Goal: Task Accomplishment & Management: Complete application form

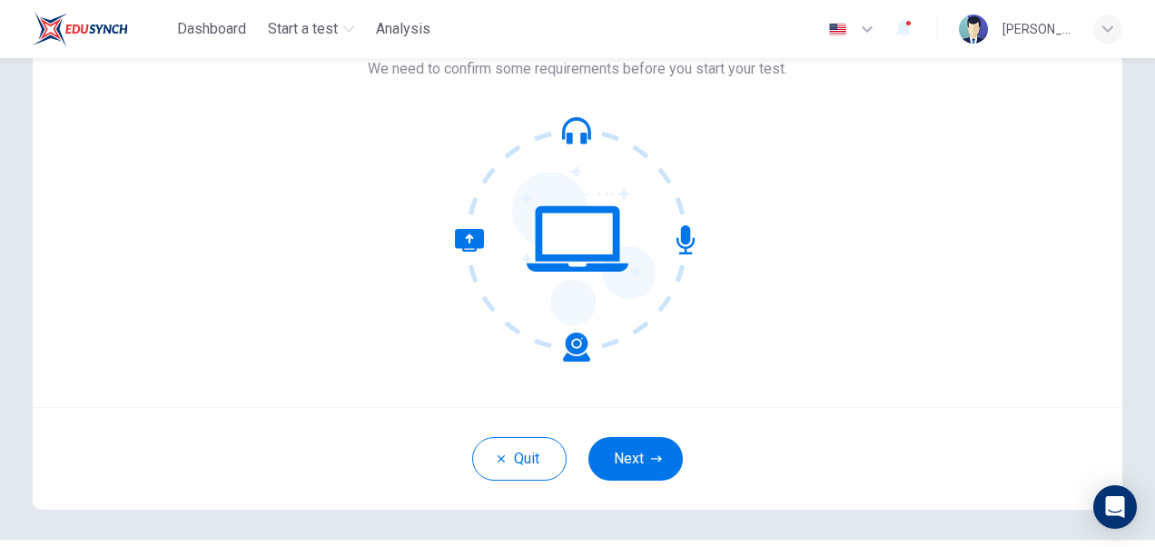
scroll to position [89, 0]
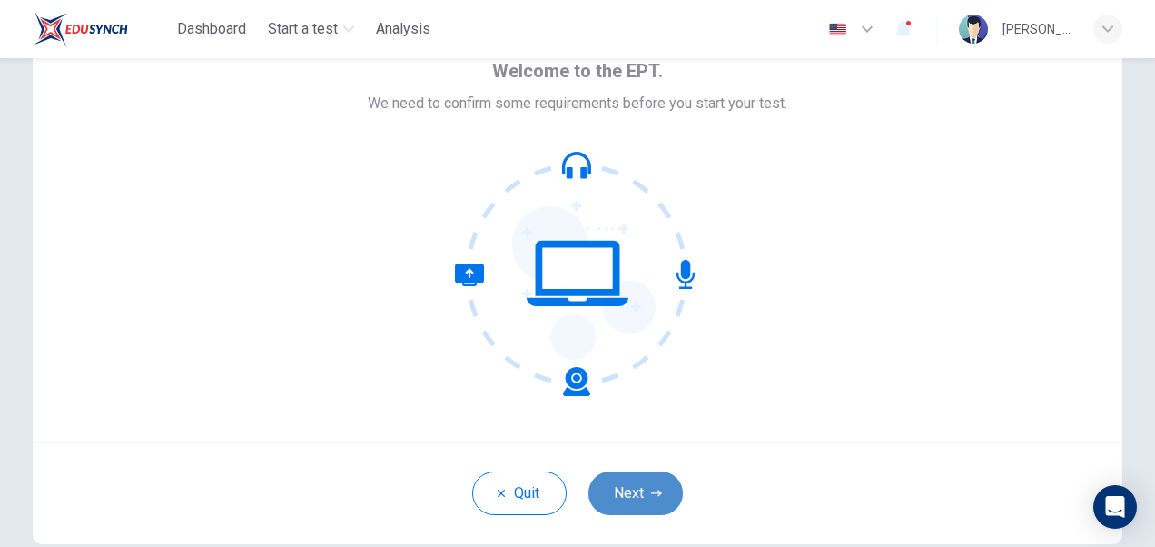
click at [638, 483] on button "Next" at bounding box center [635, 493] width 94 height 44
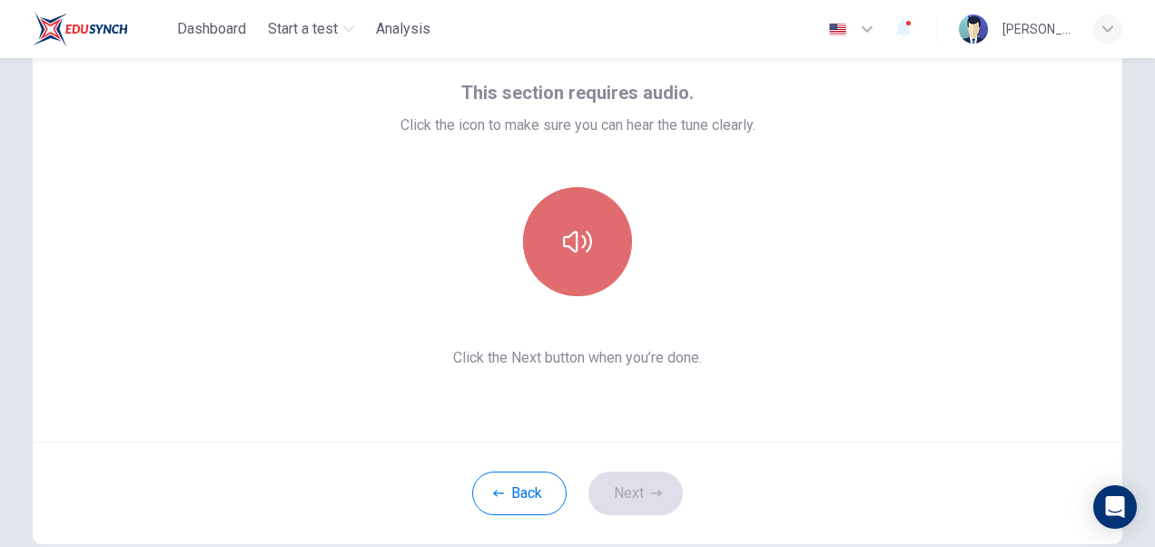
click at [573, 247] on icon "button" at bounding box center [577, 242] width 29 height 22
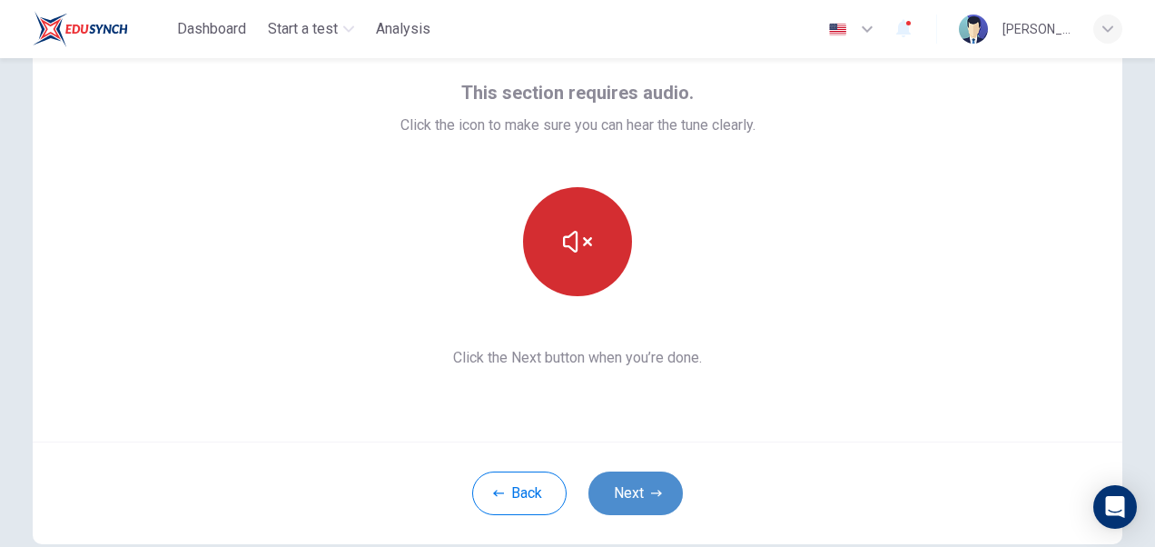
click at [634, 481] on button "Next" at bounding box center [635, 493] width 94 height 44
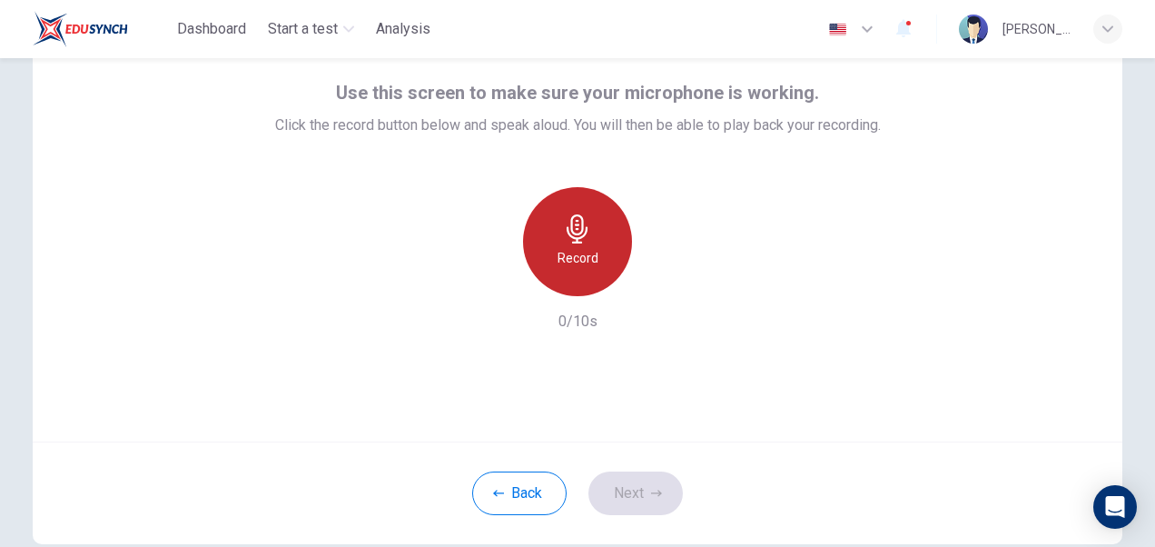
click at [579, 252] on h6 "Record" at bounding box center [578, 258] width 41 height 22
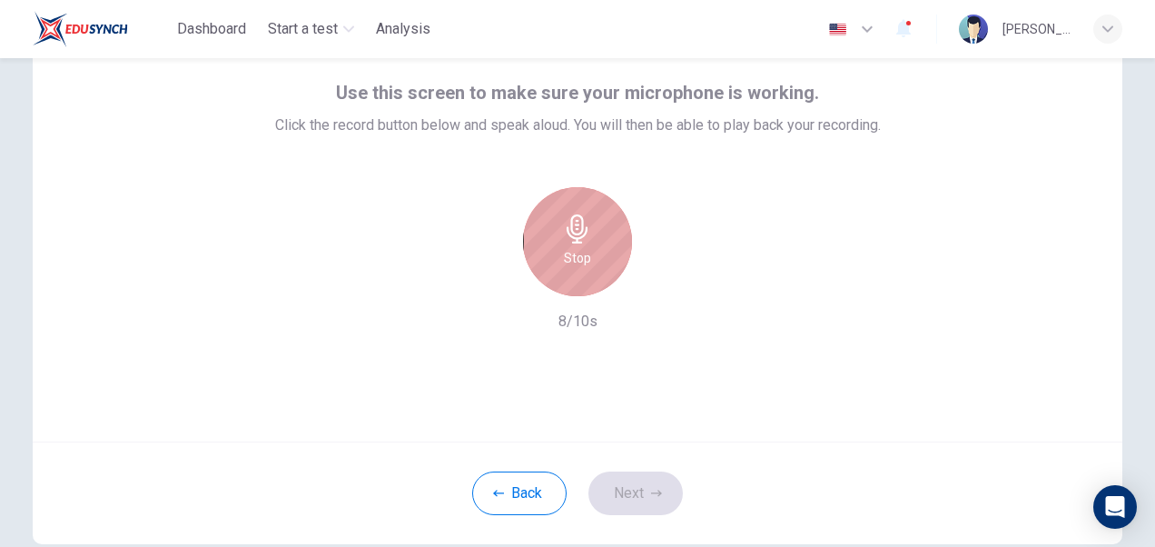
click at [601, 262] on div "Stop" at bounding box center [577, 241] width 109 height 109
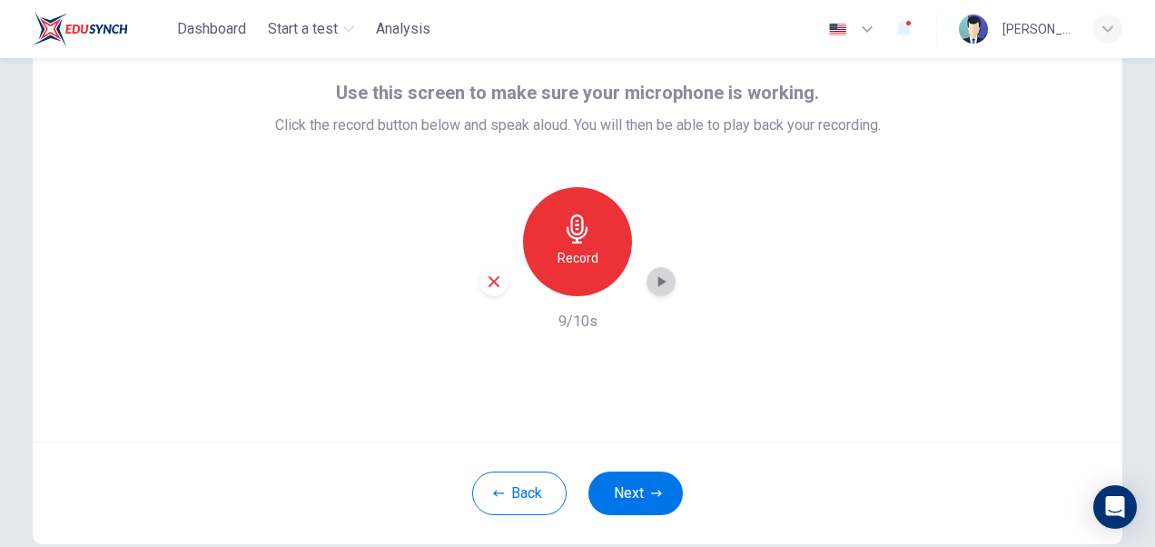
click at [657, 292] on div "button" at bounding box center [661, 281] width 29 height 29
click at [634, 512] on button "Next" at bounding box center [635, 493] width 94 height 44
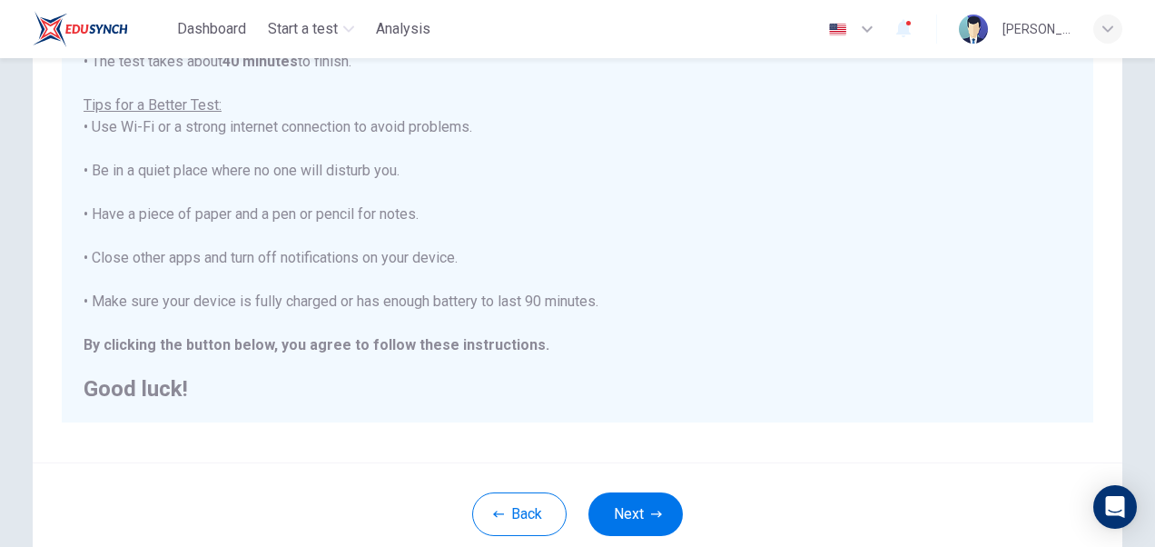
scroll to position [405, 0]
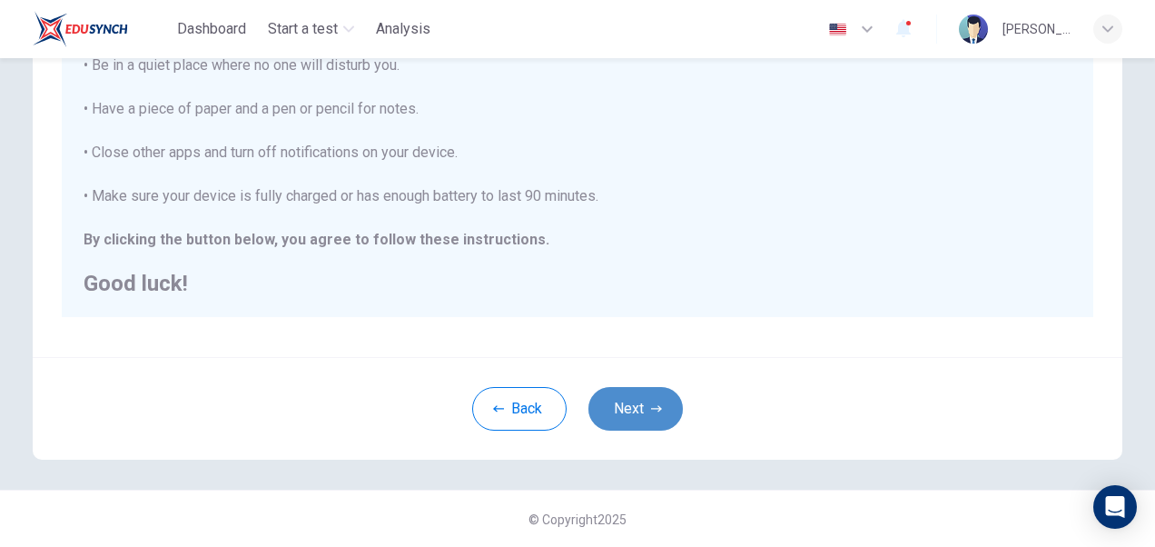
click at [636, 412] on button "Next" at bounding box center [635, 409] width 94 height 44
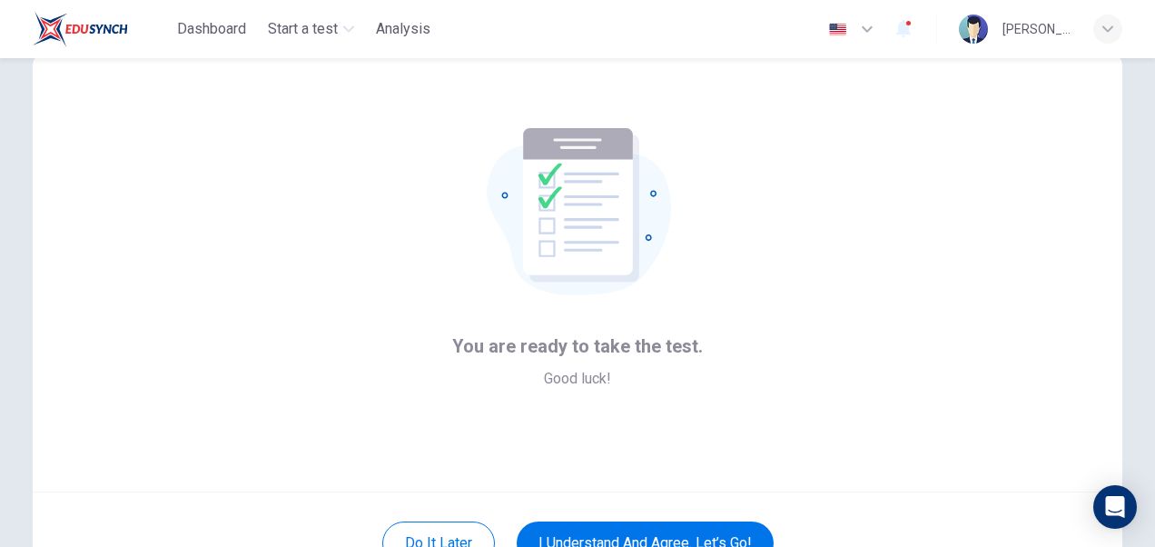
scroll to position [174, 0]
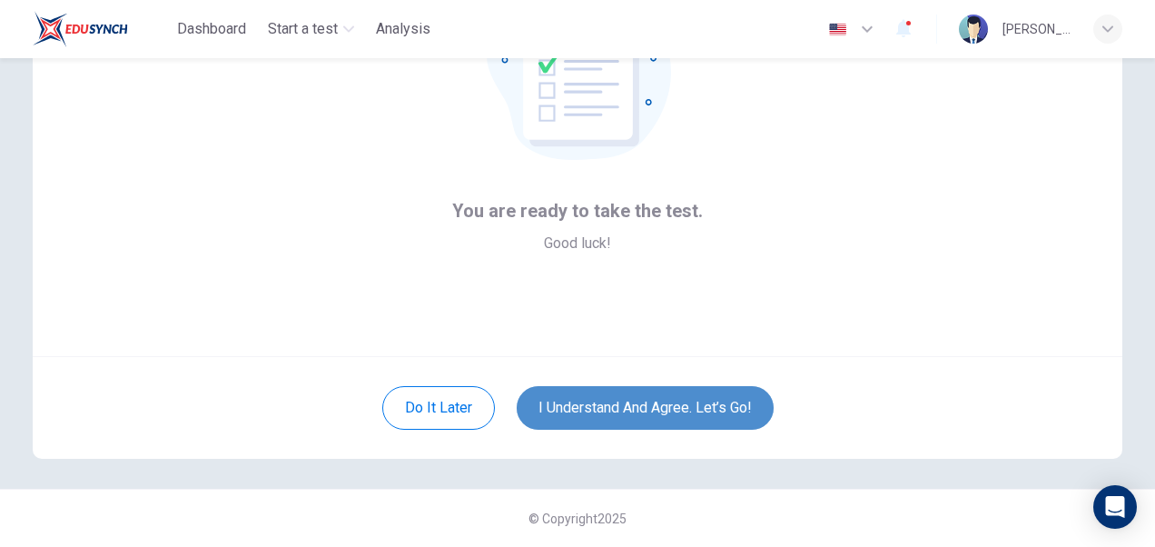
click at [703, 409] on button "I understand and agree. Let’s go!" at bounding box center [645, 408] width 257 height 44
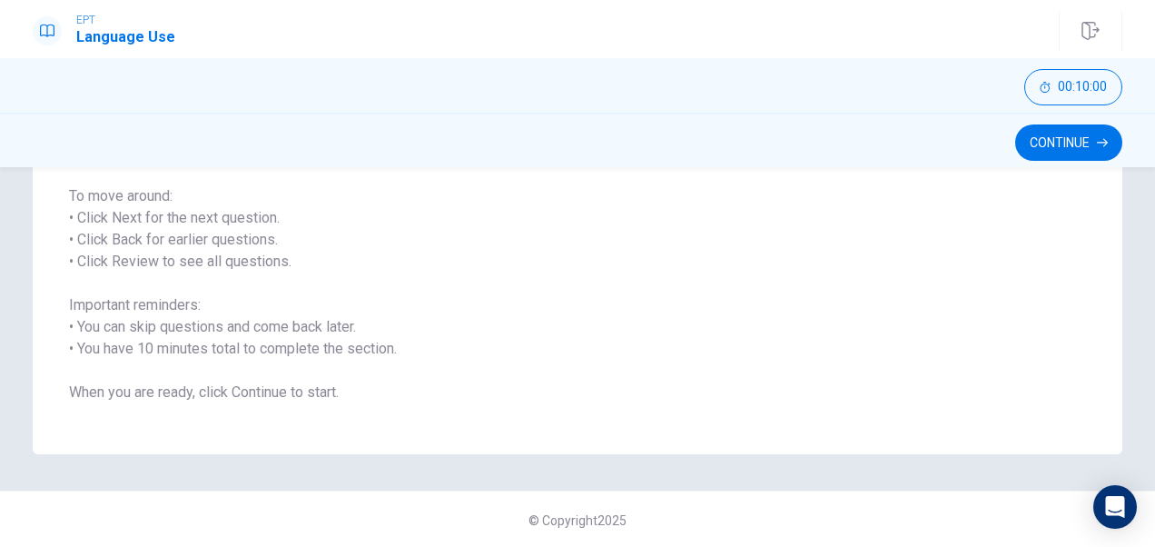
scroll to position [267, 0]
click at [1071, 143] on button "Continue" at bounding box center [1068, 142] width 107 height 36
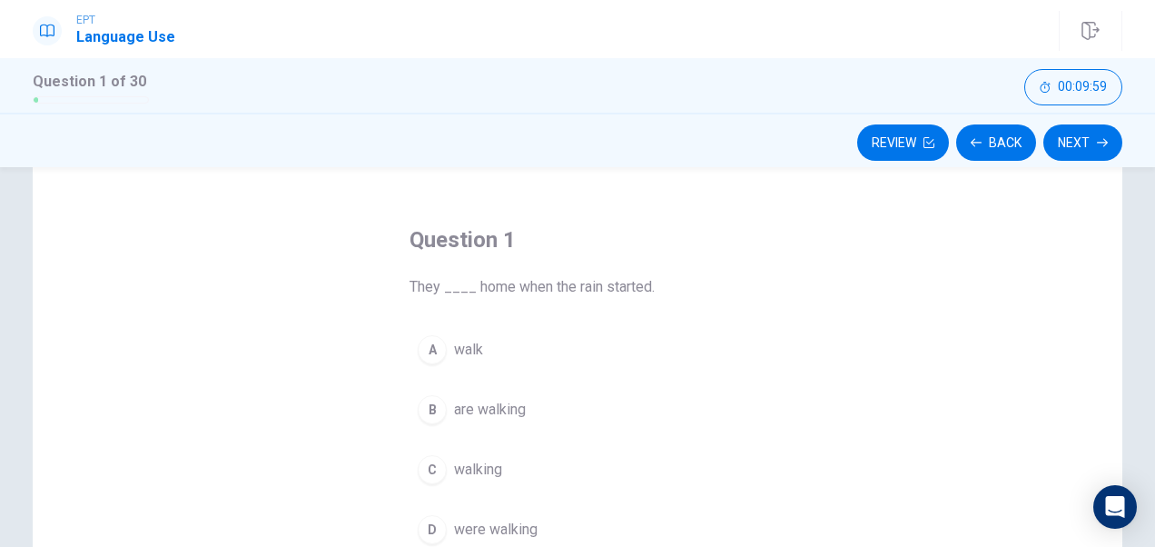
scroll to position [126, 0]
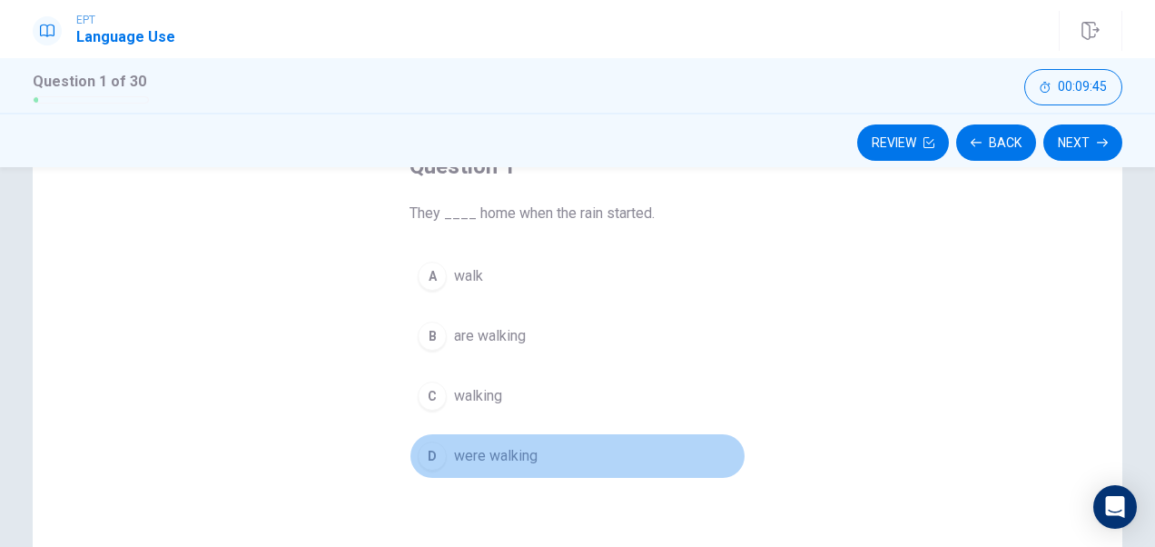
click at [472, 458] on span "were walking" at bounding box center [496, 456] width 84 height 22
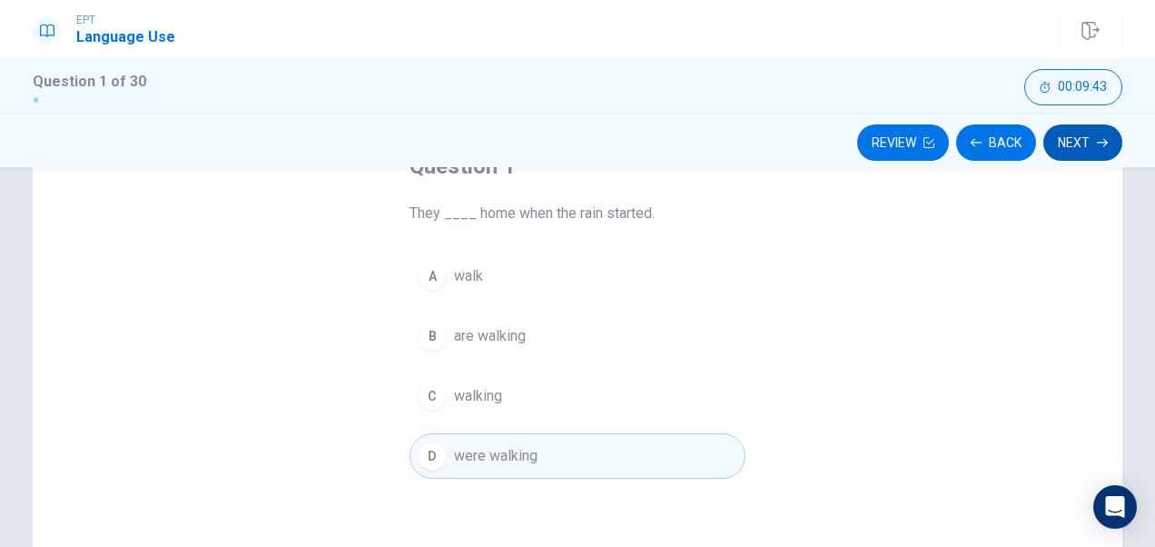
click at [1073, 141] on button "Next" at bounding box center [1082, 142] width 79 height 36
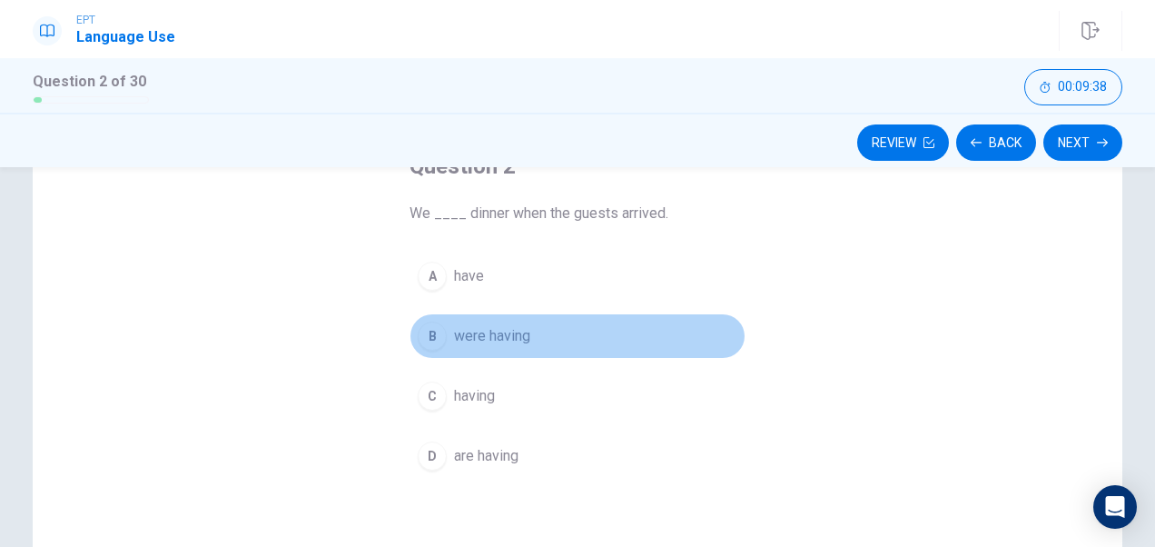
click at [472, 333] on span "were having" at bounding box center [492, 336] width 76 height 22
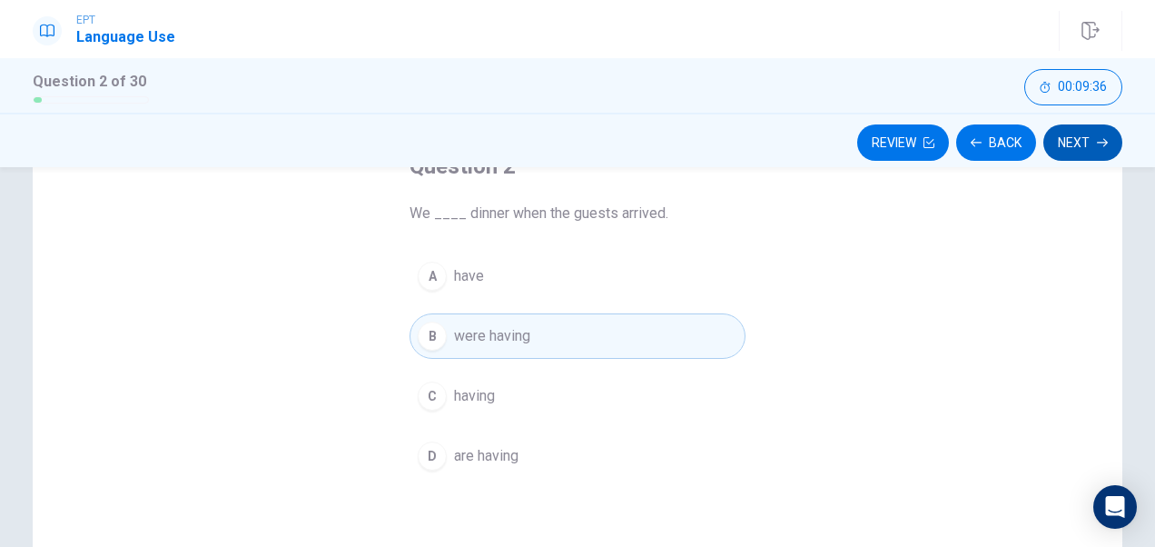
click at [1106, 148] on button "Next" at bounding box center [1082, 142] width 79 height 36
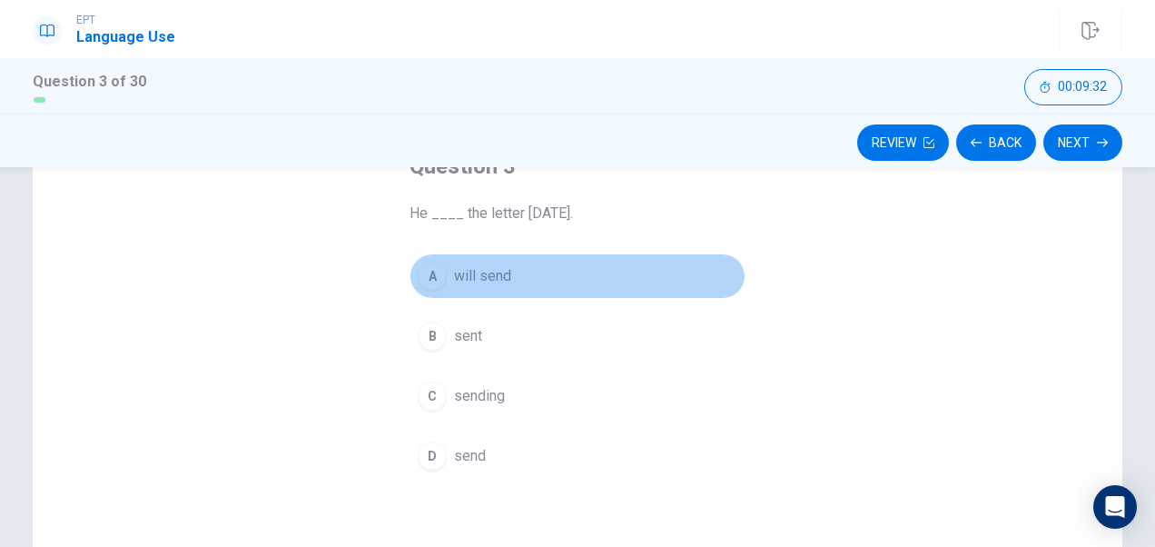
click at [472, 276] on span "will send" at bounding box center [482, 276] width 57 height 22
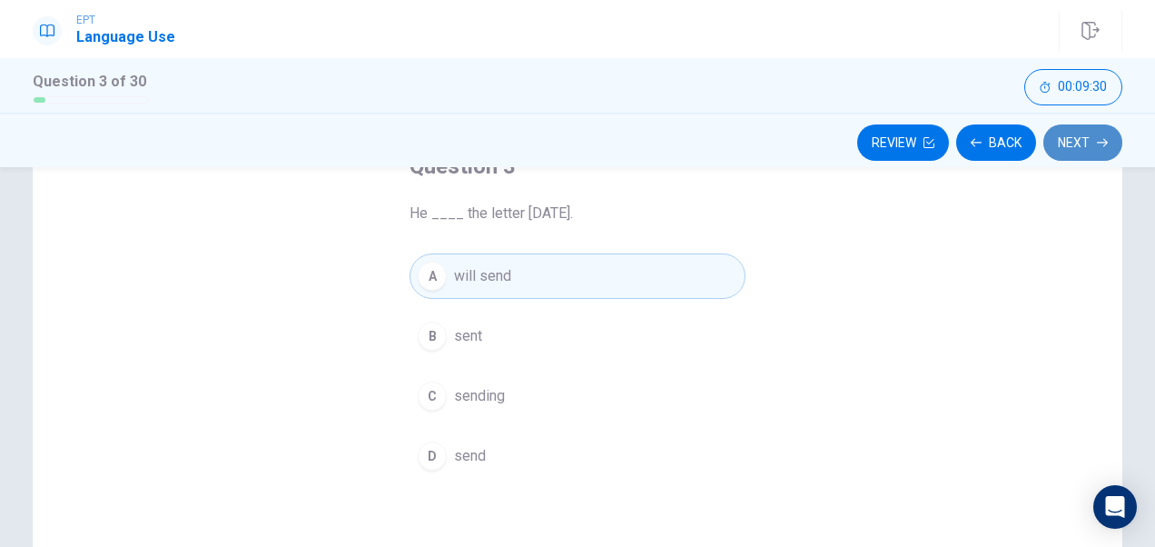
click at [1103, 142] on icon "button" at bounding box center [1102, 142] width 11 height 11
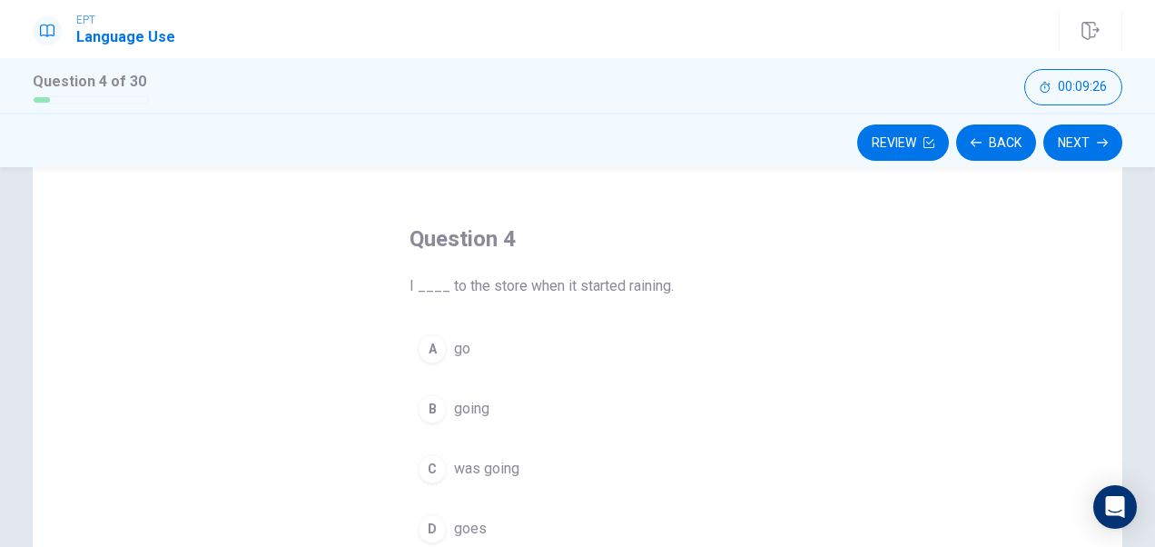
scroll to position [106, 0]
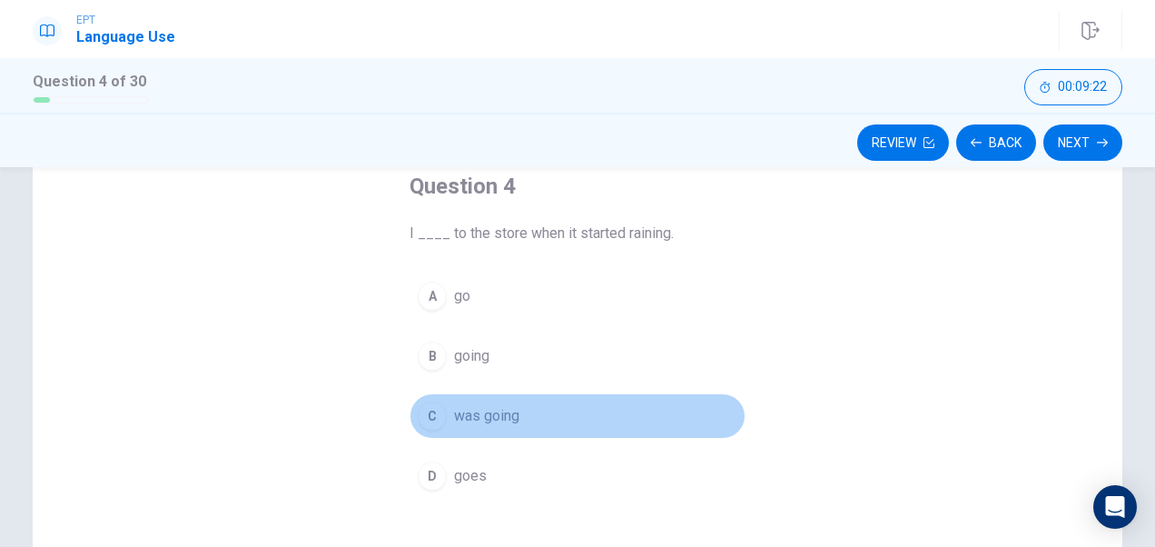
click at [480, 423] on span "was going" at bounding box center [486, 416] width 65 height 22
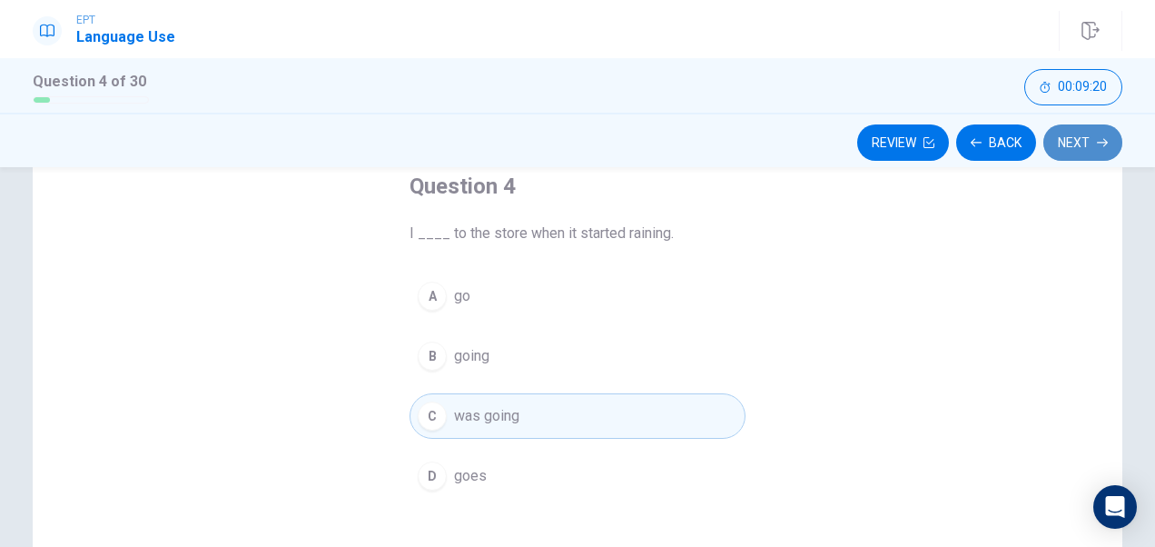
click at [1073, 139] on button "Next" at bounding box center [1082, 142] width 79 height 36
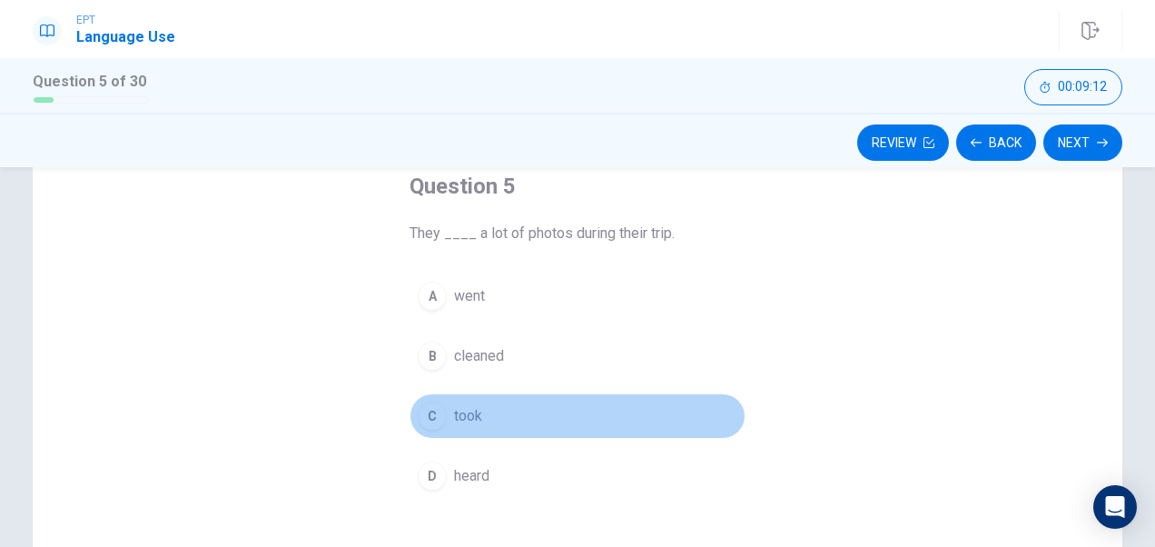
click at [454, 417] on span "took" at bounding box center [468, 416] width 28 height 22
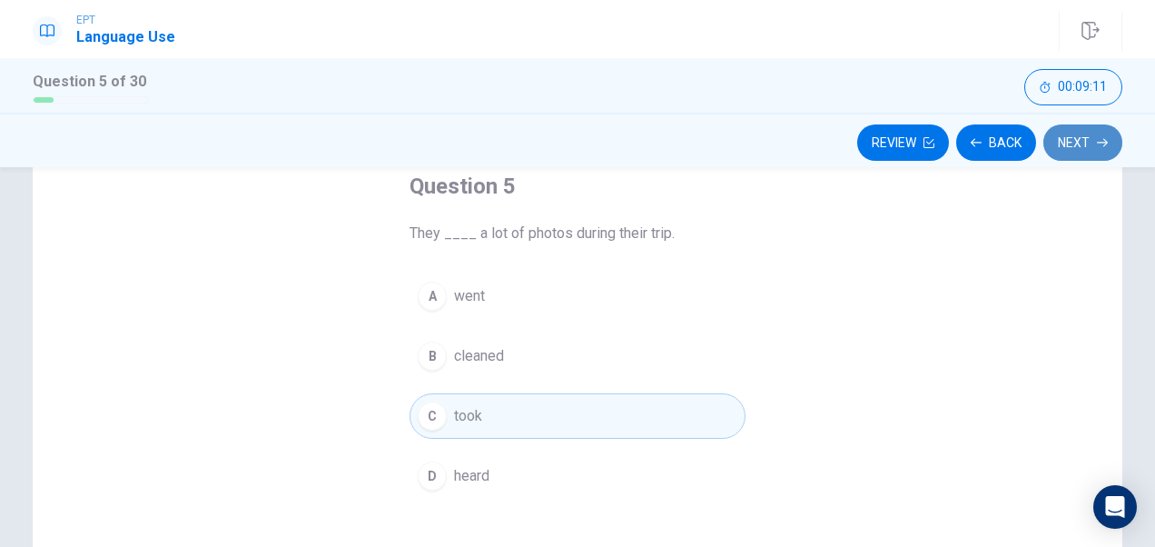
click at [1083, 134] on button "Next" at bounding box center [1082, 142] width 79 height 36
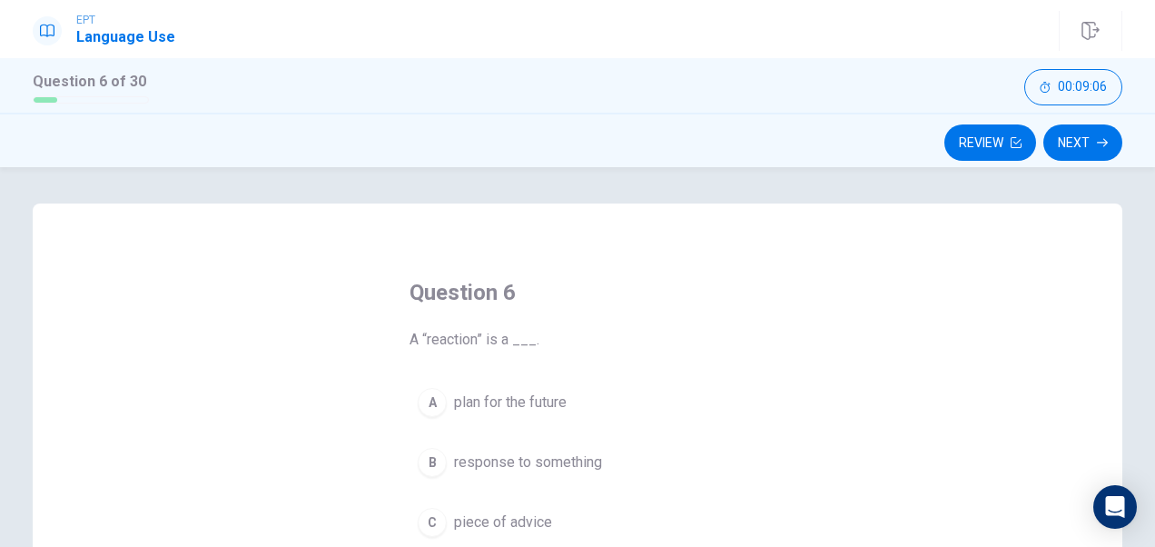
scroll to position [138, 0]
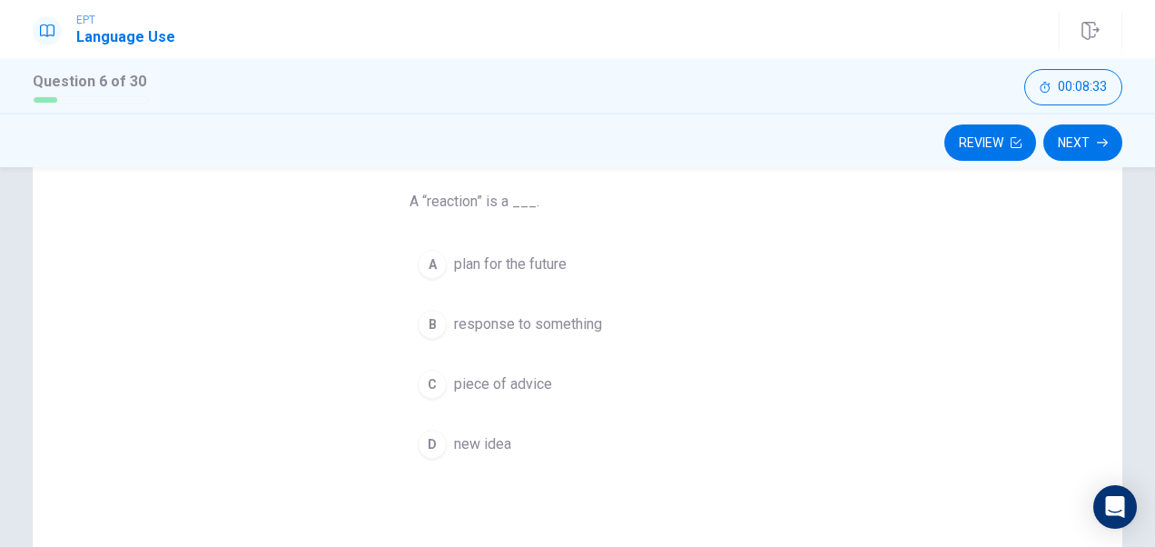
click at [559, 331] on span "response to something" at bounding box center [528, 324] width 148 height 22
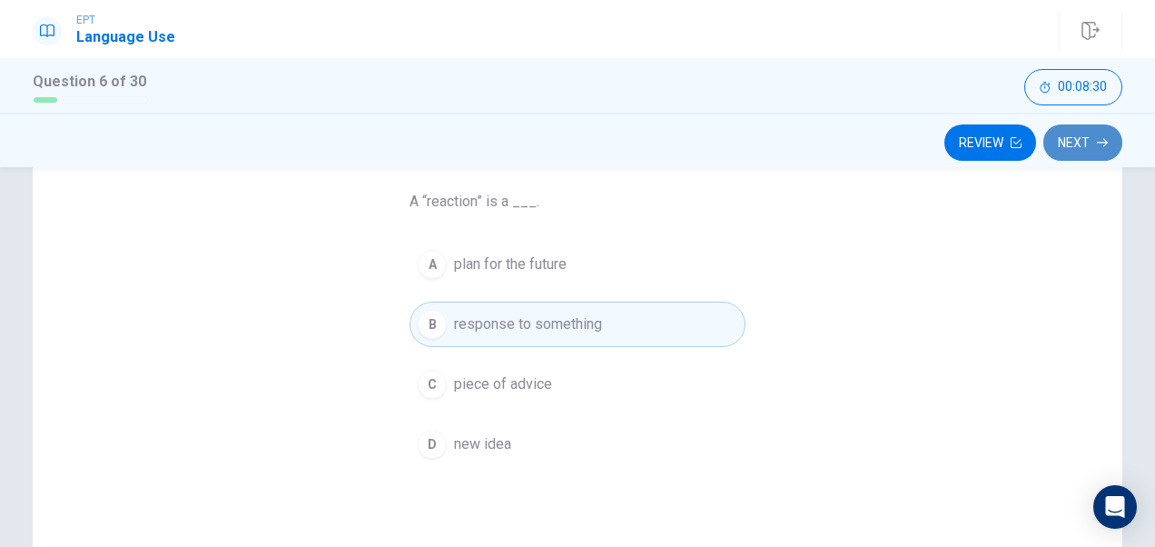
click at [1080, 136] on button "Next" at bounding box center [1082, 142] width 79 height 36
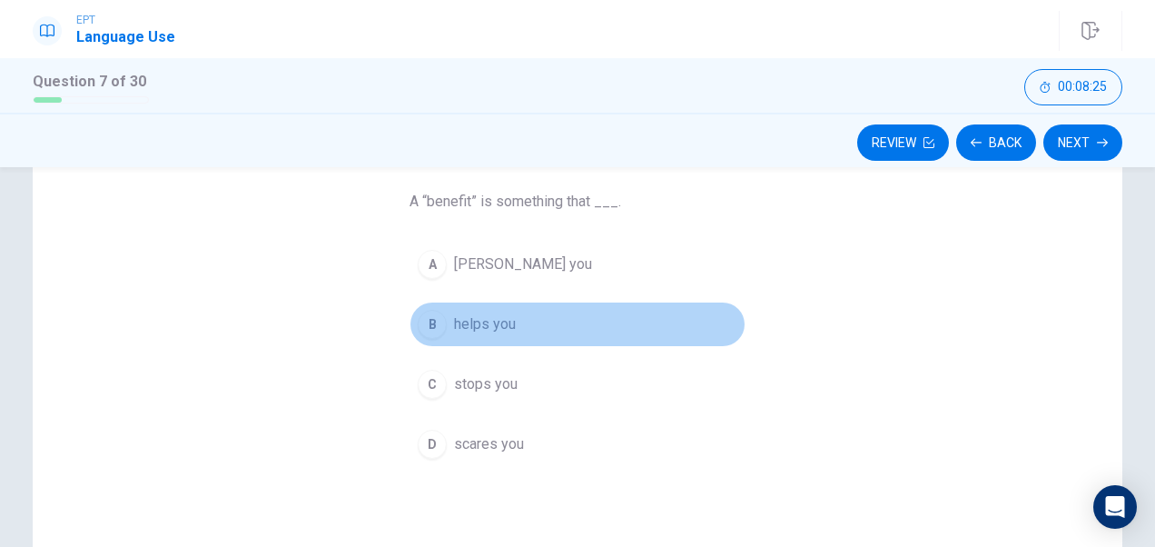
click at [486, 331] on span "helps you" at bounding box center [485, 324] width 62 height 22
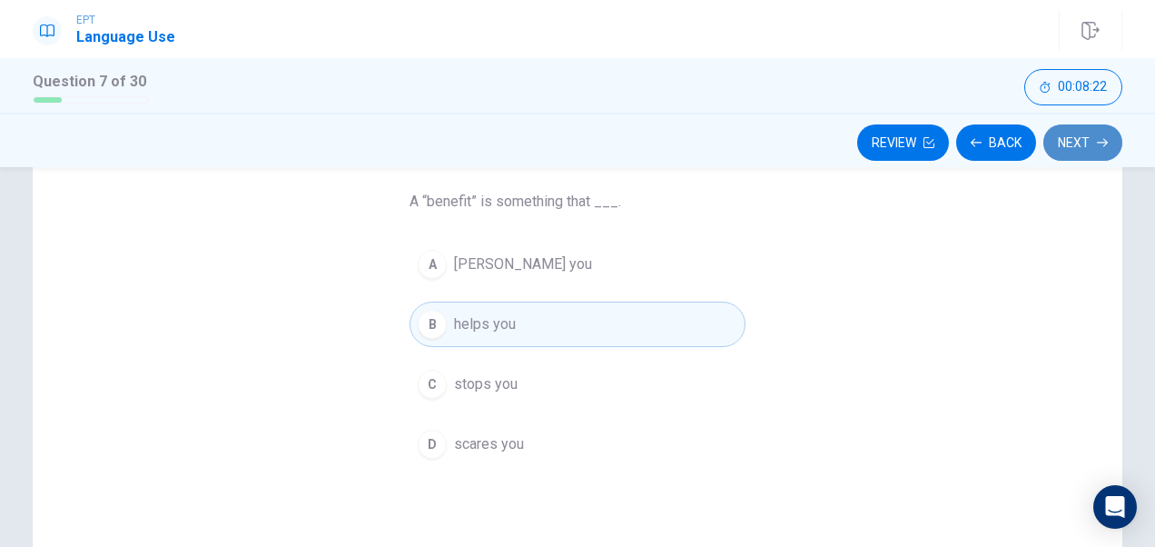
click at [1077, 143] on button "Next" at bounding box center [1082, 142] width 79 height 36
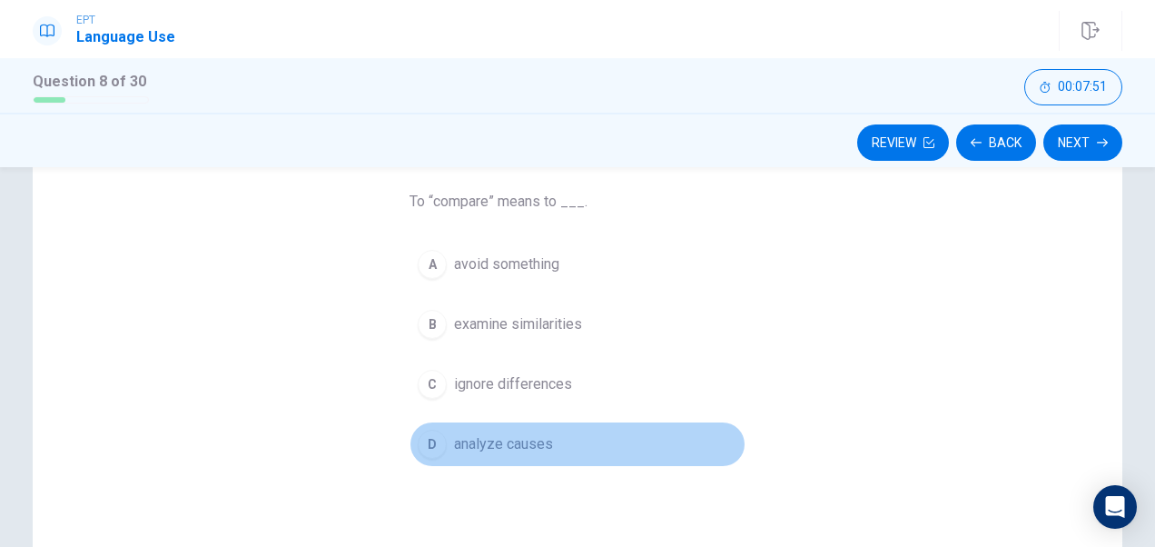
click at [528, 438] on span "analyze causes" at bounding box center [503, 444] width 99 height 22
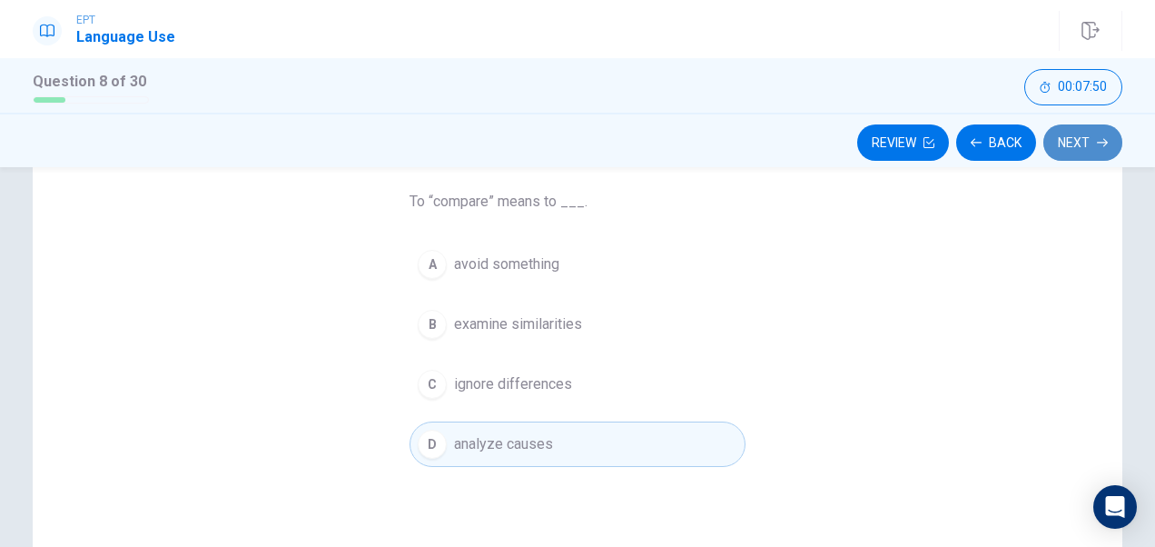
click at [1072, 134] on button "Next" at bounding box center [1082, 142] width 79 height 36
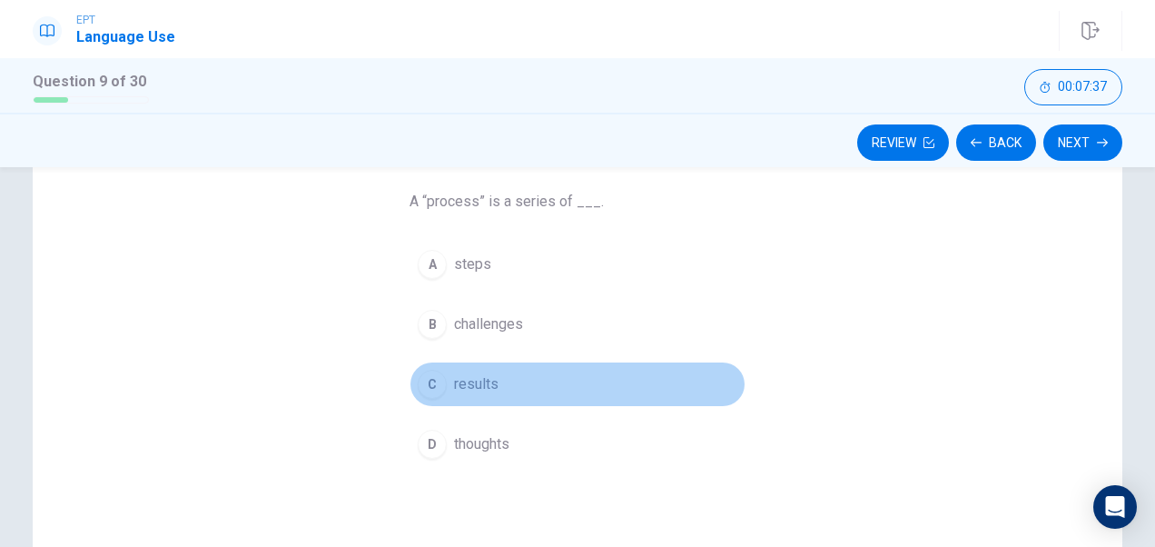
click at [489, 381] on span "results" at bounding box center [476, 384] width 44 height 22
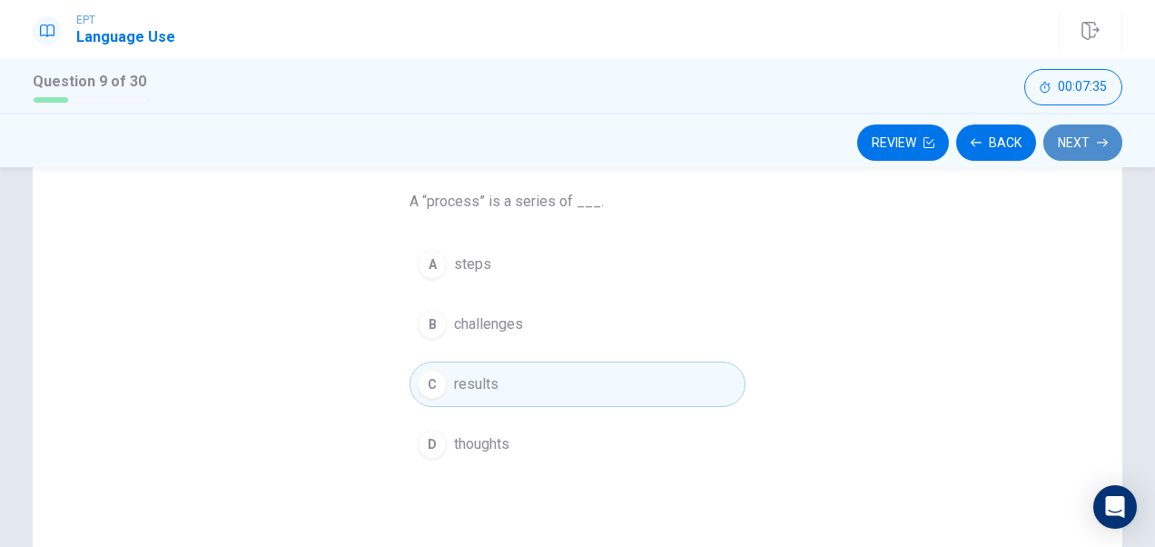
click at [1063, 136] on button "Next" at bounding box center [1082, 142] width 79 height 36
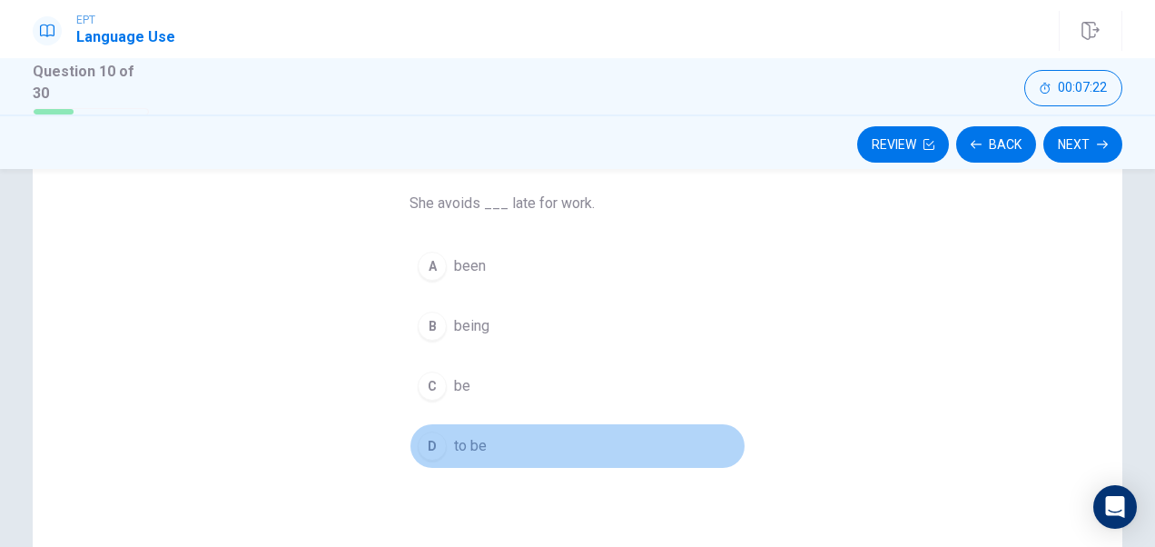
click at [454, 440] on span "to be" at bounding box center [470, 446] width 33 height 22
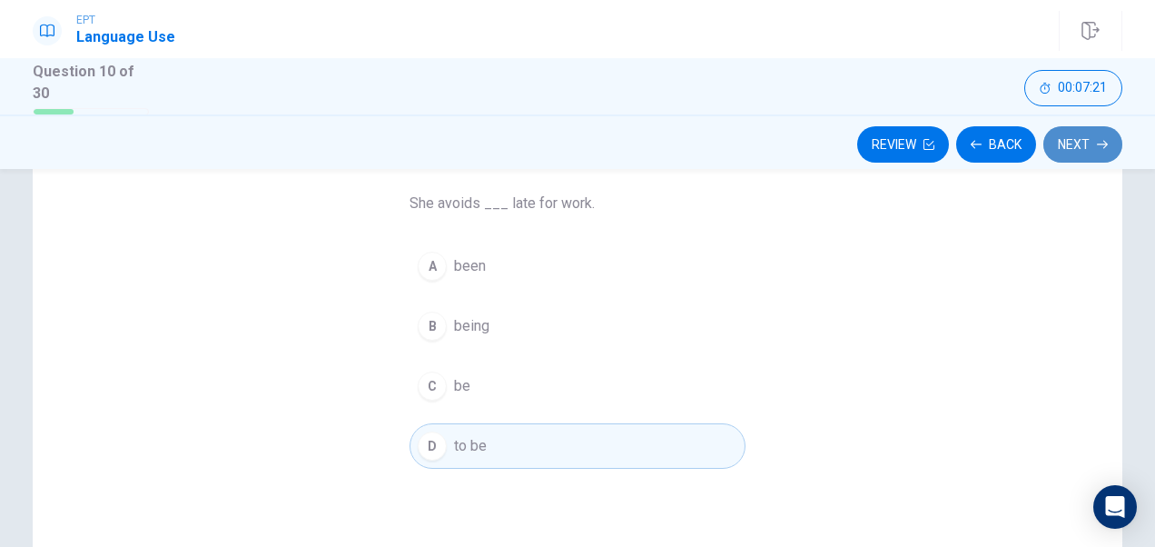
click at [1104, 139] on icon "button" at bounding box center [1102, 144] width 11 height 11
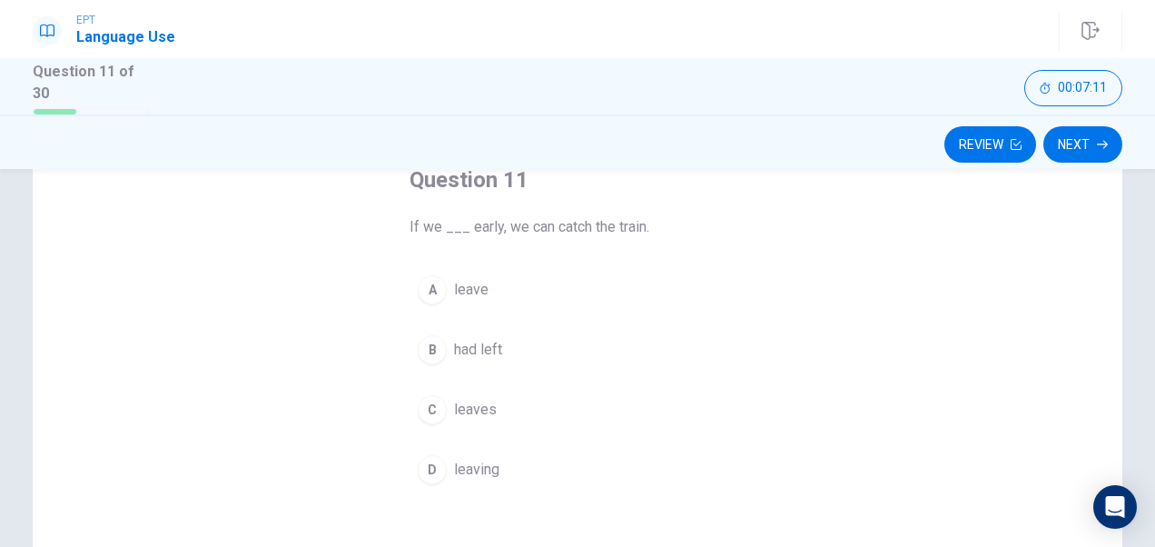
scroll to position [111, 0]
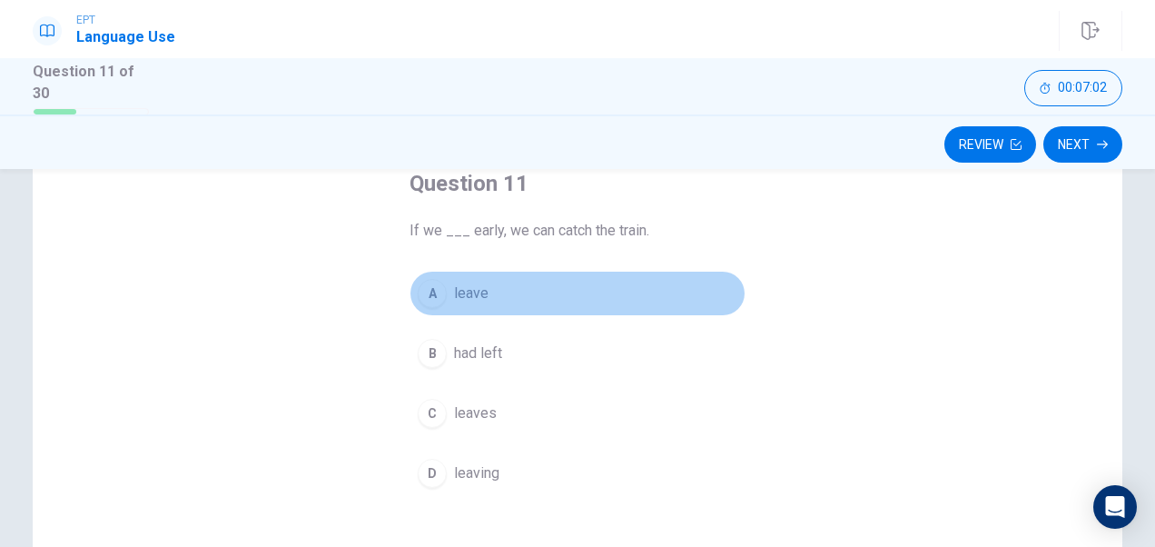
click at [446, 285] on button "A leave" at bounding box center [578, 293] width 336 height 45
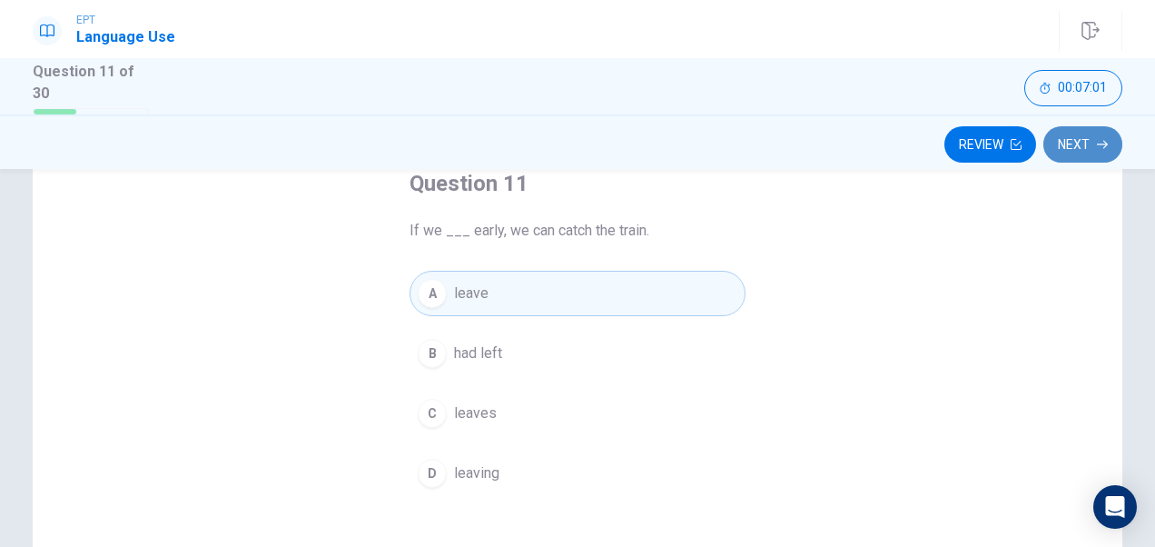
click at [1073, 147] on button "Next" at bounding box center [1082, 144] width 79 height 36
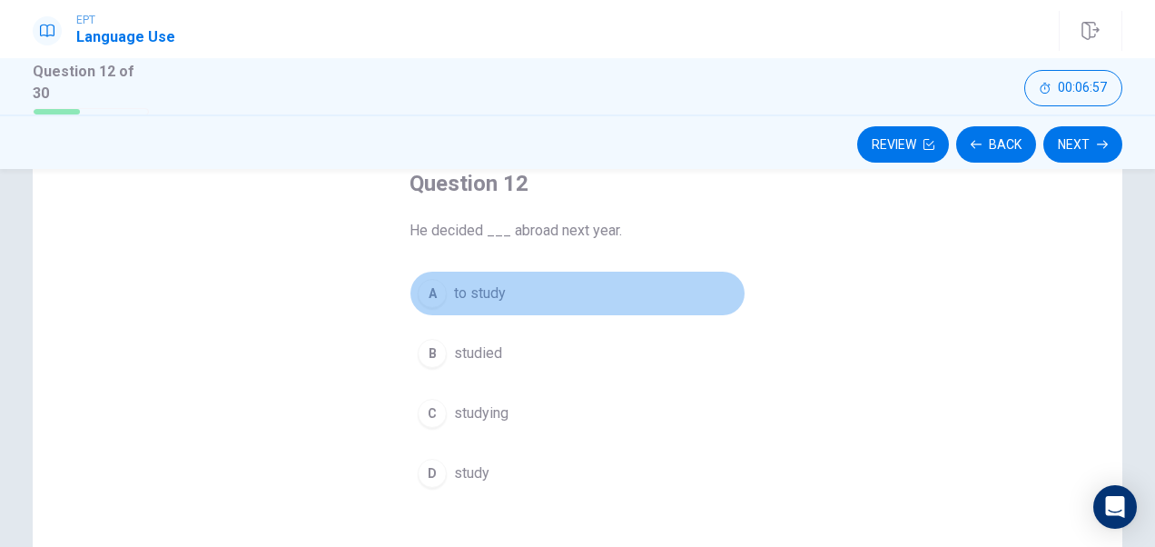
click at [471, 303] on button "A to study" at bounding box center [578, 293] width 336 height 45
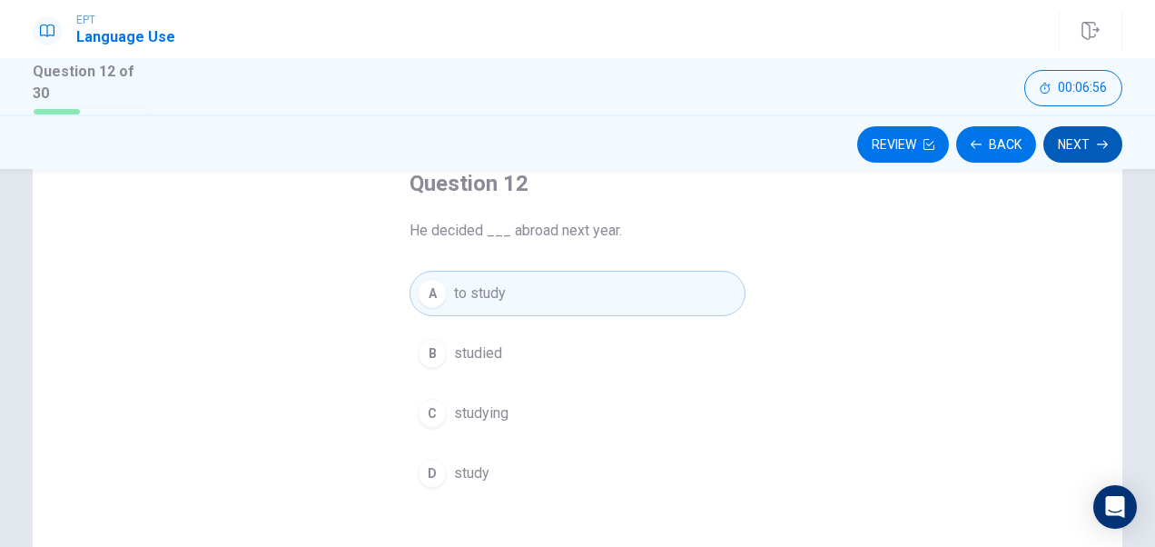
click at [1073, 158] on button "Next" at bounding box center [1082, 144] width 79 height 36
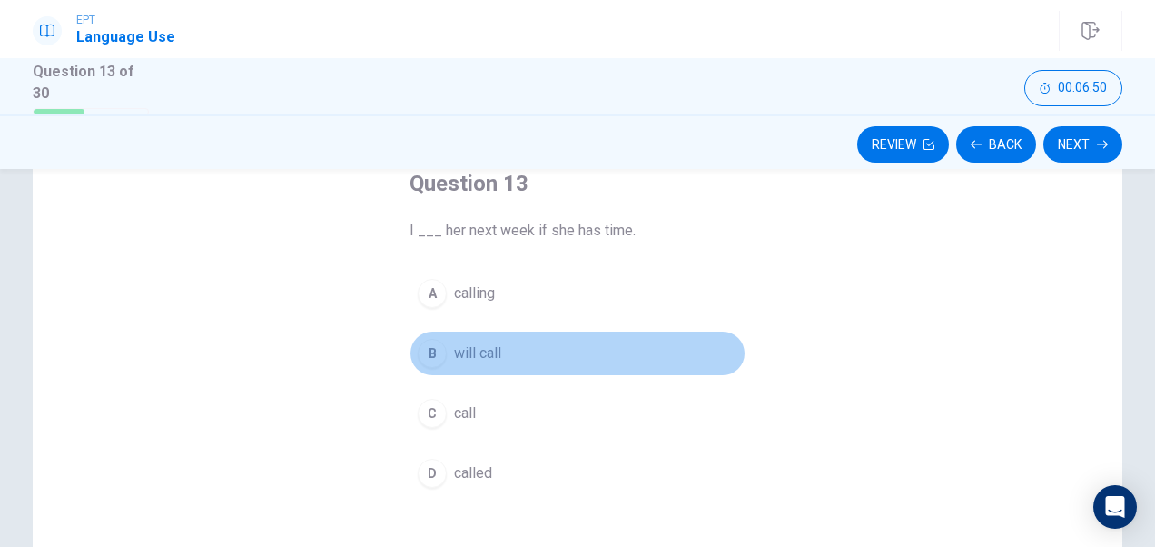
click at [443, 361] on button "B will call" at bounding box center [578, 353] width 336 height 45
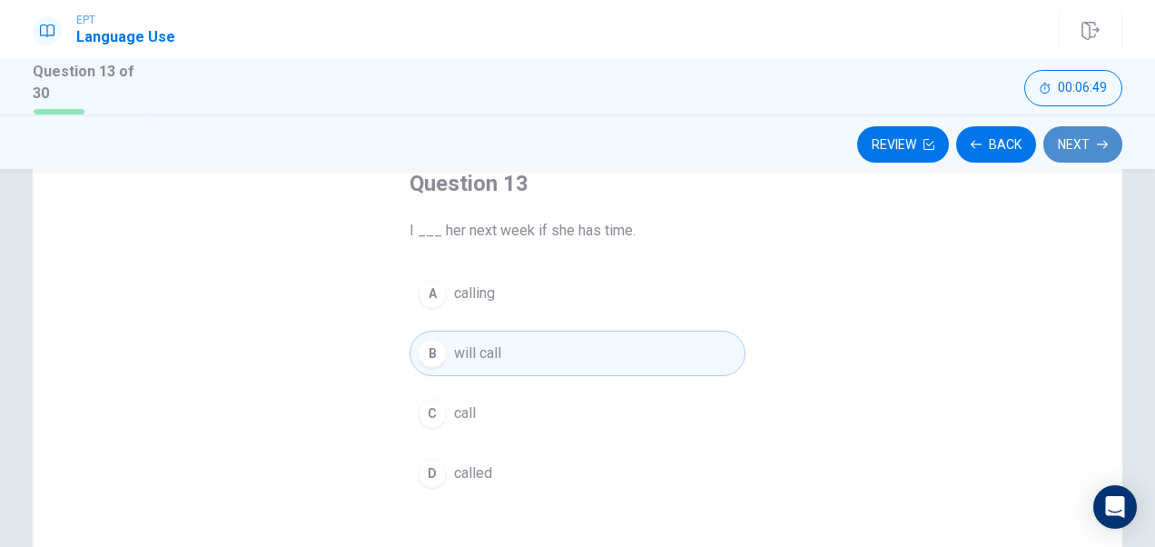
click at [1073, 142] on button "Next" at bounding box center [1082, 144] width 79 height 36
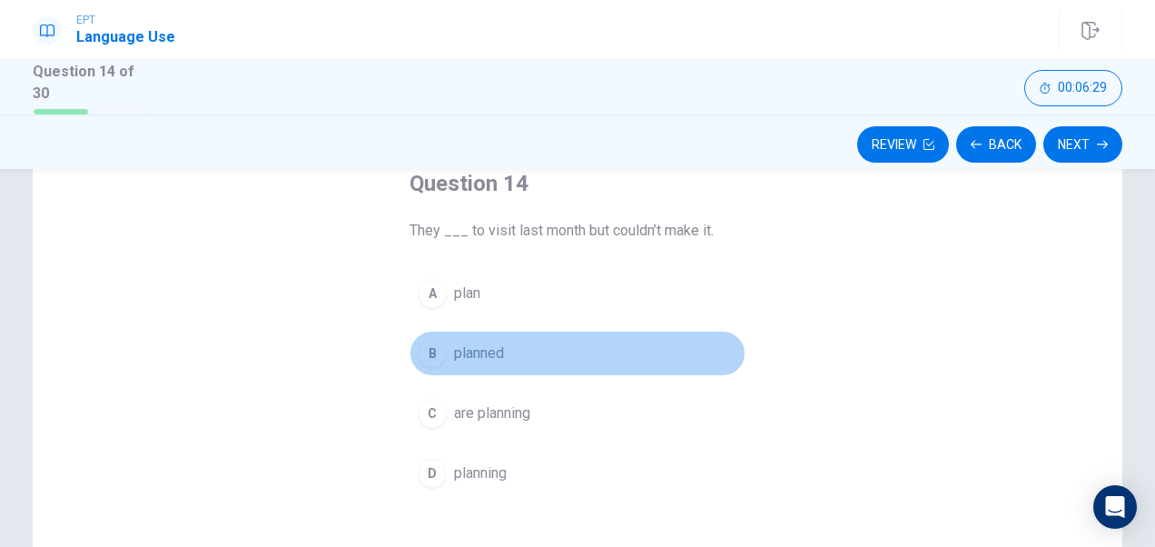
click at [474, 366] on button "B planned" at bounding box center [578, 353] width 336 height 45
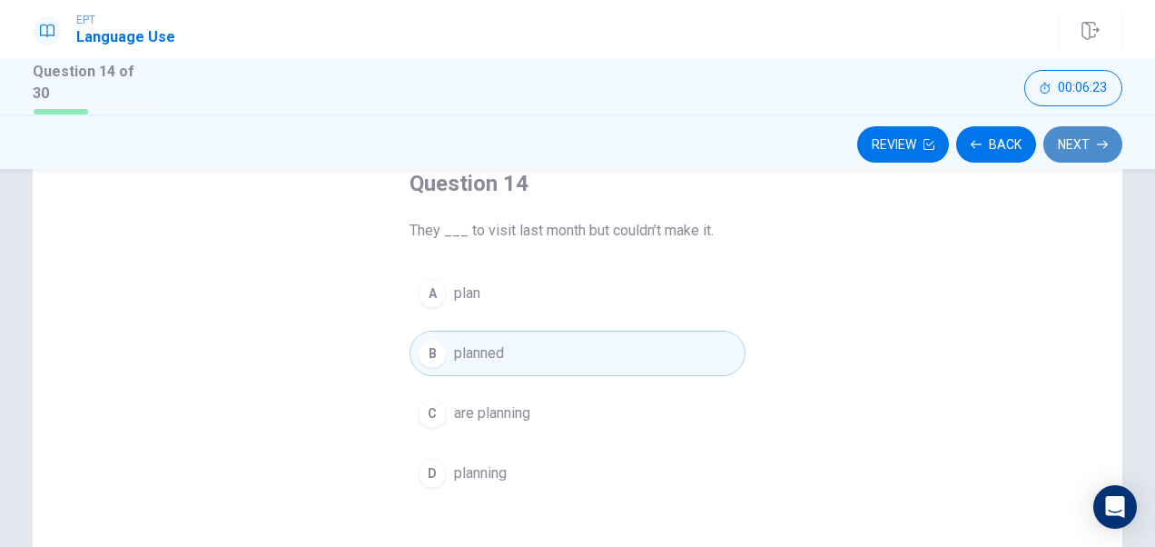
click at [1072, 140] on button "Next" at bounding box center [1082, 144] width 79 height 36
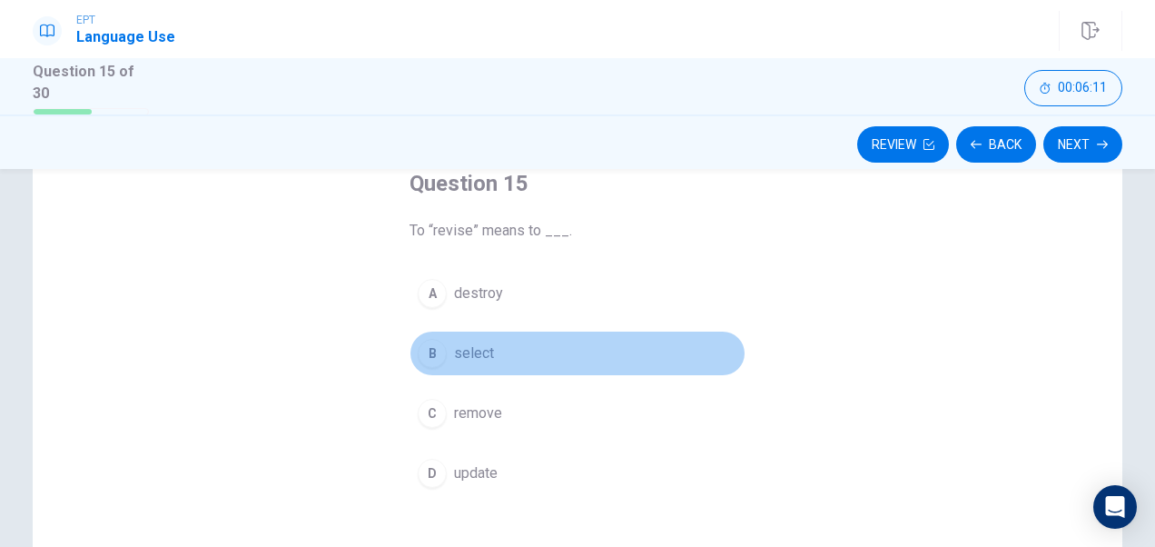
click at [487, 361] on button "B select" at bounding box center [578, 353] width 336 height 45
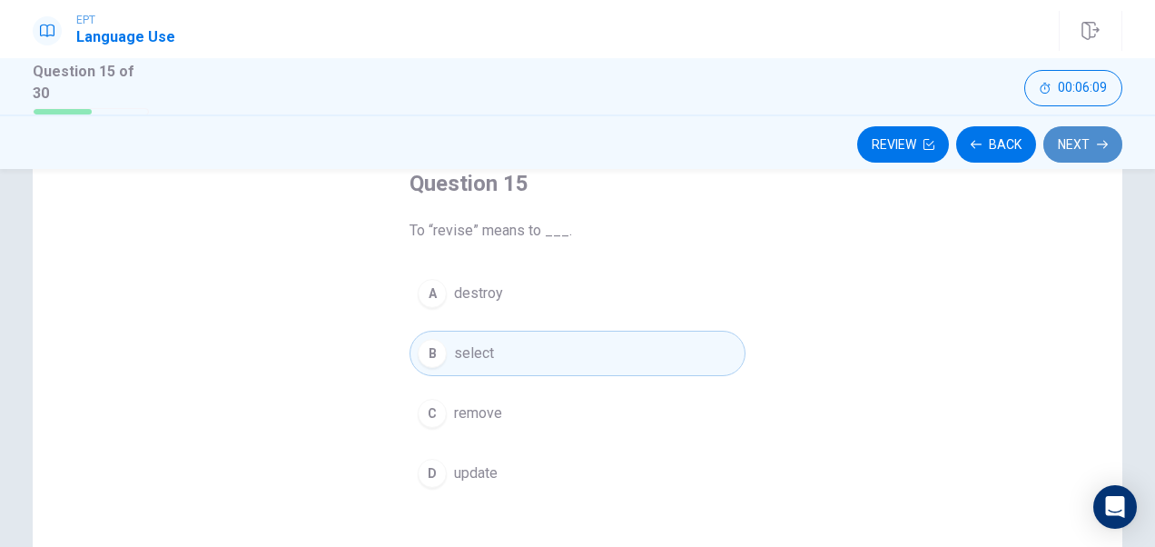
click at [1075, 143] on button "Next" at bounding box center [1082, 144] width 79 height 36
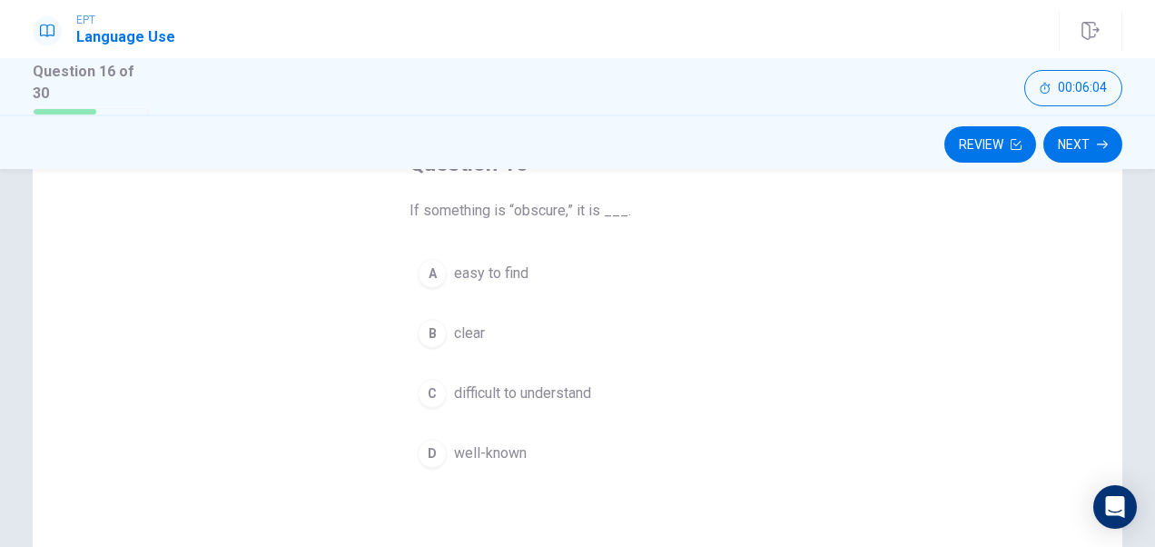
scroll to position [138, 0]
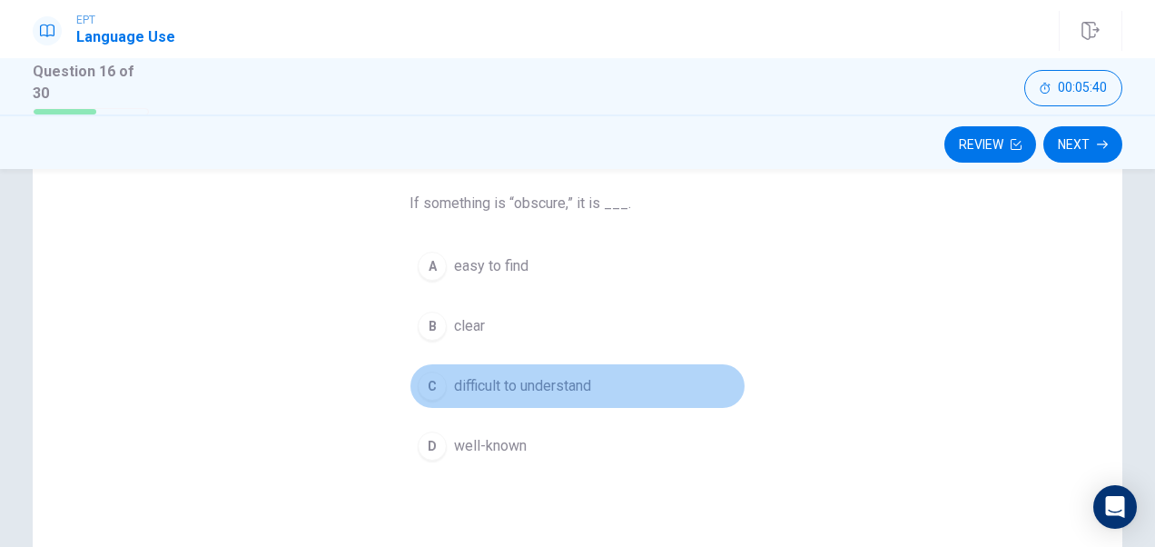
click at [505, 379] on span "difficult to understand" at bounding box center [522, 386] width 137 height 22
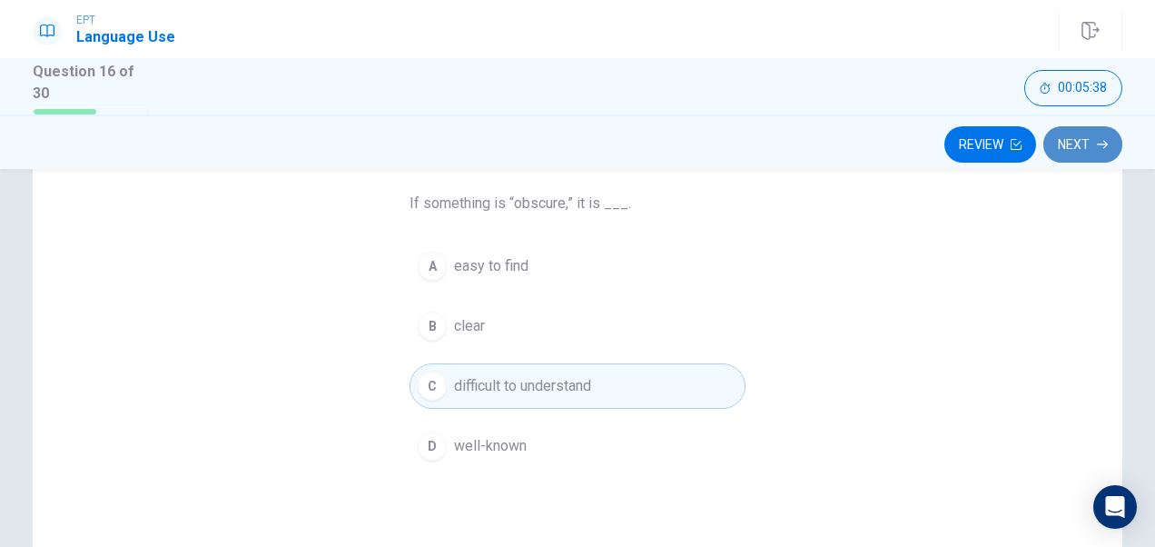
click at [1063, 143] on button "Next" at bounding box center [1082, 144] width 79 height 36
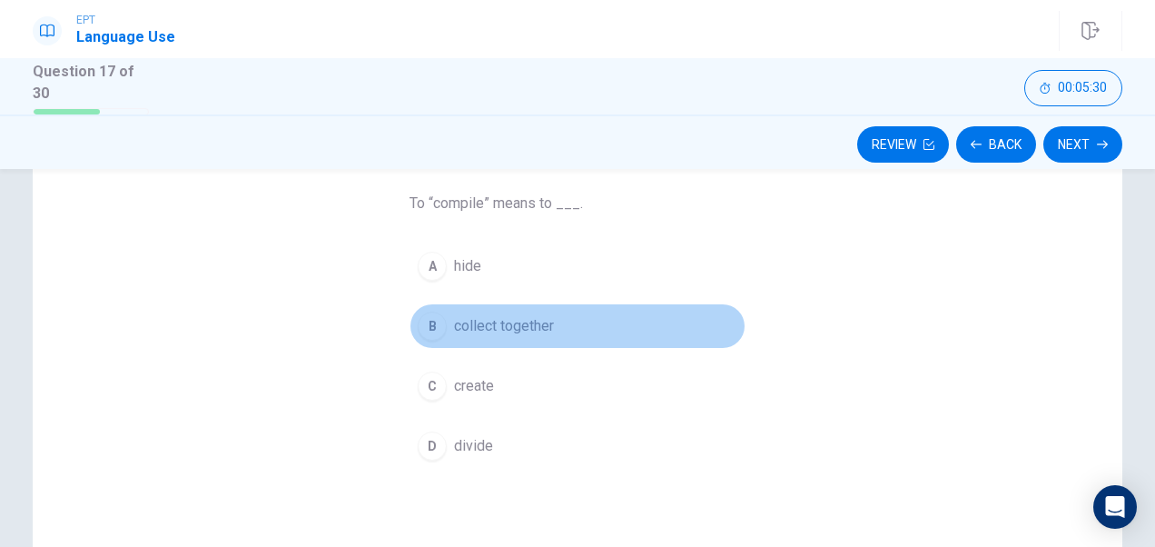
click at [550, 322] on button "B collect together" at bounding box center [578, 325] width 336 height 45
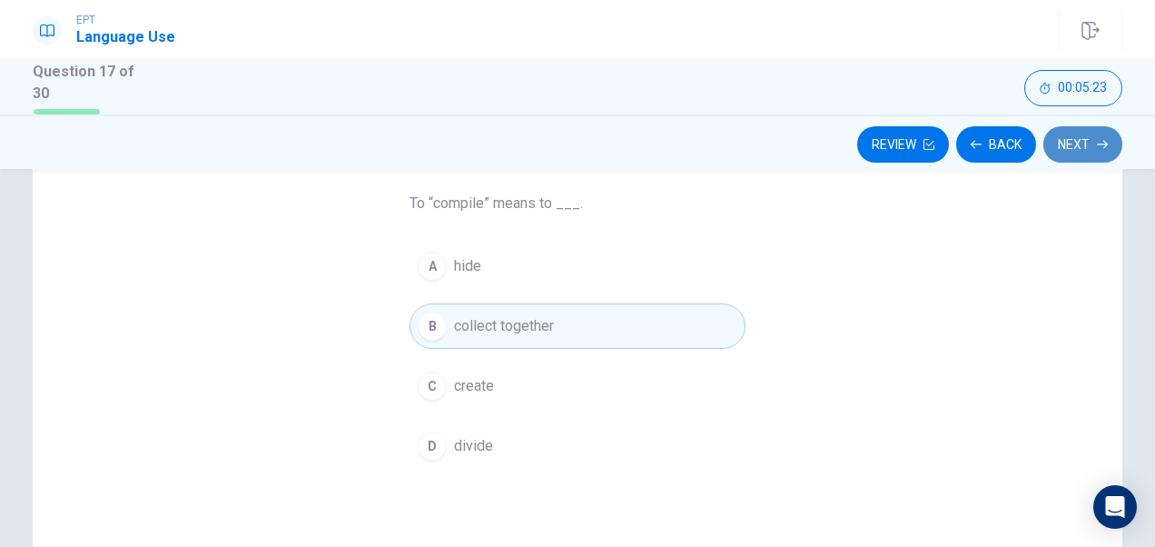
click at [1059, 140] on button "Next" at bounding box center [1082, 144] width 79 height 36
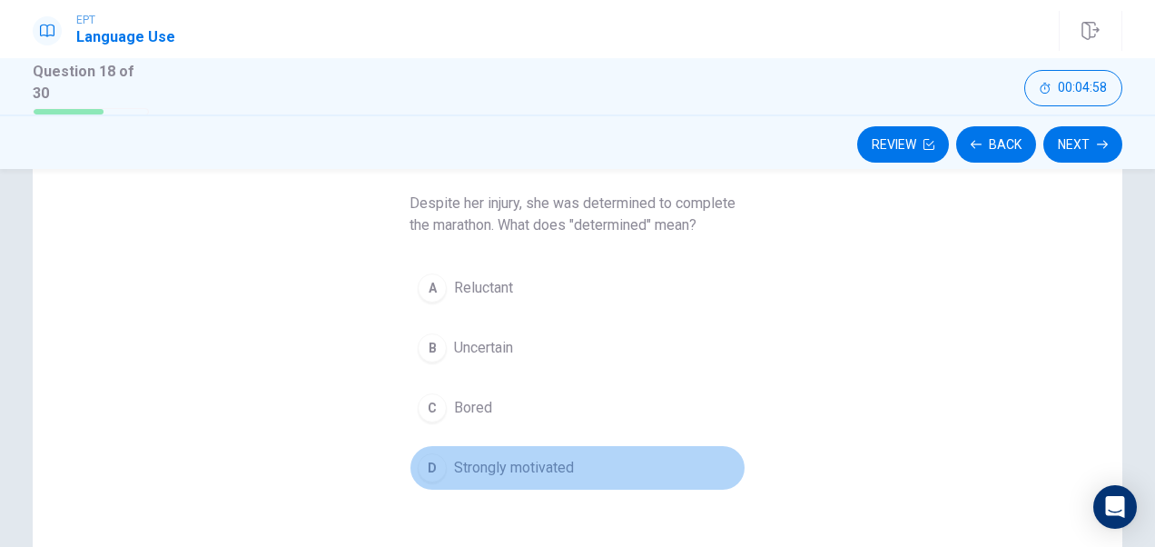
click at [546, 458] on span "Strongly motivated" at bounding box center [514, 468] width 120 height 22
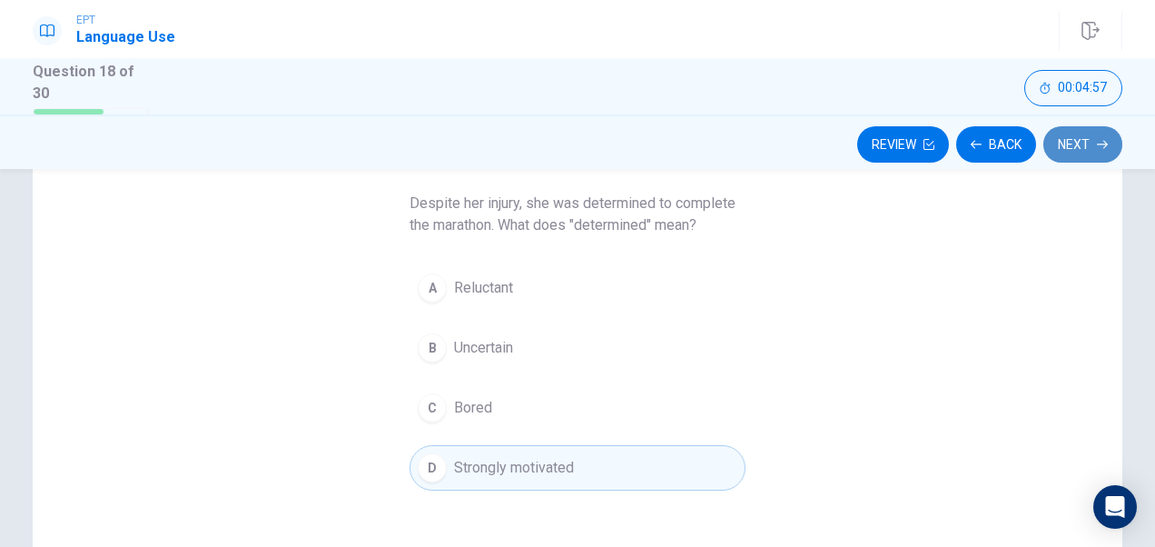
click at [1073, 140] on button "Next" at bounding box center [1082, 144] width 79 height 36
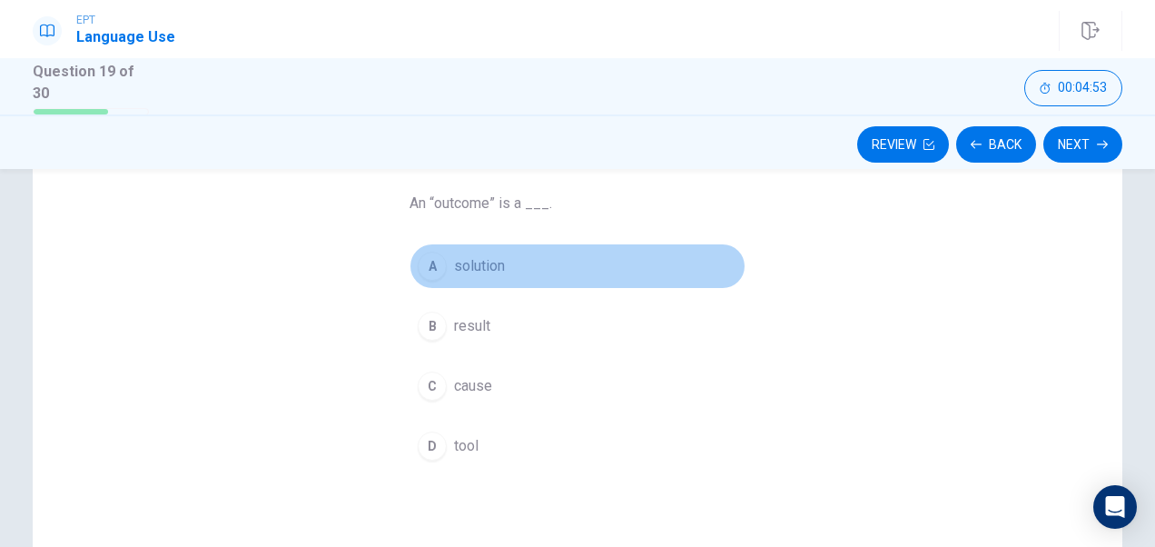
click at [480, 266] on span "solution" at bounding box center [479, 266] width 51 height 22
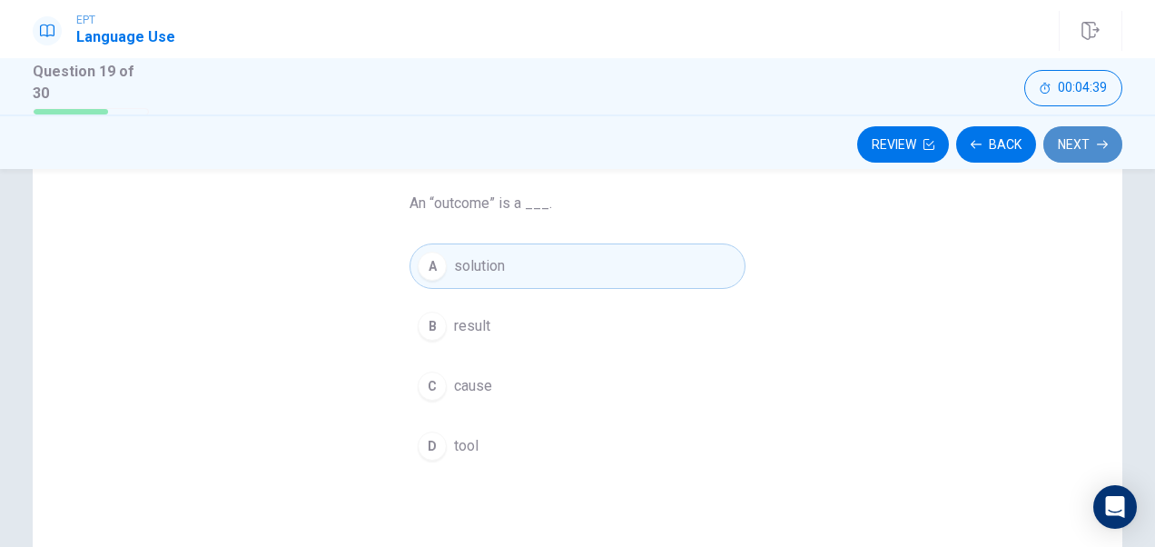
click at [1099, 153] on button "Next" at bounding box center [1082, 144] width 79 height 36
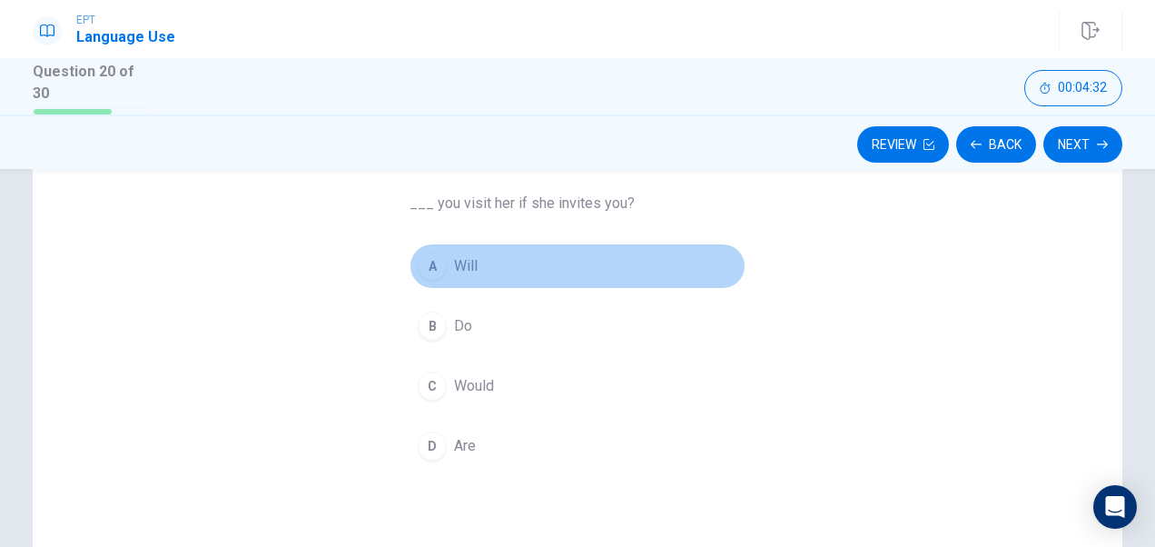
click at [430, 282] on button "A Will" at bounding box center [578, 265] width 336 height 45
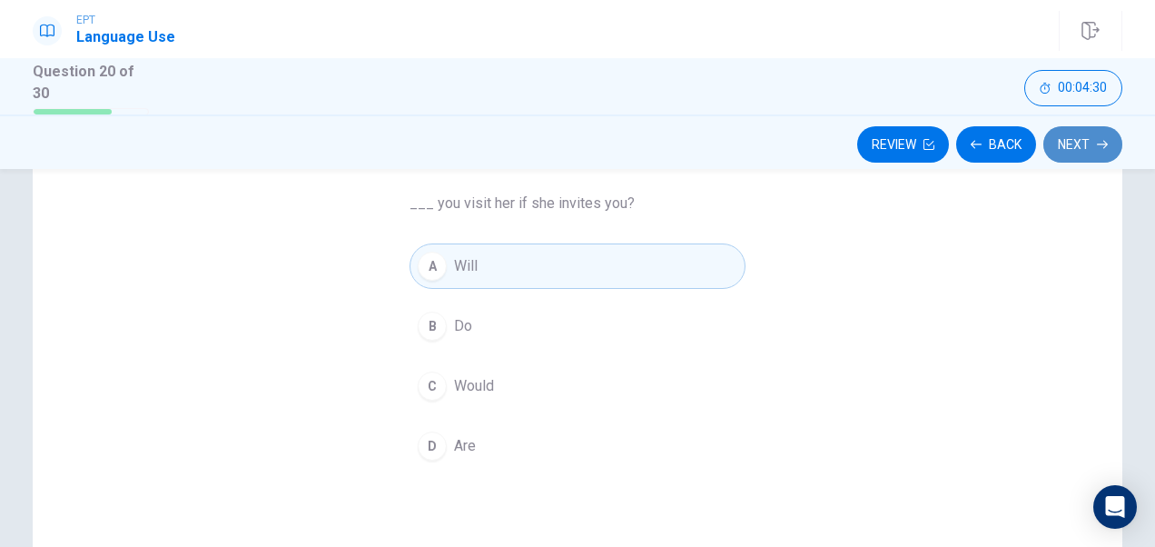
click at [1053, 142] on button "Next" at bounding box center [1082, 144] width 79 height 36
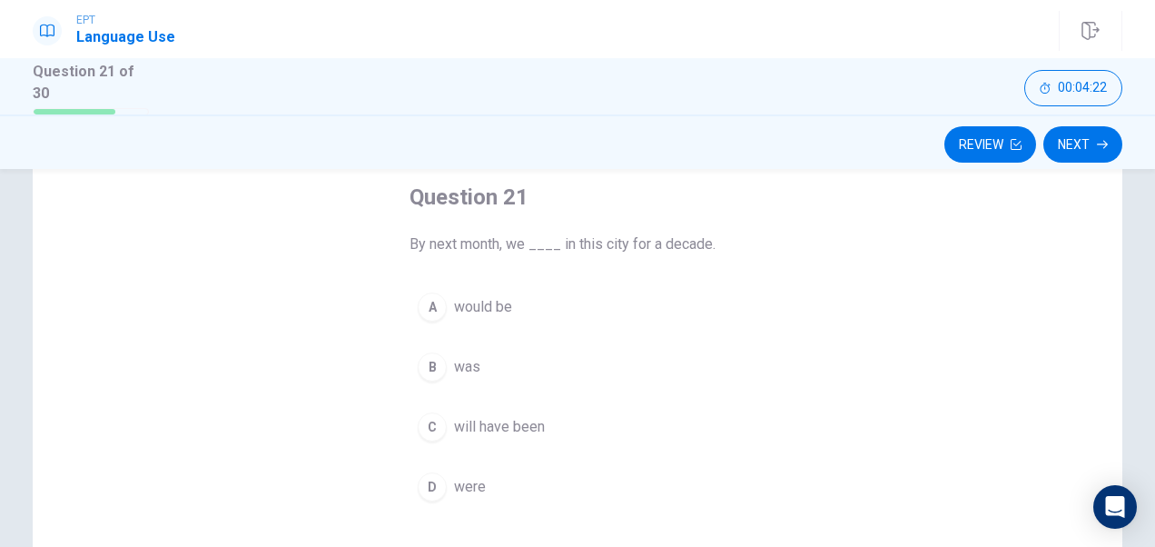
scroll to position [102, 0]
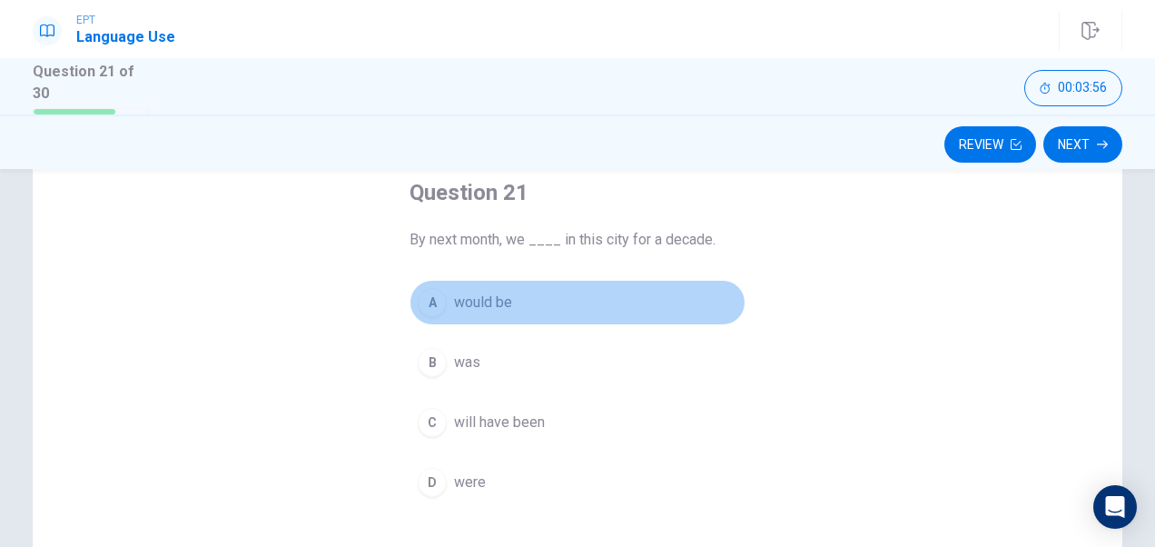
click at [474, 304] on span "would be" at bounding box center [483, 303] width 58 height 22
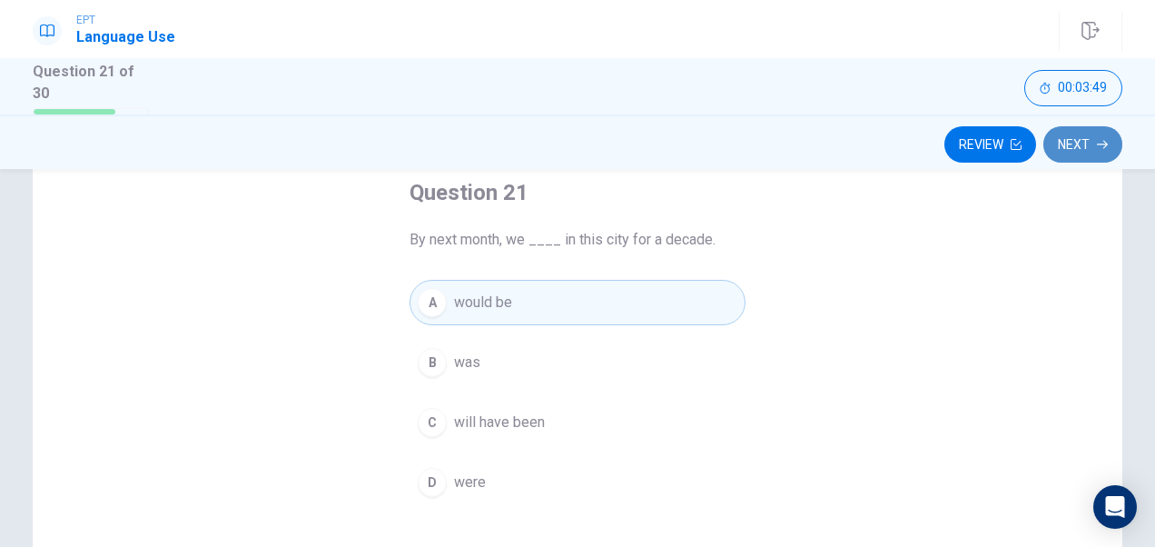
click at [1075, 135] on button "Next" at bounding box center [1082, 144] width 79 height 36
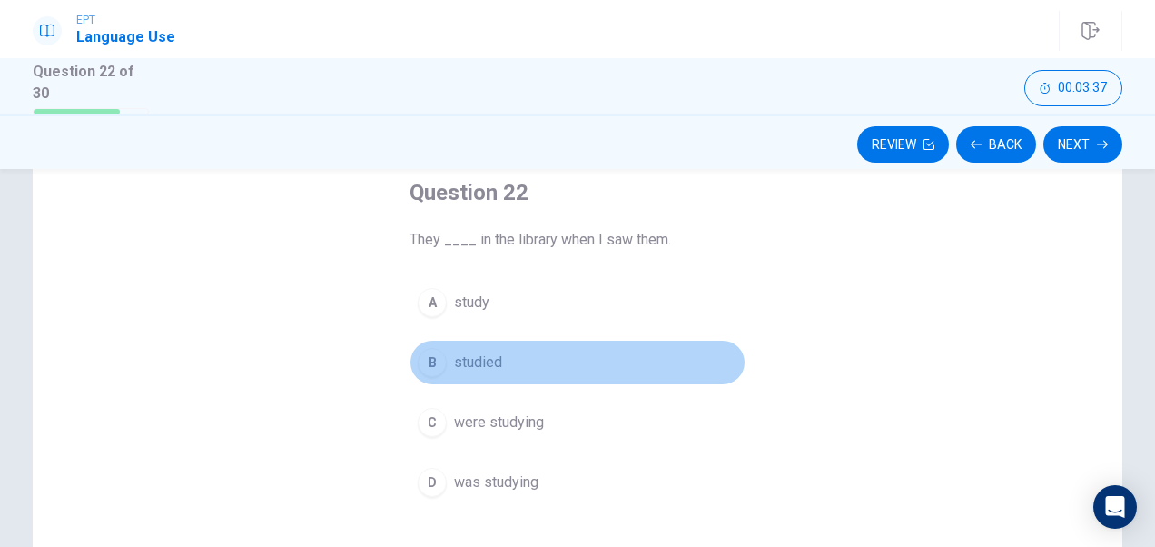
click at [485, 356] on span "studied" at bounding box center [478, 362] width 48 height 22
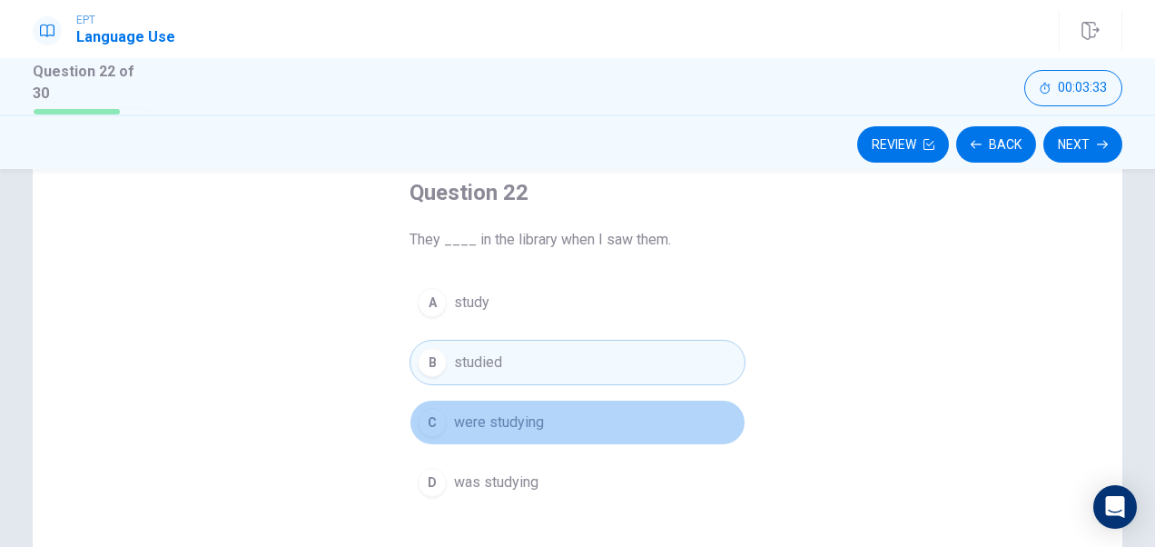
click at [503, 411] on span "were studying" at bounding box center [499, 422] width 90 height 22
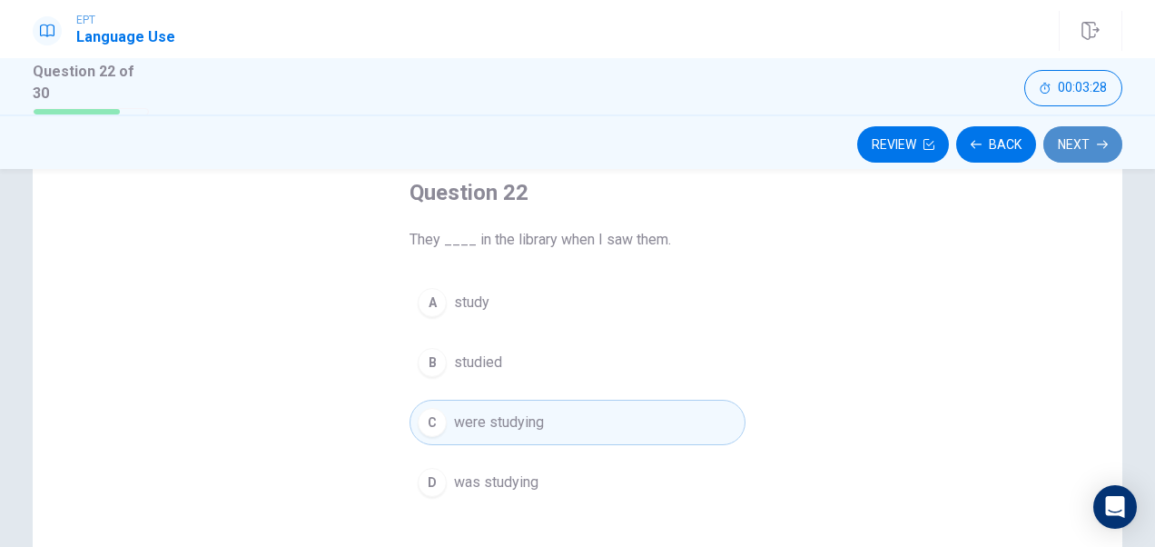
click at [1068, 136] on button "Next" at bounding box center [1082, 144] width 79 height 36
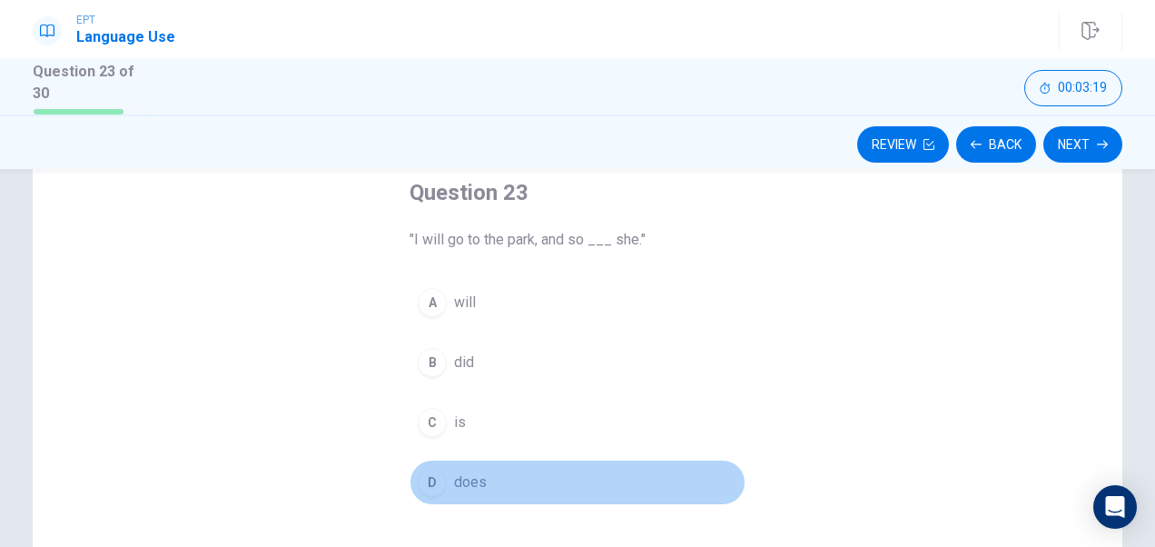
click at [454, 484] on span "does" at bounding box center [470, 482] width 33 height 22
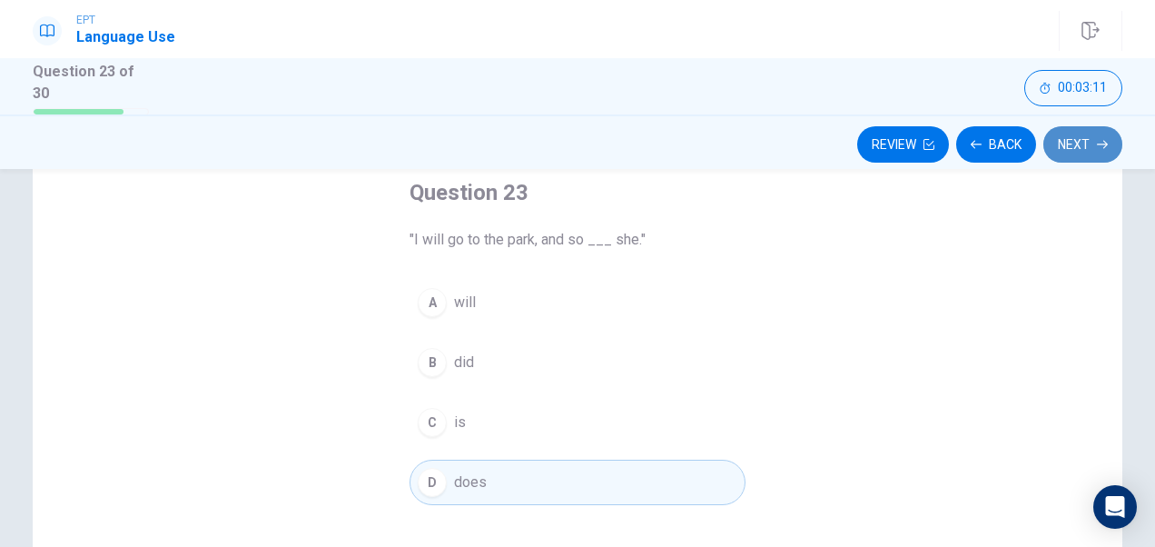
click at [1106, 127] on button "Next" at bounding box center [1082, 144] width 79 height 36
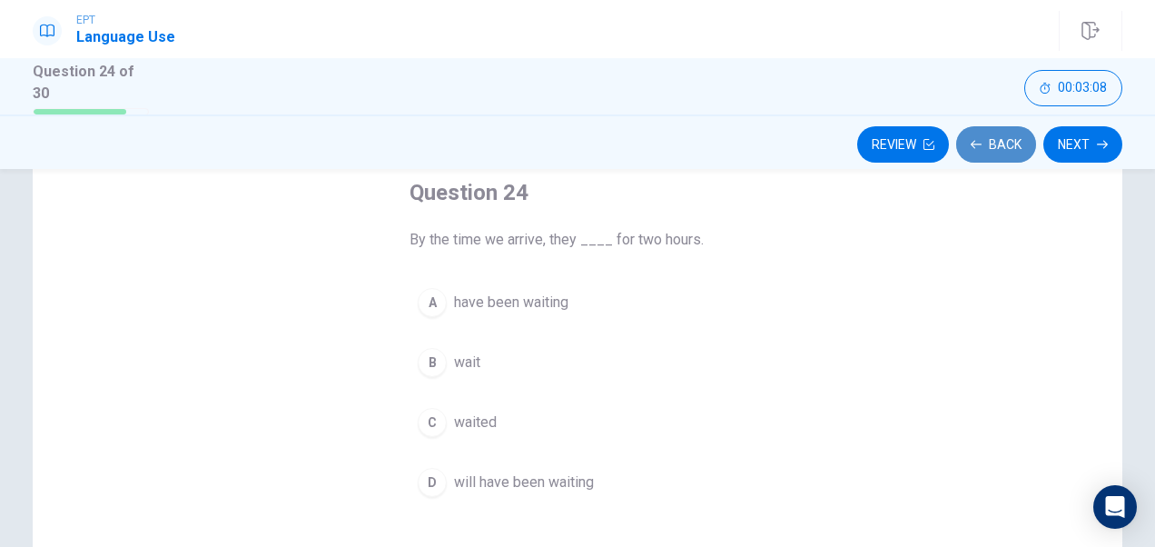
click at [977, 139] on icon "button" at bounding box center [976, 144] width 11 height 11
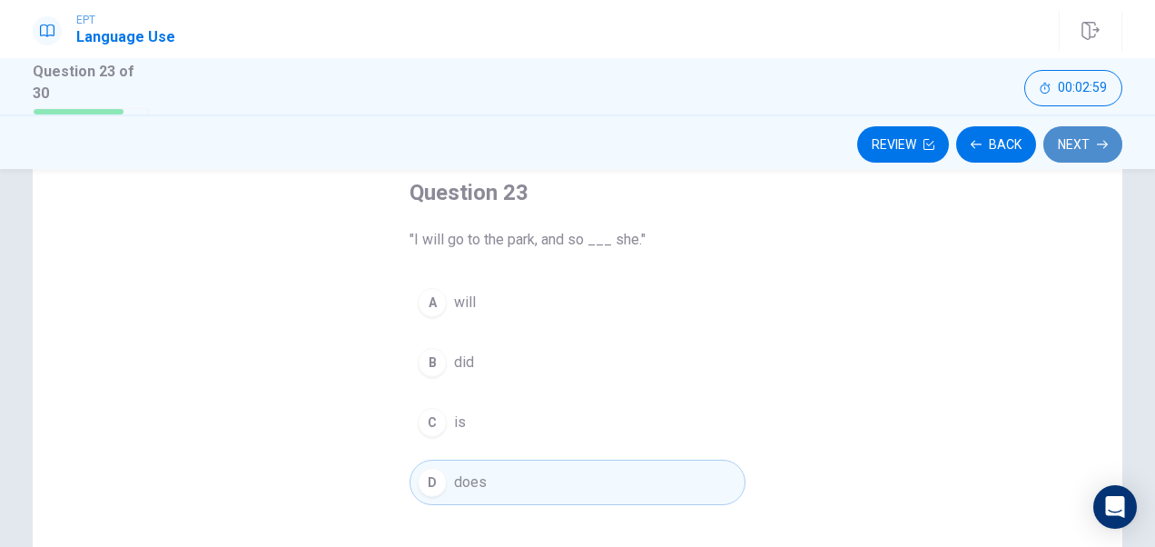
click at [1093, 140] on button "Next" at bounding box center [1082, 144] width 79 height 36
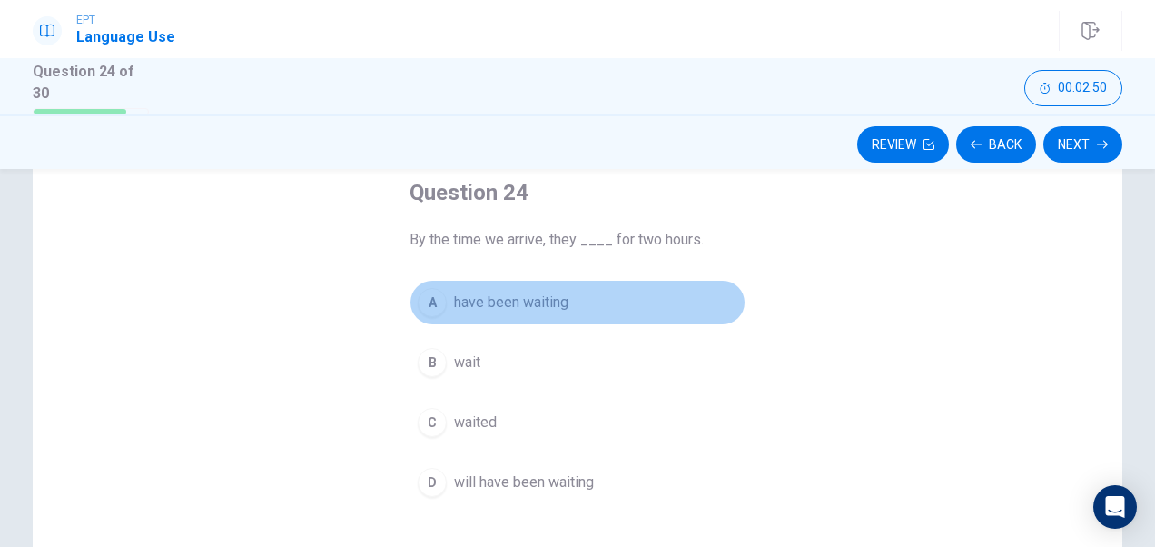
click at [539, 307] on span "have been waiting" at bounding box center [511, 303] width 114 height 22
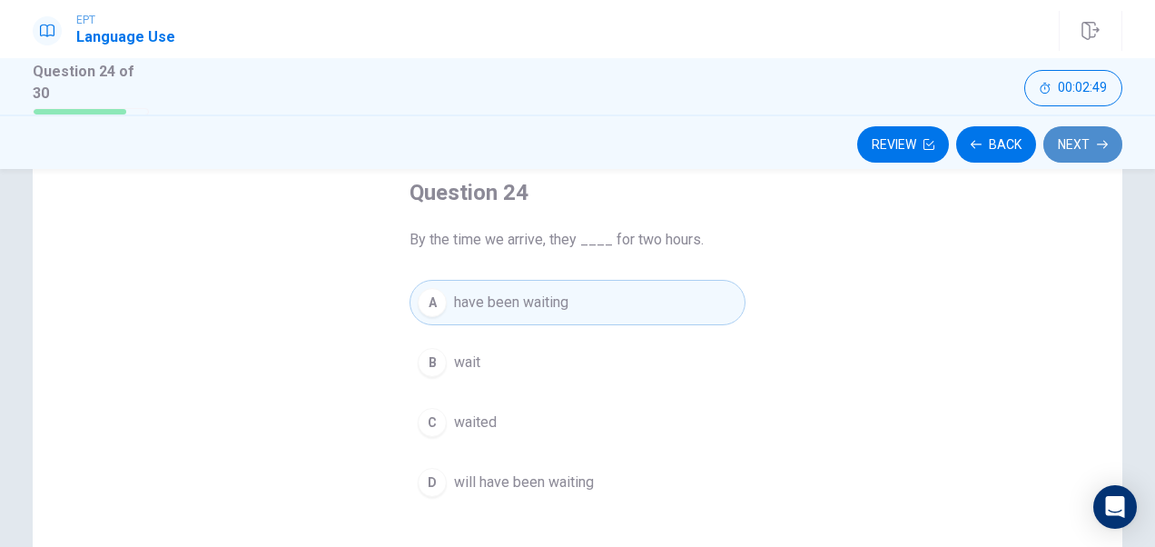
click at [1071, 138] on button "Next" at bounding box center [1082, 144] width 79 height 36
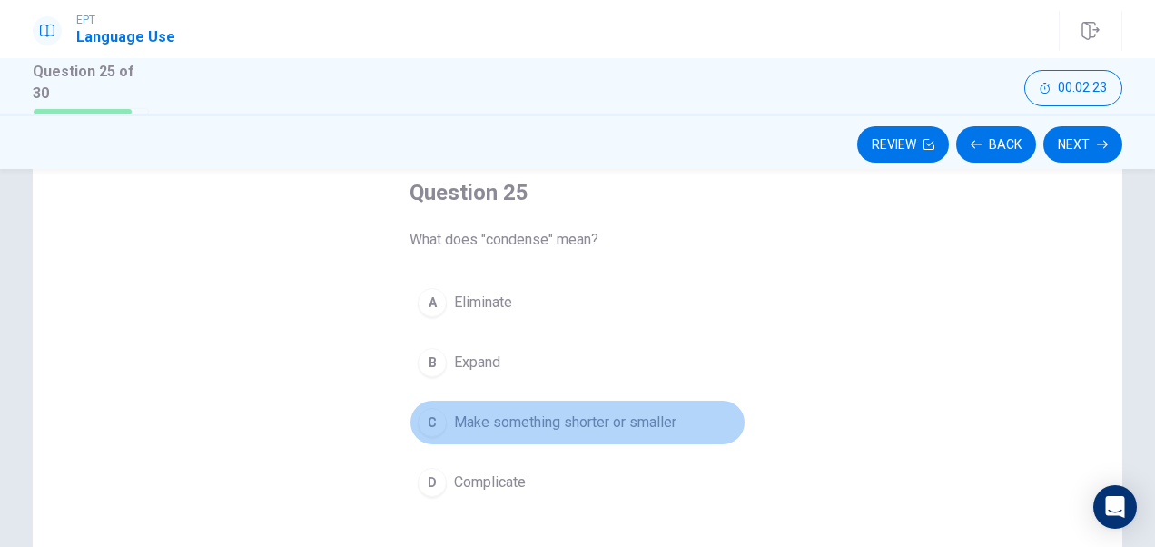
click at [544, 425] on span "Make something shorter or smaller" at bounding box center [565, 422] width 222 height 22
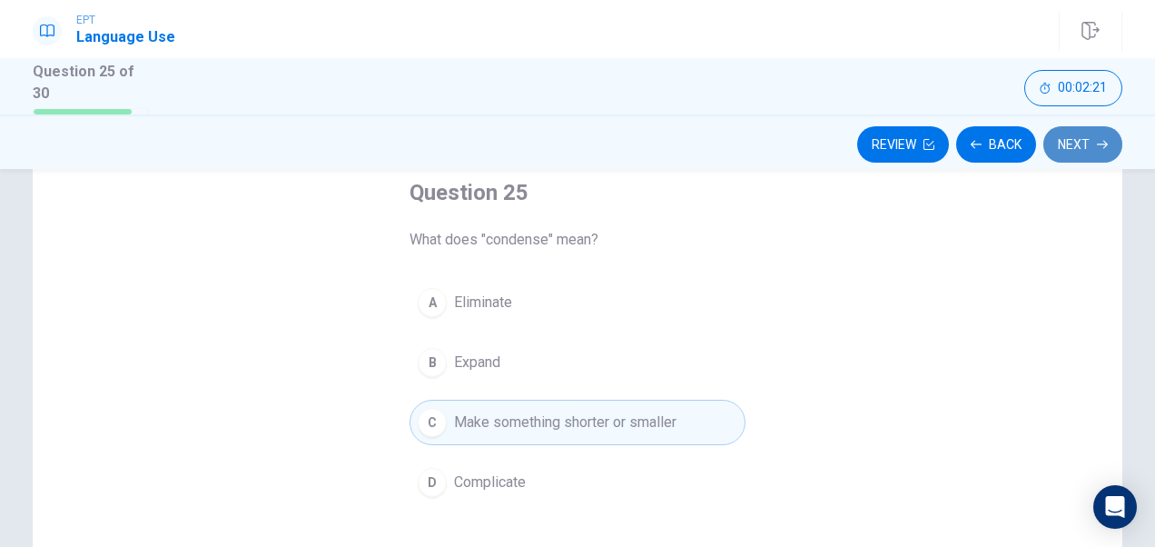
click at [1060, 139] on button "Next" at bounding box center [1082, 144] width 79 height 36
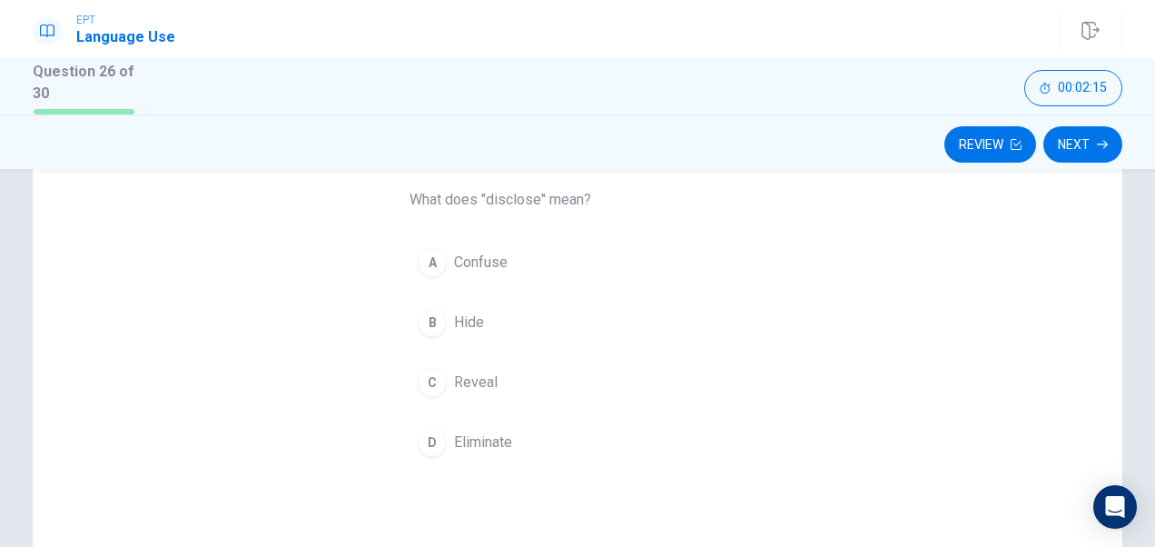
scroll to position [140, 0]
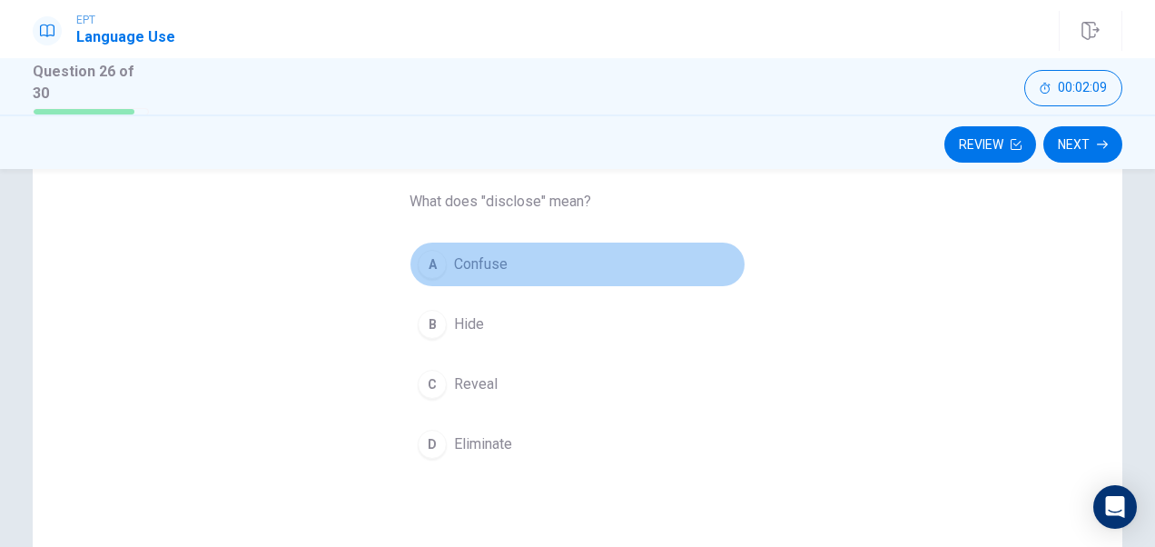
click at [444, 270] on button "A Confuse" at bounding box center [578, 264] width 336 height 45
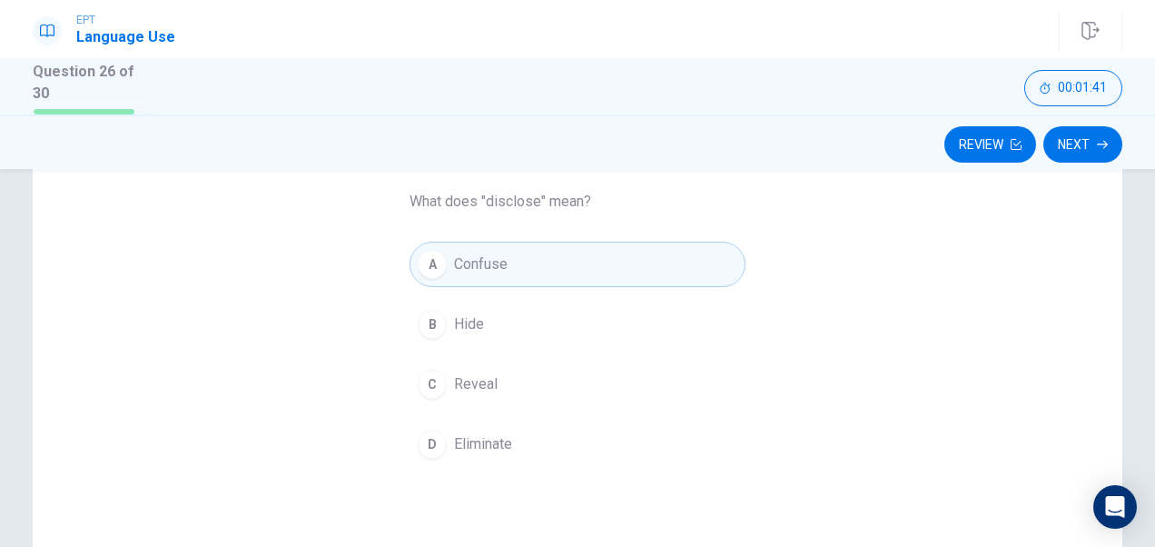
drag, startPoint x: 405, startPoint y: 204, endPoint x: 548, endPoint y: 208, distance: 142.6
click at [548, 208] on span "What does "disclose" mean?" at bounding box center [578, 202] width 336 height 22
drag, startPoint x: 548, startPoint y: 208, endPoint x: 530, endPoint y: 207, distance: 17.3
click at [530, 207] on span "What does "disclose" mean?" at bounding box center [578, 202] width 336 height 22
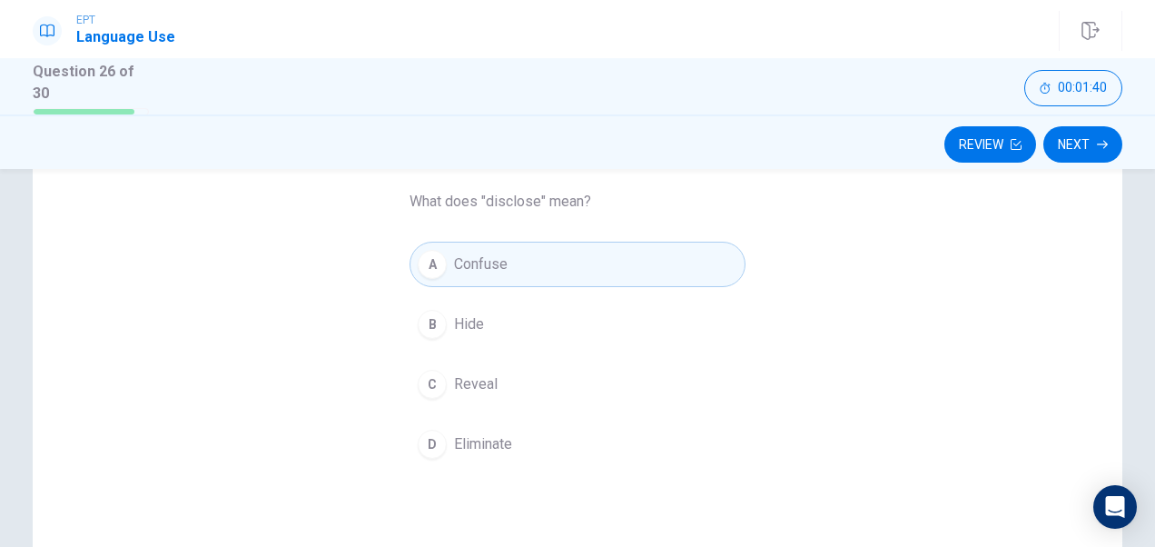
click at [530, 207] on span "What does "disclose" mean?" at bounding box center [578, 202] width 336 height 22
click at [1089, 137] on button "Next" at bounding box center [1082, 144] width 79 height 36
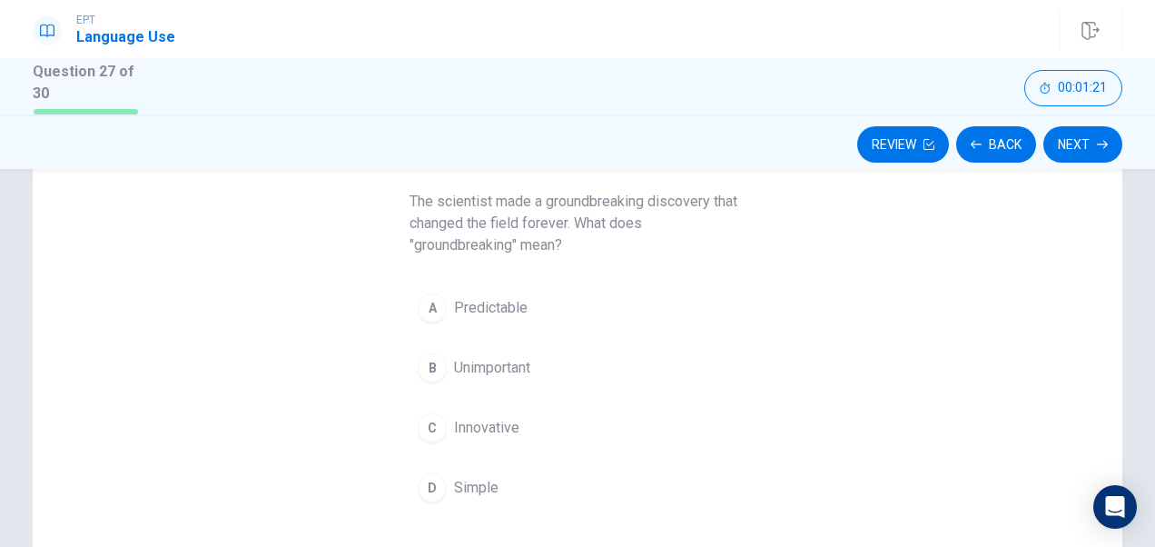
drag, startPoint x: 424, startPoint y: 211, endPoint x: 410, endPoint y: 205, distance: 14.7
click at [410, 205] on span "The scientist made a groundbreaking discovery that changed the field forever. W…" at bounding box center [578, 223] width 336 height 65
drag, startPoint x: 397, startPoint y: 220, endPoint x: 590, endPoint y: 261, distance: 197.7
click at [590, 261] on div "Question 27 The scientist made a groundbreaking discovery that changed the fiel…" at bounding box center [577, 325] width 409 height 429
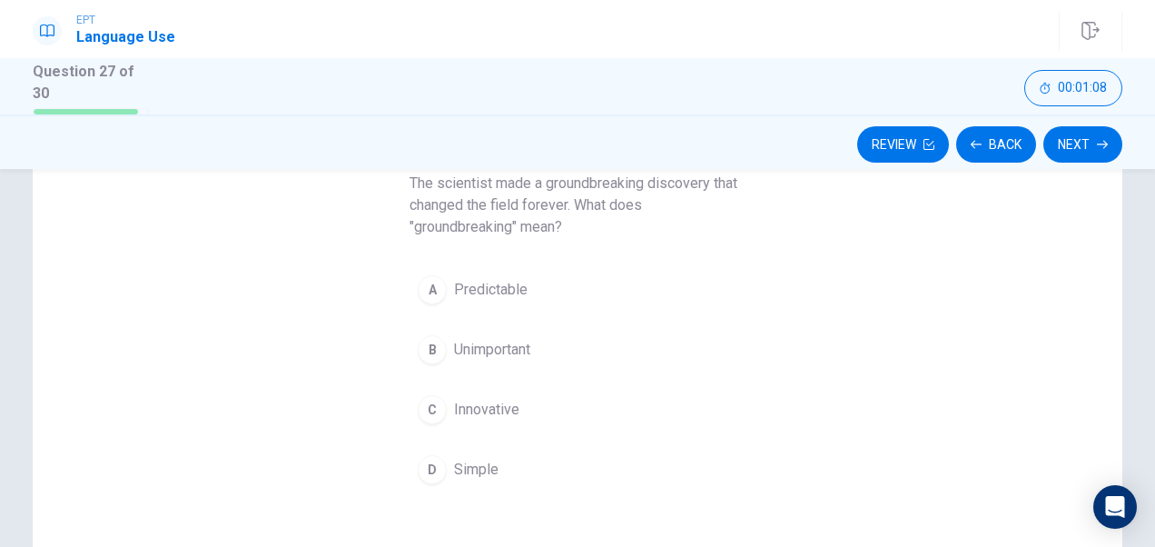
scroll to position [160, 0]
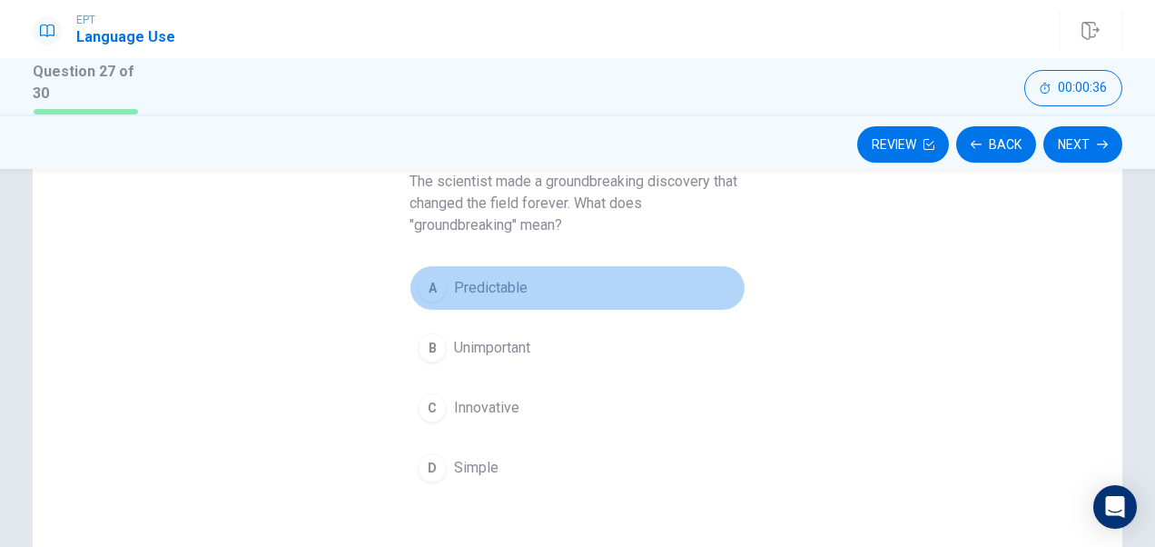
click at [506, 291] on span "Predictable" at bounding box center [491, 288] width 74 height 22
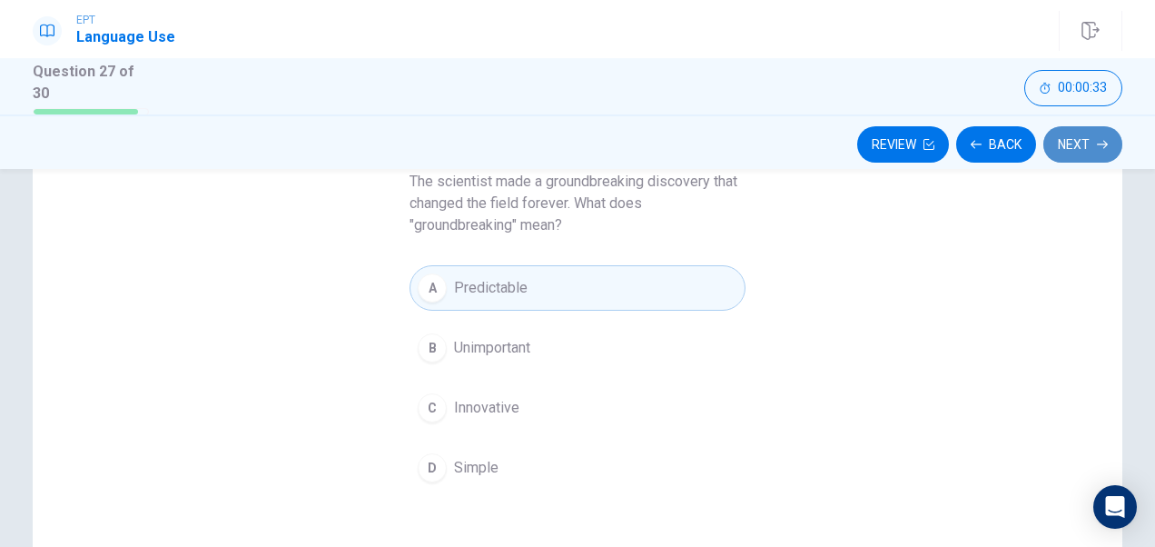
click at [1094, 145] on button "Next" at bounding box center [1082, 144] width 79 height 36
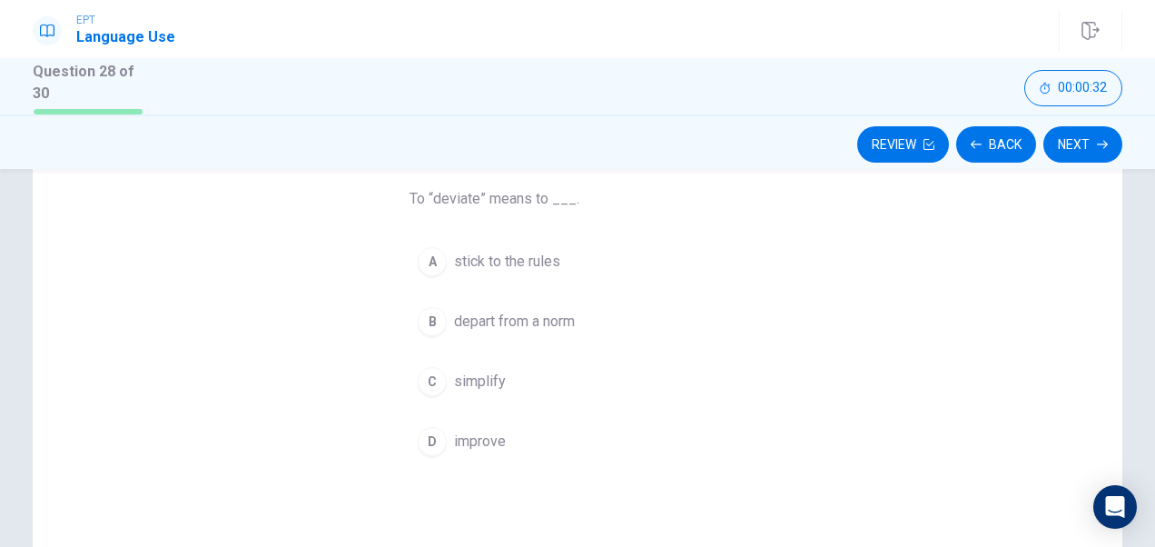
scroll to position [143, 0]
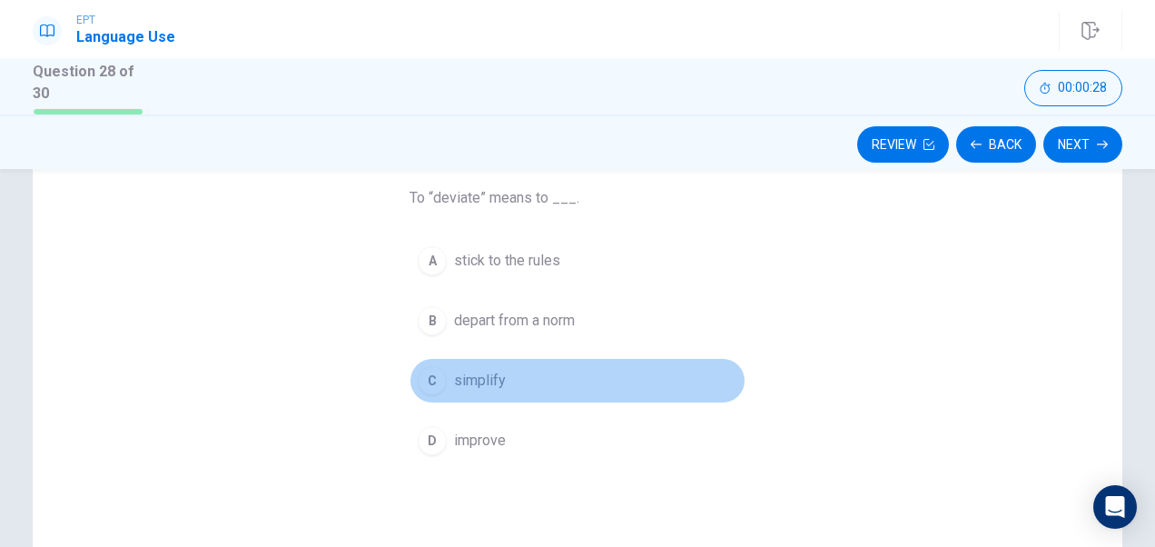
click at [484, 375] on span "simplify" at bounding box center [480, 381] width 52 height 22
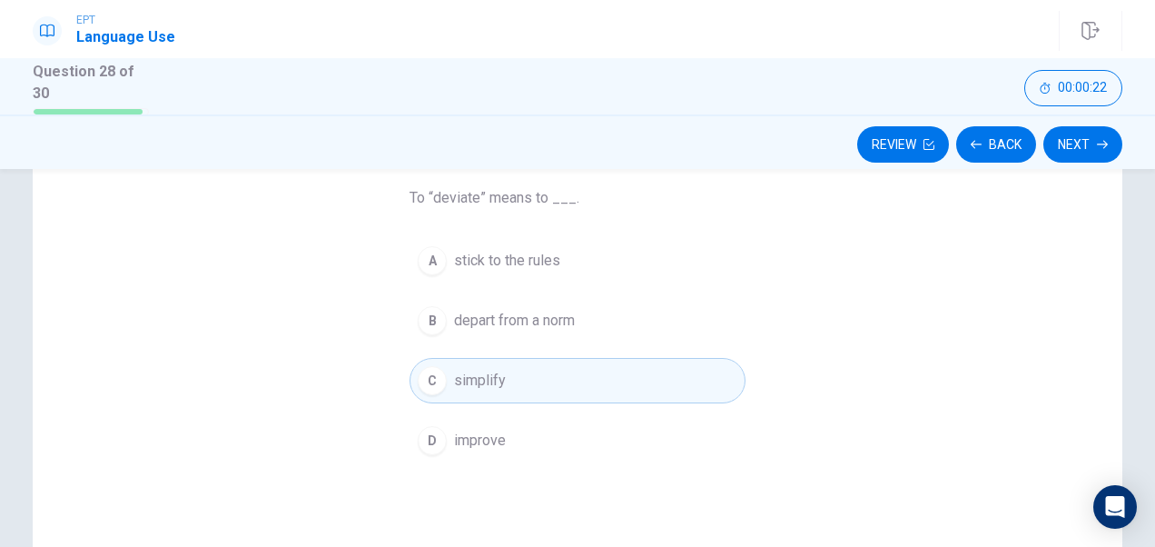
click at [478, 281] on div "A stick to the rules B depart from a norm C simplify D improve" at bounding box center [578, 350] width 336 height 225
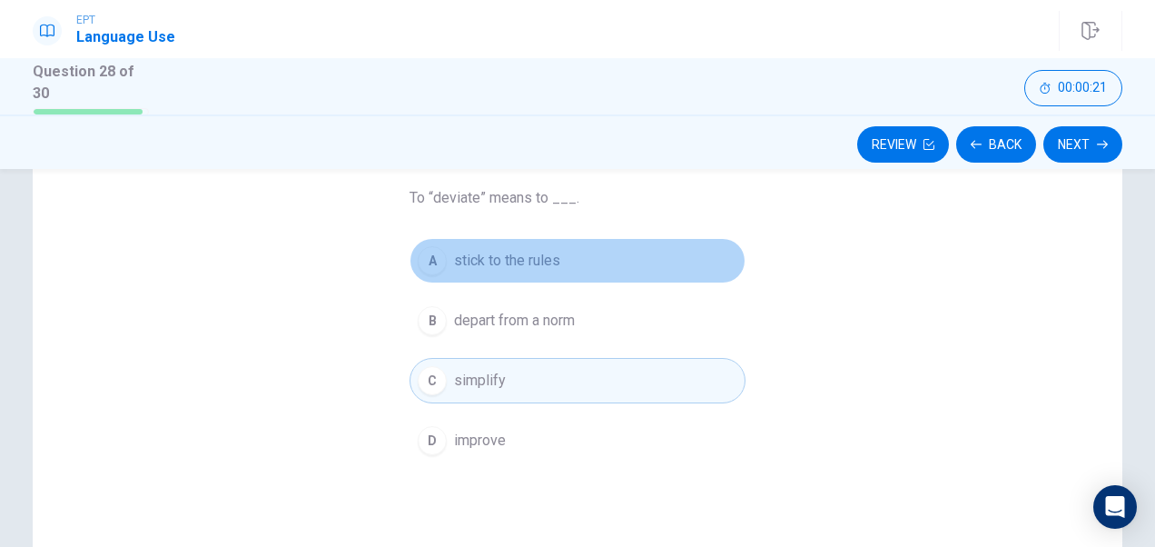
click at [554, 270] on button "A stick to the rules" at bounding box center [578, 260] width 336 height 45
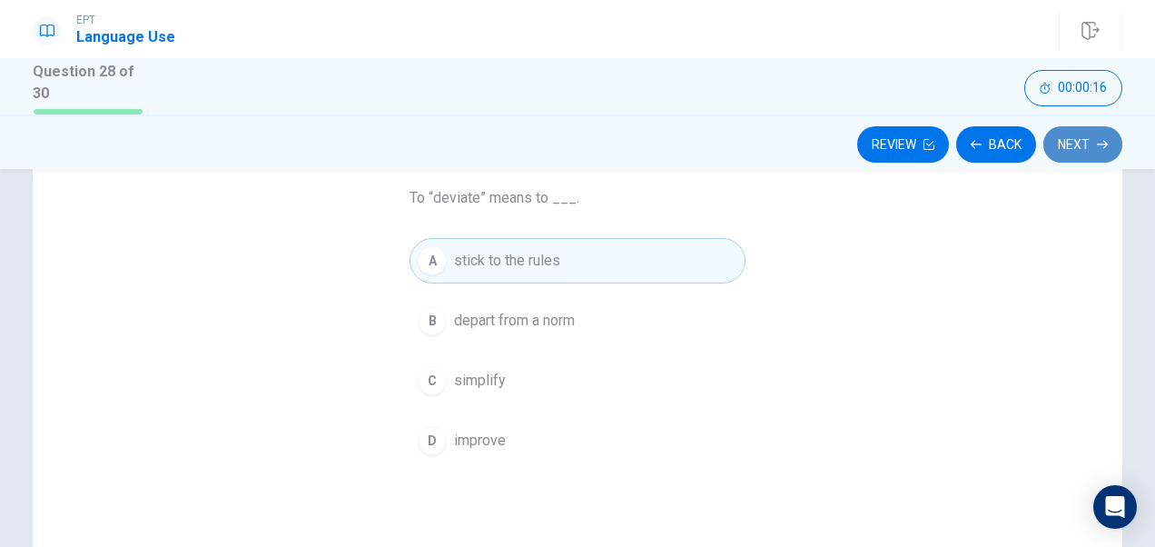
click at [1117, 147] on button "Next" at bounding box center [1082, 144] width 79 height 36
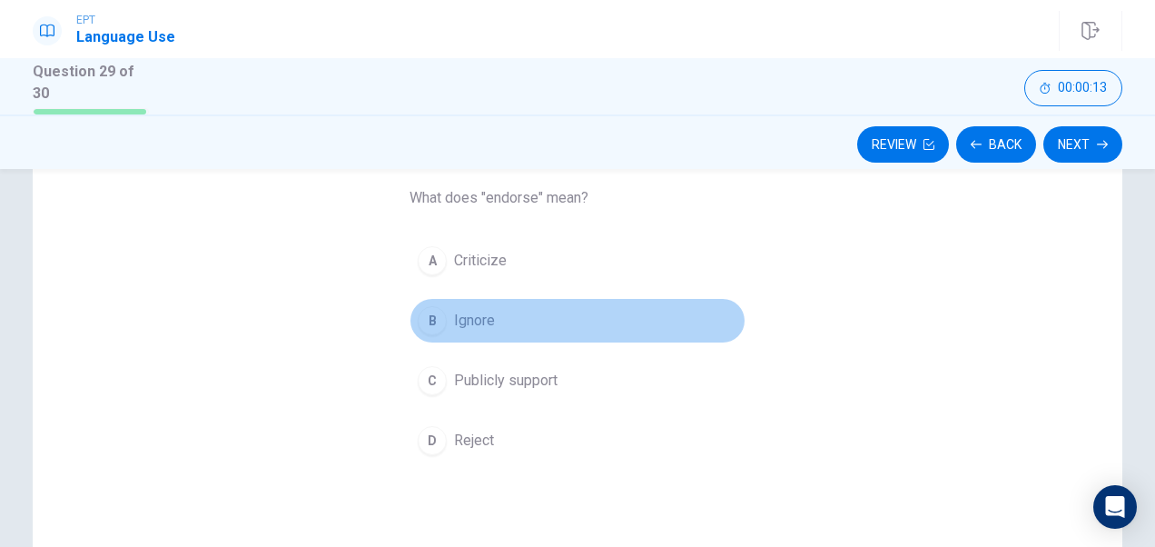
click at [458, 326] on span "Ignore" at bounding box center [474, 321] width 41 height 22
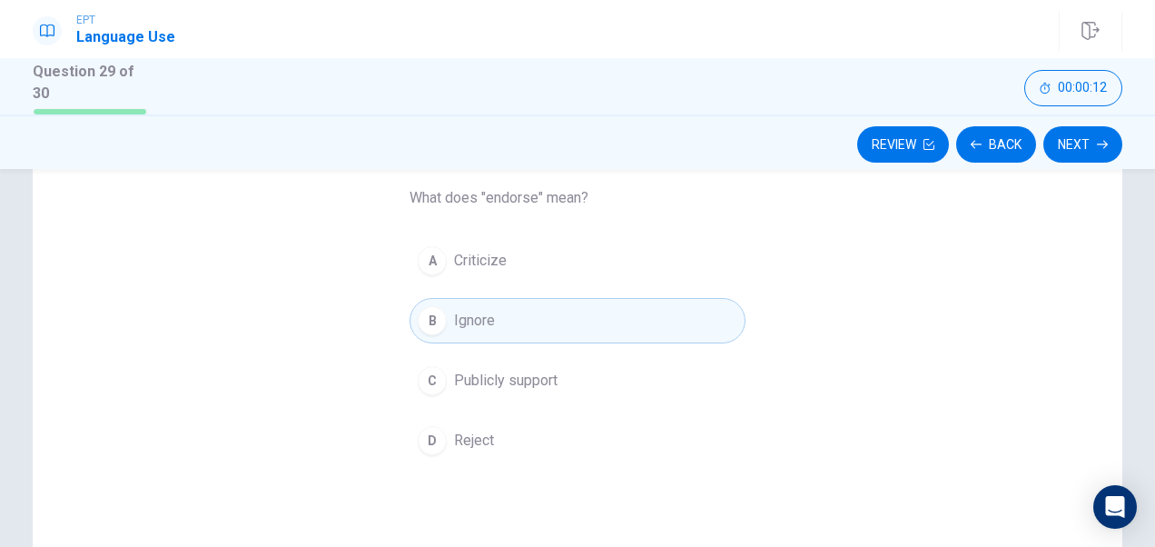
click at [470, 394] on button "C Publicly support" at bounding box center [578, 380] width 336 height 45
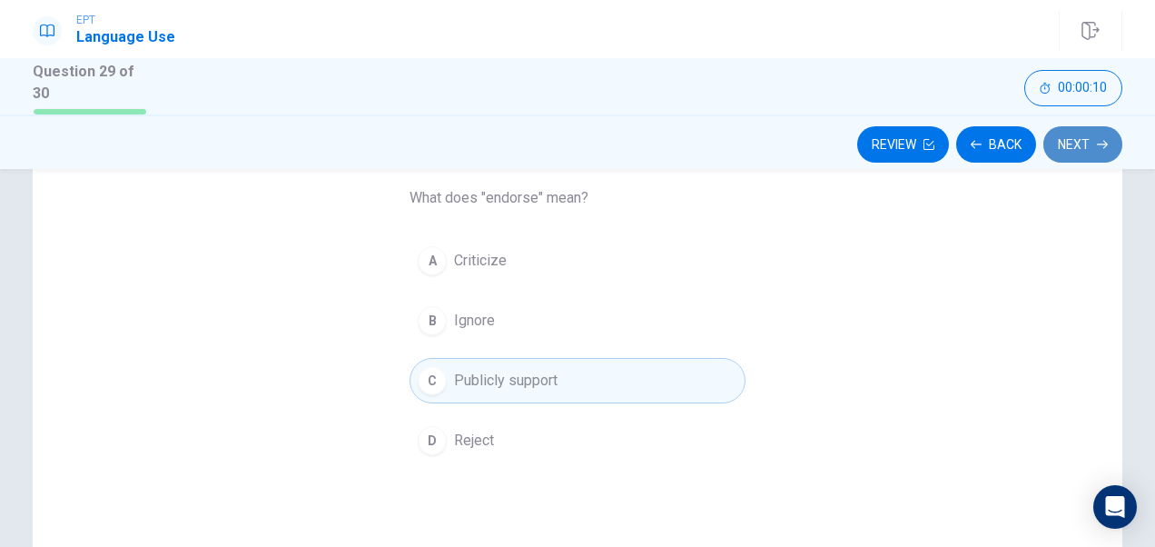
click at [1096, 129] on button "Next" at bounding box center [1082, 144] width 79 height 36
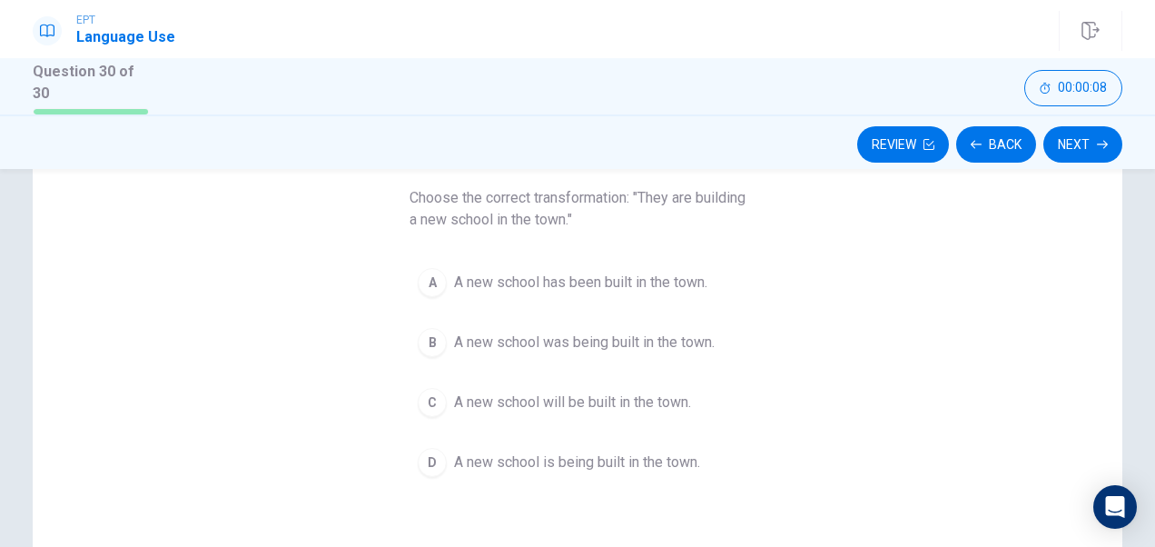
click at [458, 225] on span "Choose the correct transformation: "They are building a new school in the town."" at bounding box center [578, 209] width 336 height 44
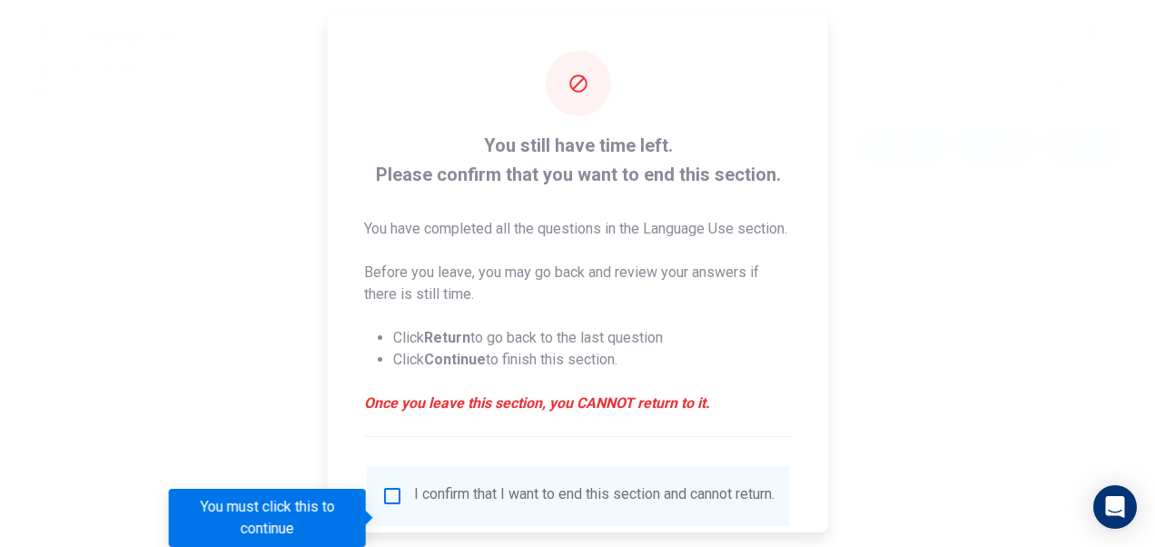
click at [948, 285] on div at bounding box center [577, 273] width 1155 height 547
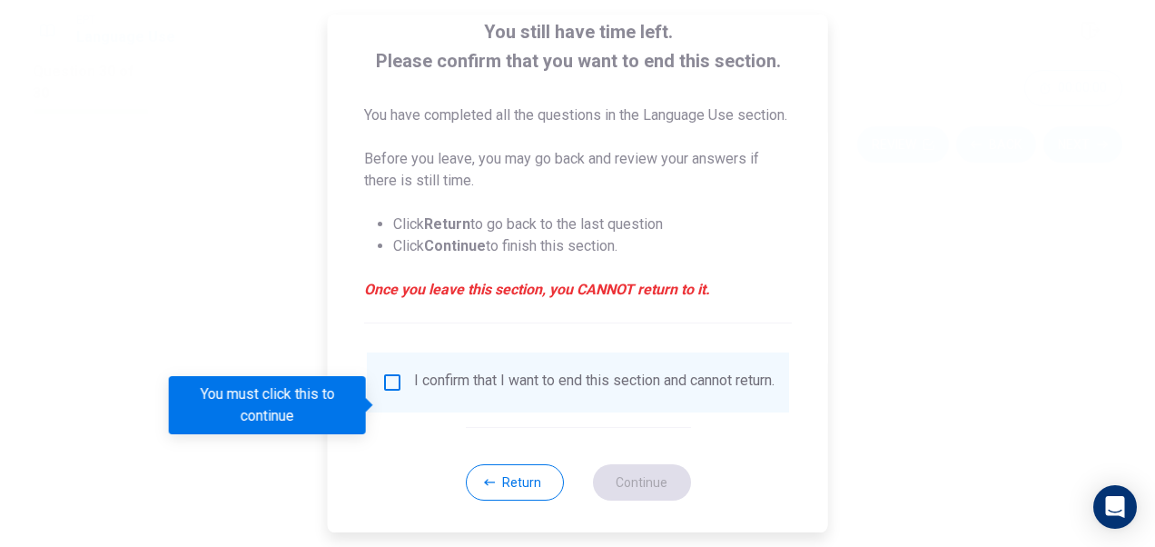
scroll to position [113, 0]
click at [490, 501] on button "Return" at bounding box center [514, 483] width 98 height 36
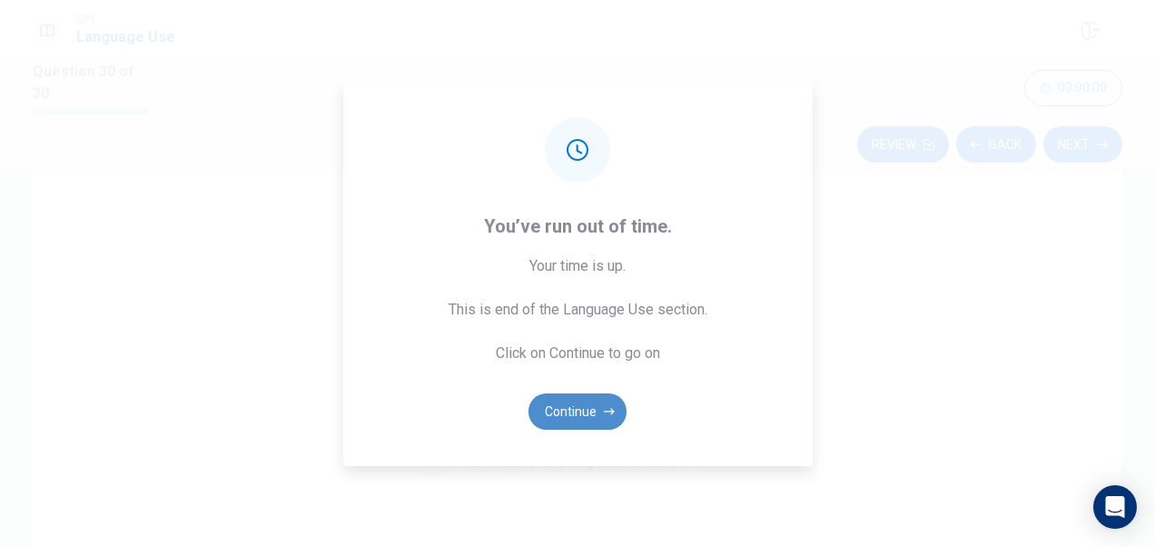
click at [583, 415] on button "Continue" at bounding box center [578, 411] width 98 height 36
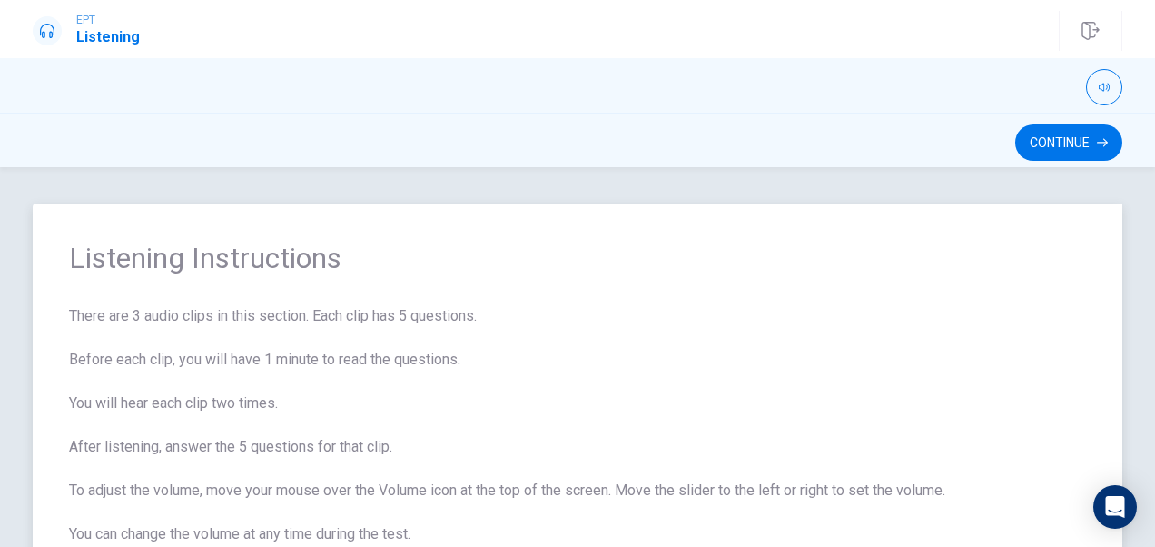
scroll to position [173, 0]
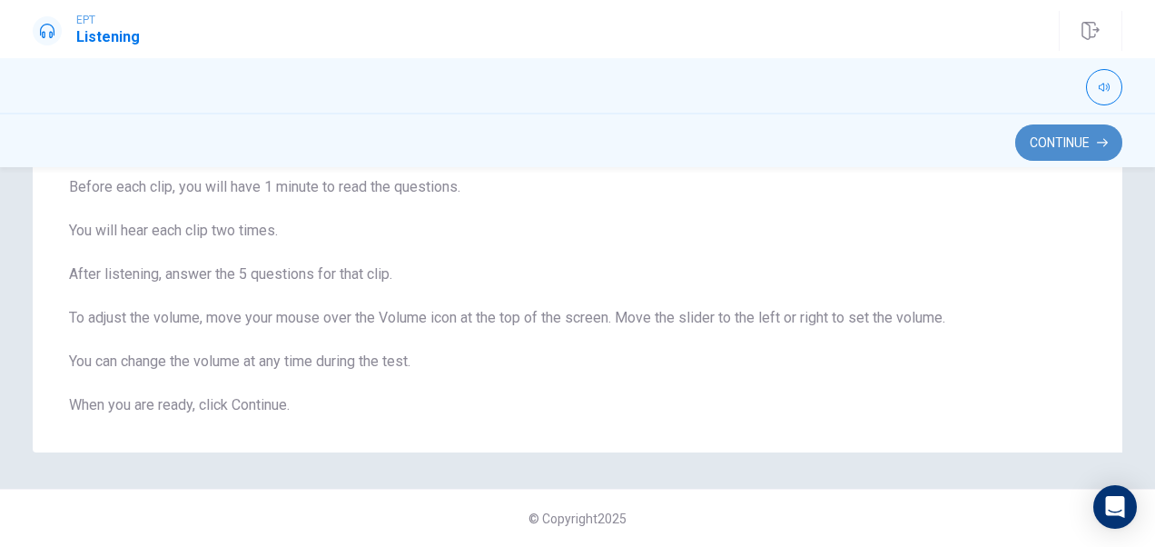
click at [1069, 153] on button "Continue" at bounding box center [1068, 142] width 107 height 36
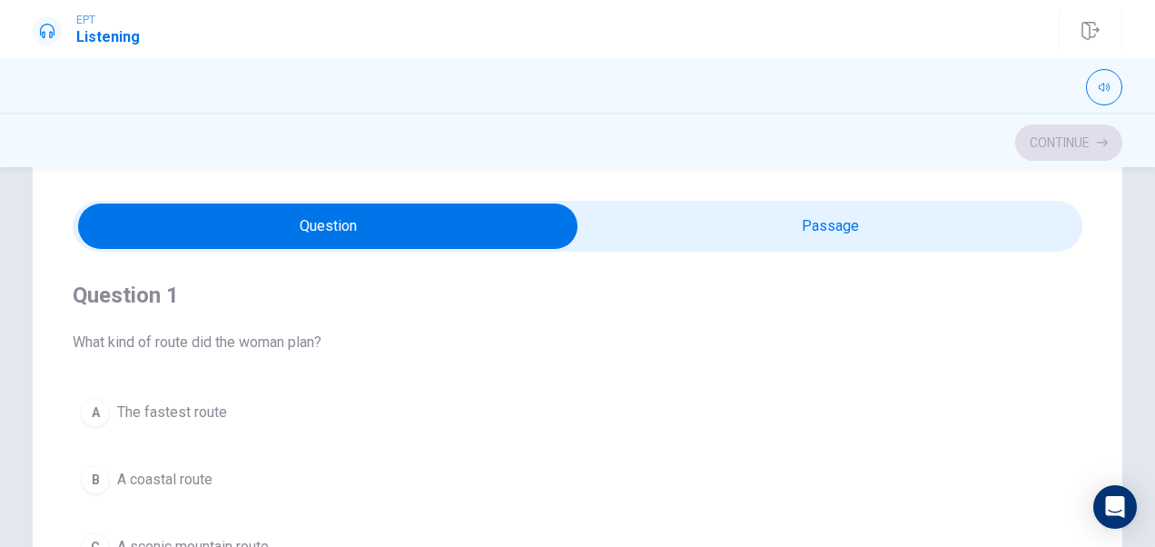
scroll to position [41, 0]
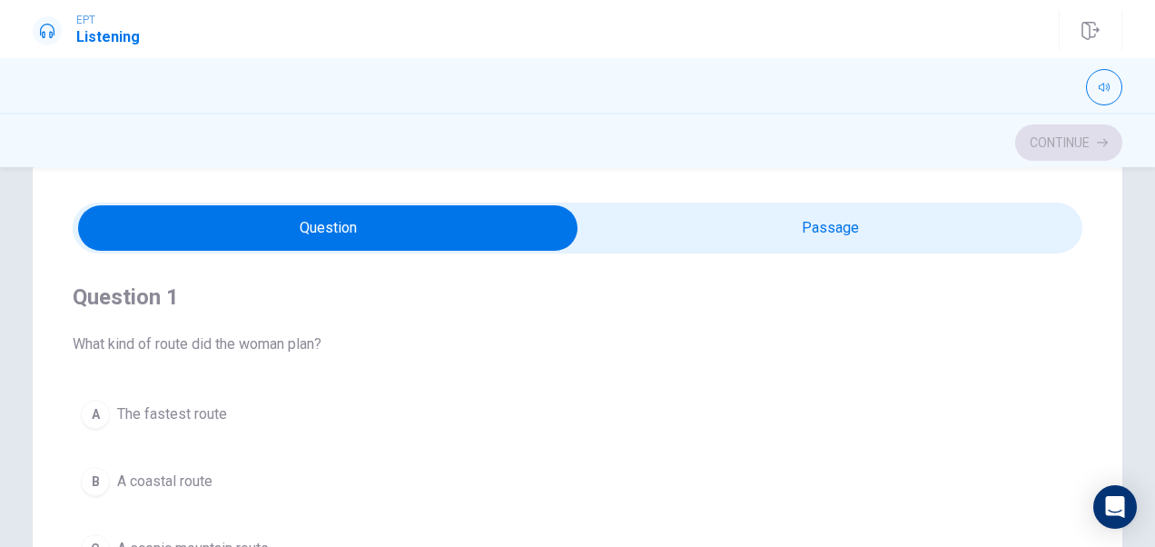
type input "2"
click at [739, 214] on input "checkbox" at bounding box center [327, 227] width 1515 height 45
checkbox input "true"
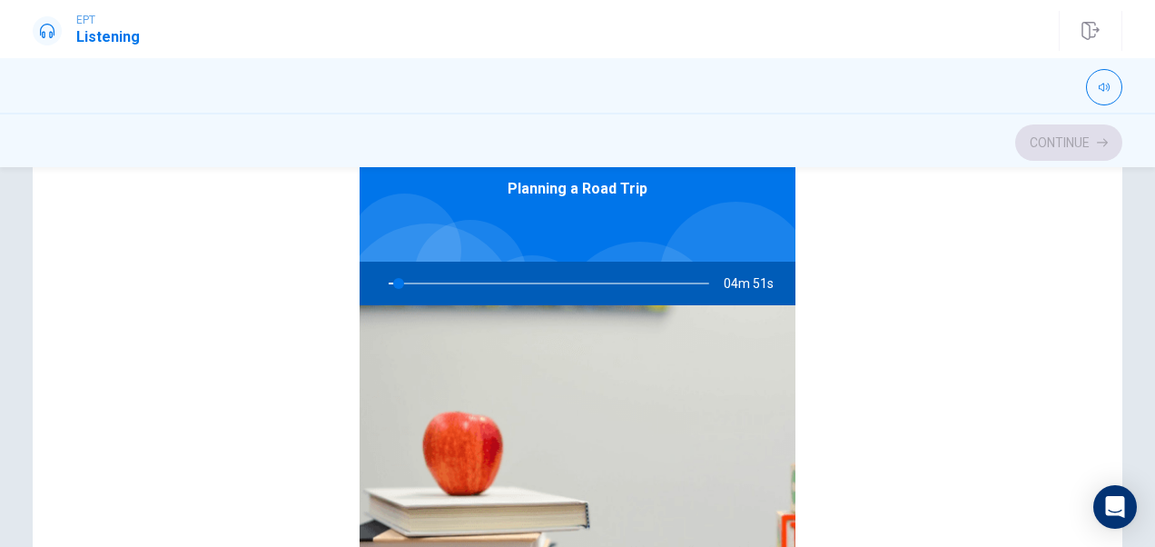
scroll to position [0, 0]
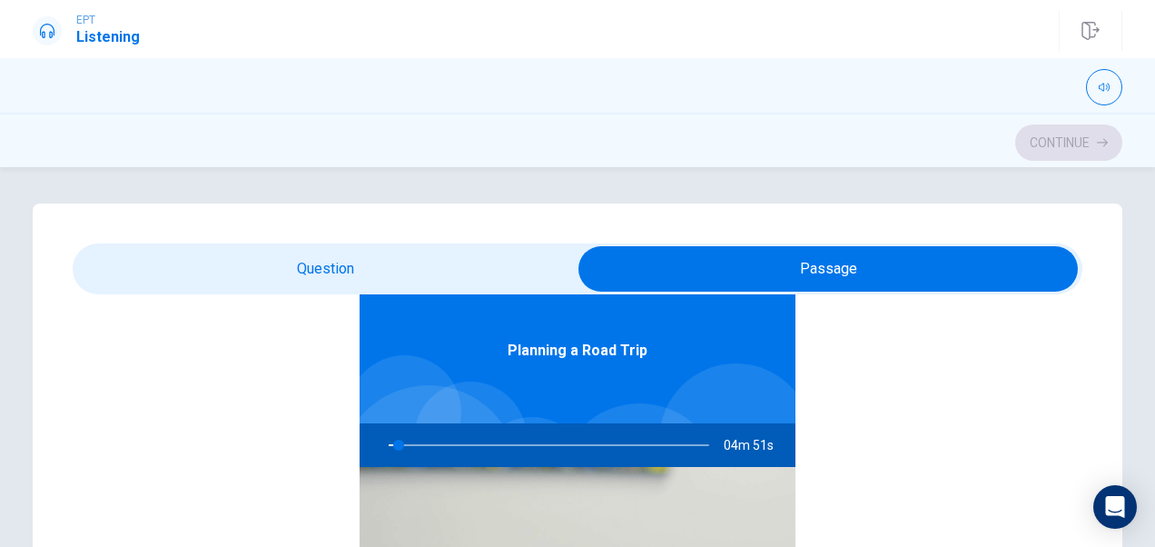
type input "3"
click at [344, 279] on input "checkbox" at bounding box center [828, 268] width 1515 height 45
checkbox input "false"
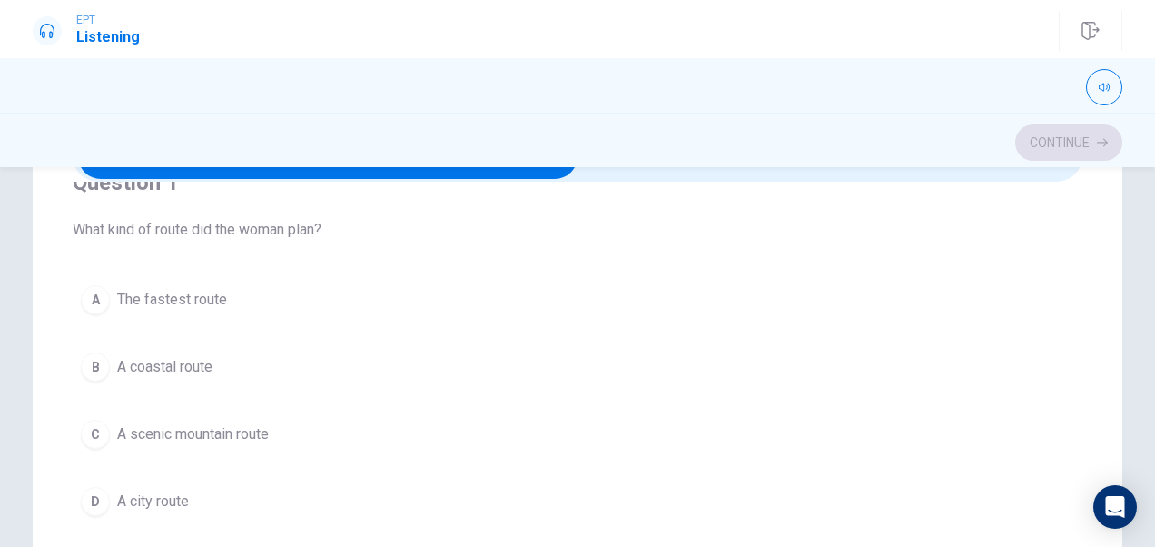
scroll to position [42, 0]
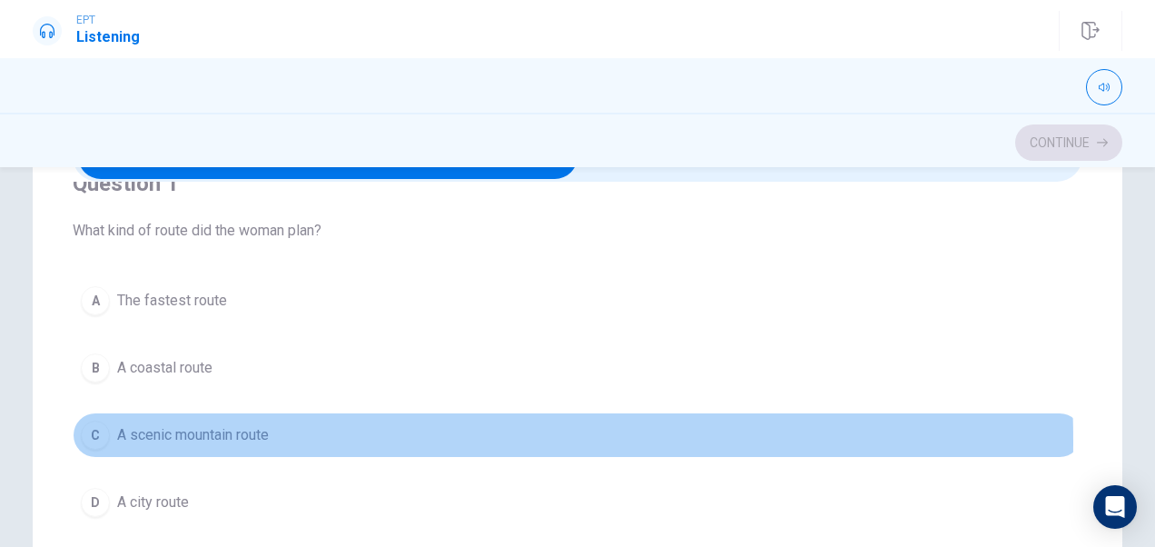
click at [178, 440] on span "A scenic mountain route" at bounding box center [193, 435] width 152 height 22
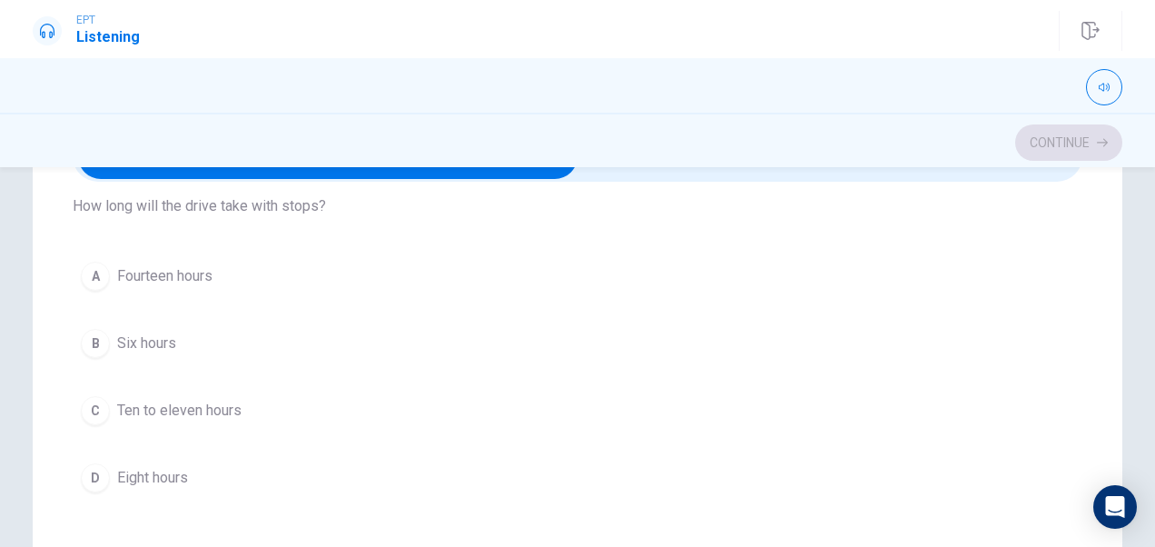
scroll to position [480, 0]
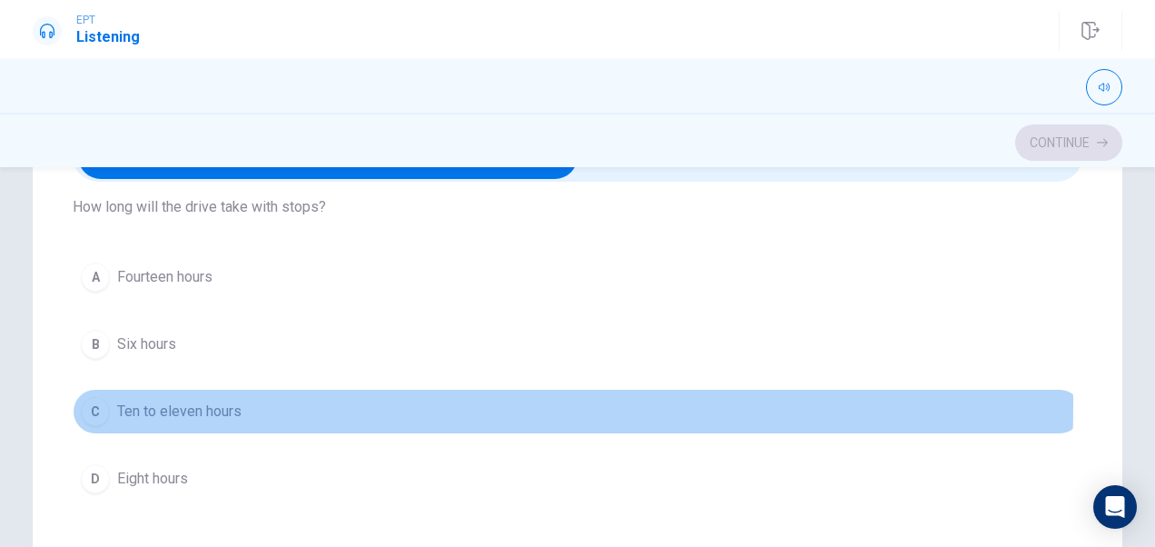
click at [153, 400] on span "Ten to eleven hours" at bounding box center [179, 411] width 124 height 22
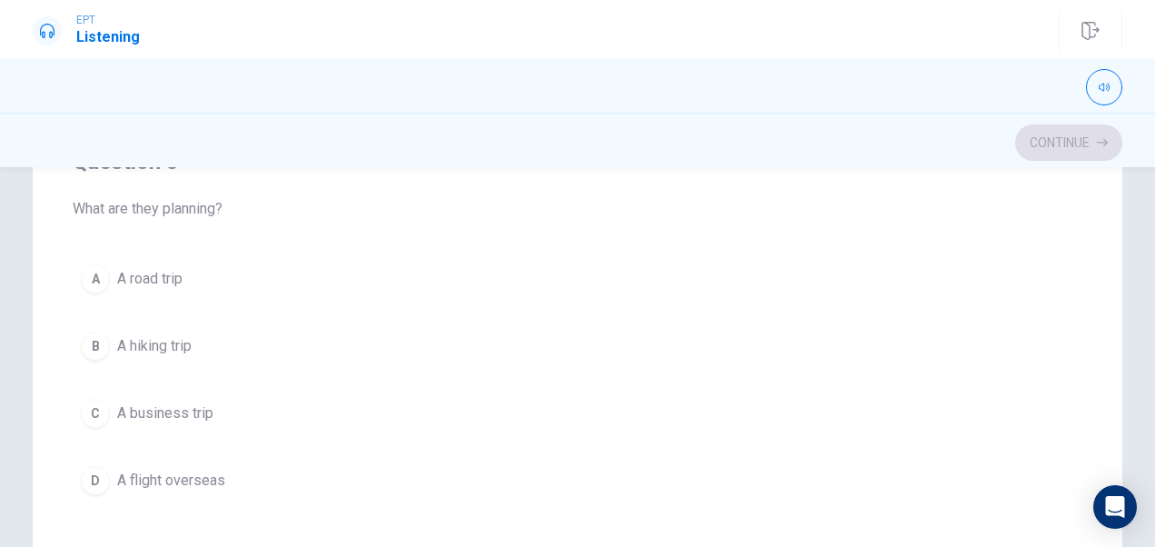
scroll to position [374, 0]
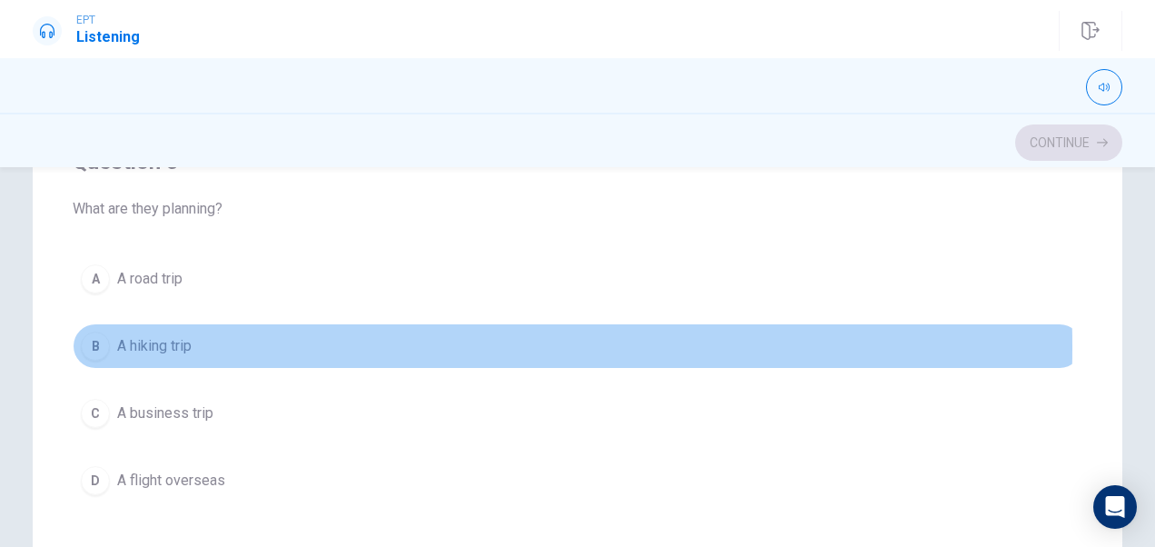
click at [154, 336] on span "A hiking trip" at bounding box center [154, 346] width 74 height 22
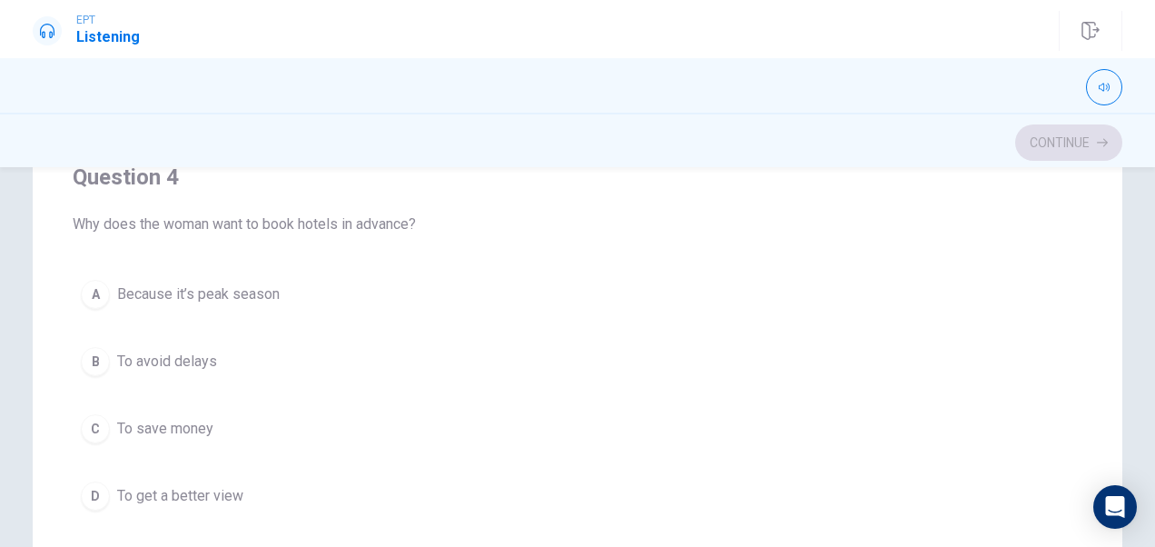
scroll to position [1213, 0]
drag, startPoint x: 241, startPoint y: 226, endPoint x: 226, endPoint y: 275, distance: 51.1
click at [226, 275] on div "Question 4 Why does the woman want to book hotels in advance? A Because it’s pe…" at bounding box center [578, 344] width 1010 height 414
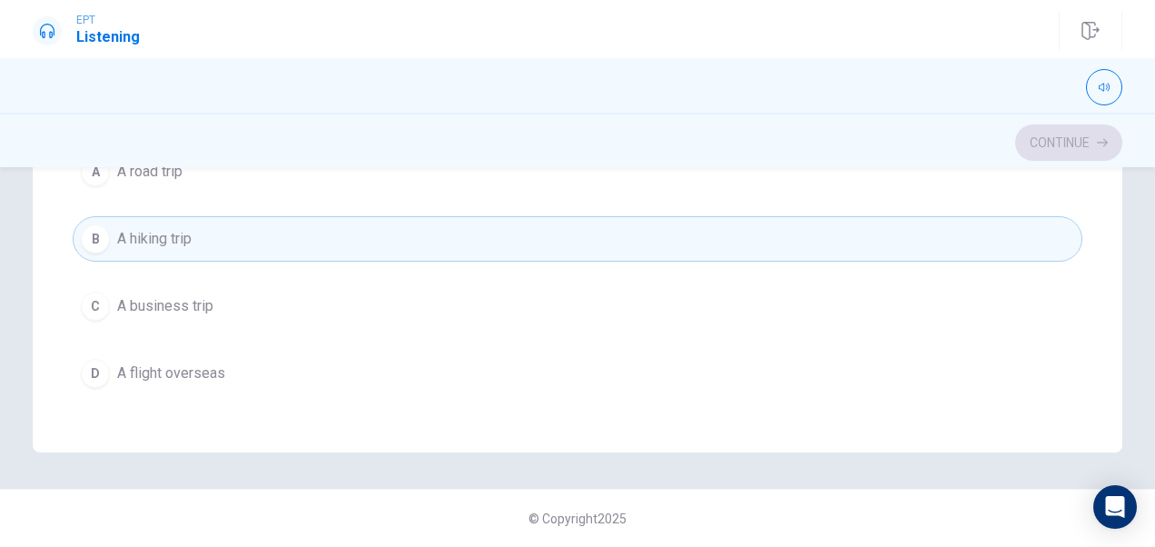
scroll to position [1344, 0]
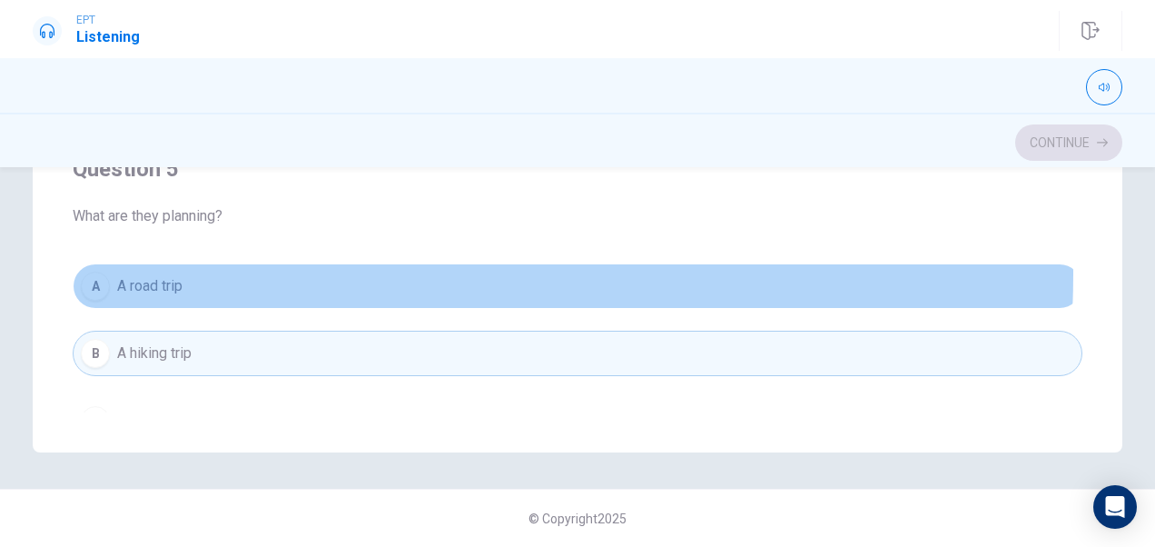
click at [227, 263] on button "A A road trip" at bounding box center [578, 285] width 1010 height 45
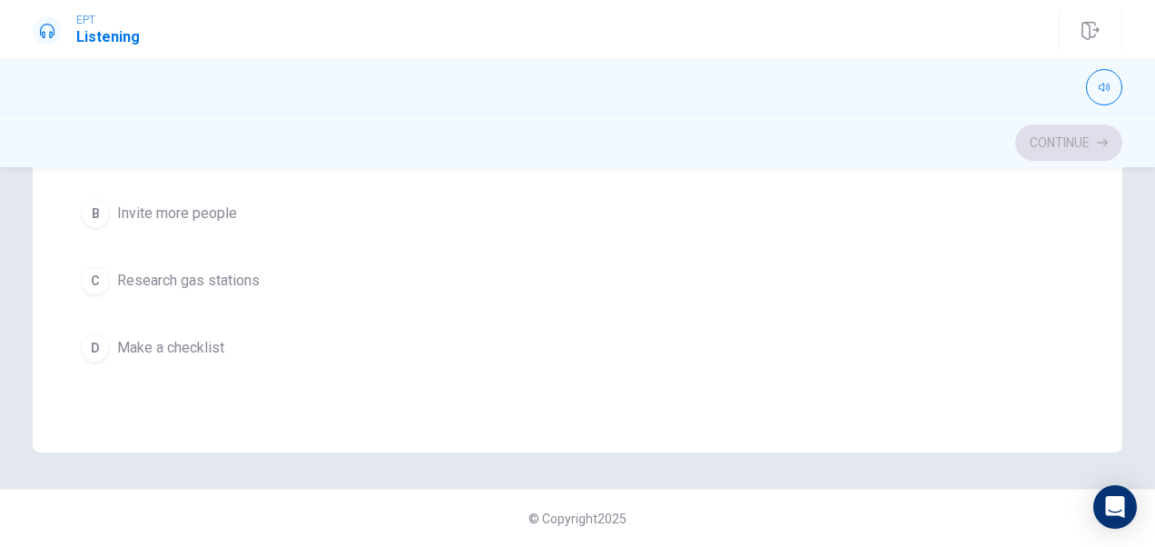
scroll to position [657, 0]
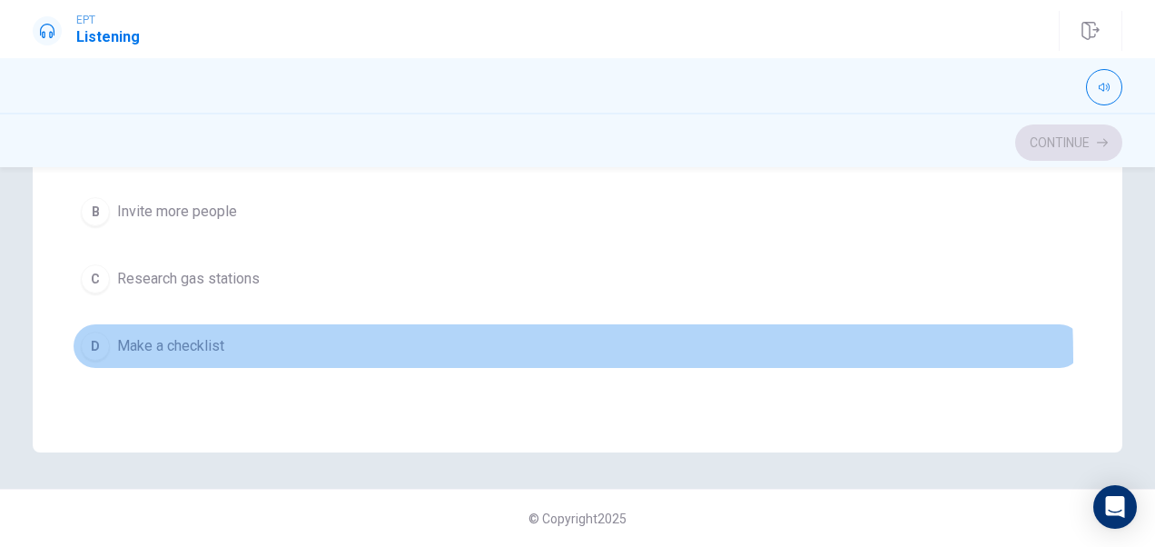
click at [207, 352] on button "D Make a checklist" at bounding box center [578, 345] width 1010 height 45
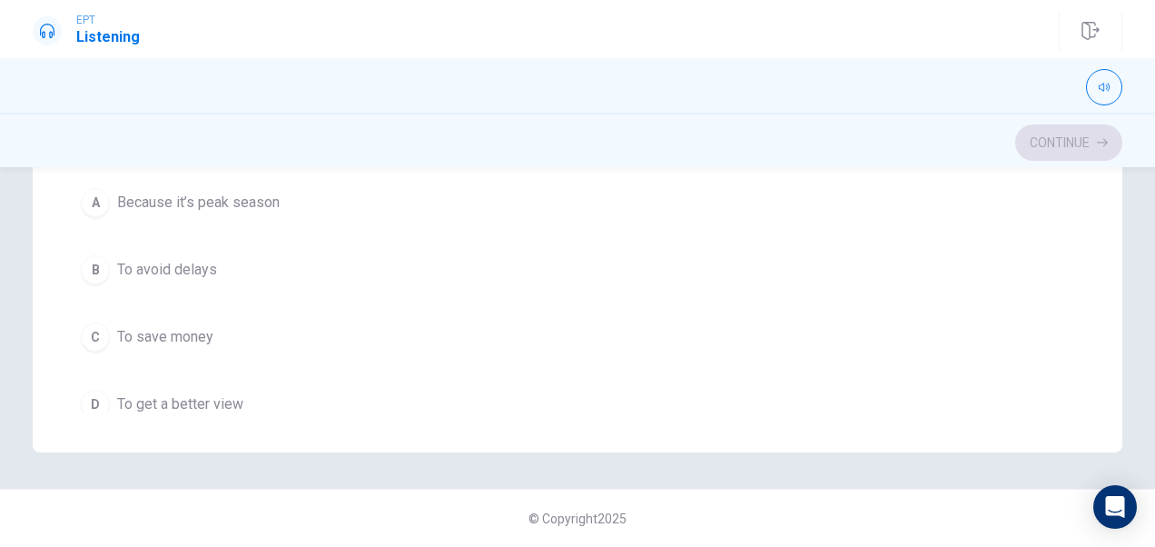
scroll to position [1013, 0]
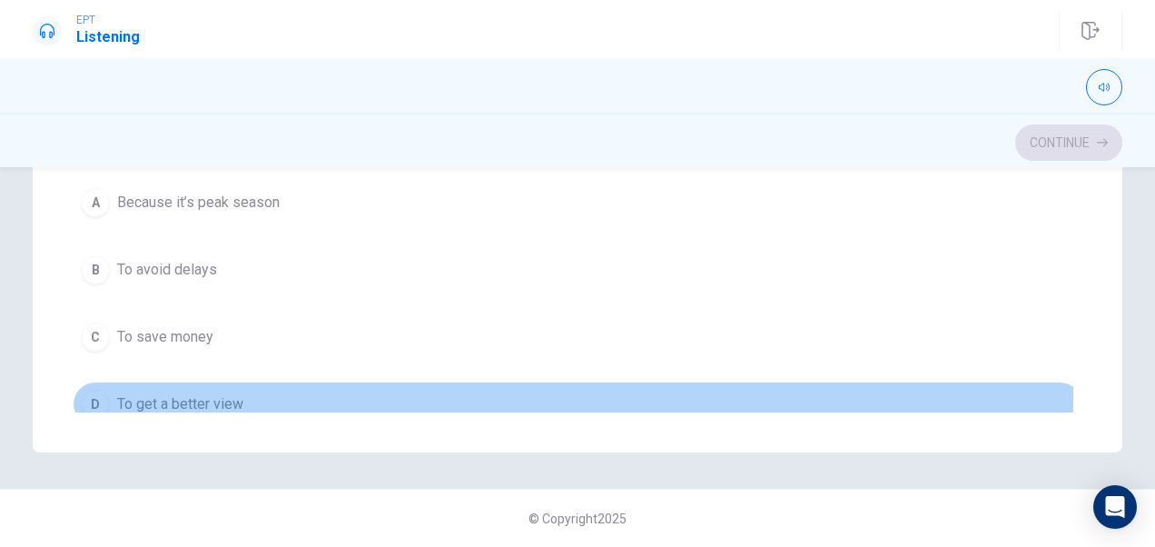
click at [198, 393] on span "To get a better view" at bounding box center [180, 404] width 126 height 22
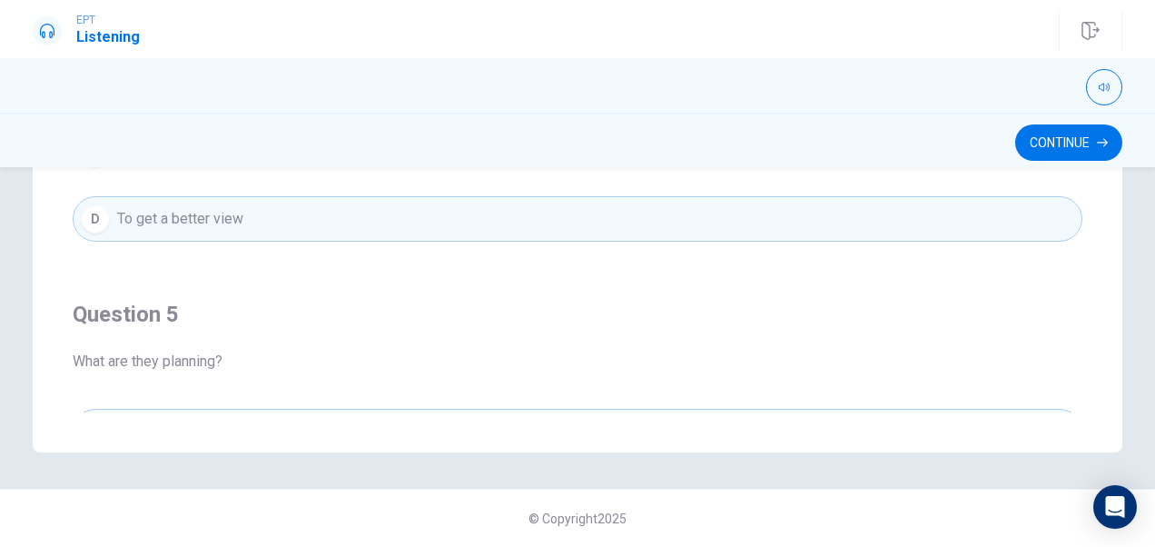
scroll to position [1204, 0]
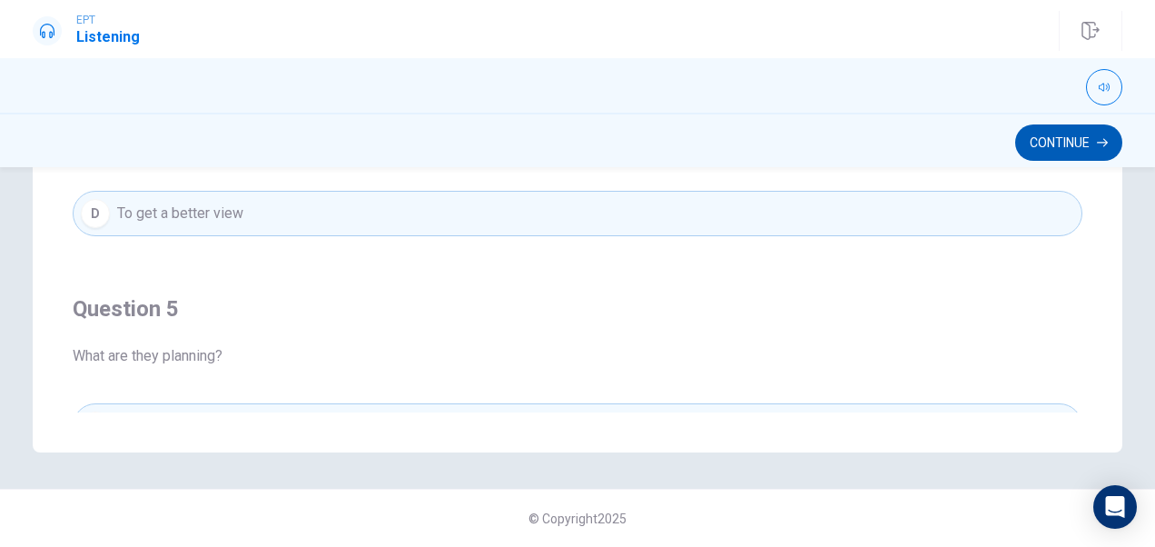
click at [1064, 142] on button "Continue" at bounding box center [1068, 142] width 107 height 36
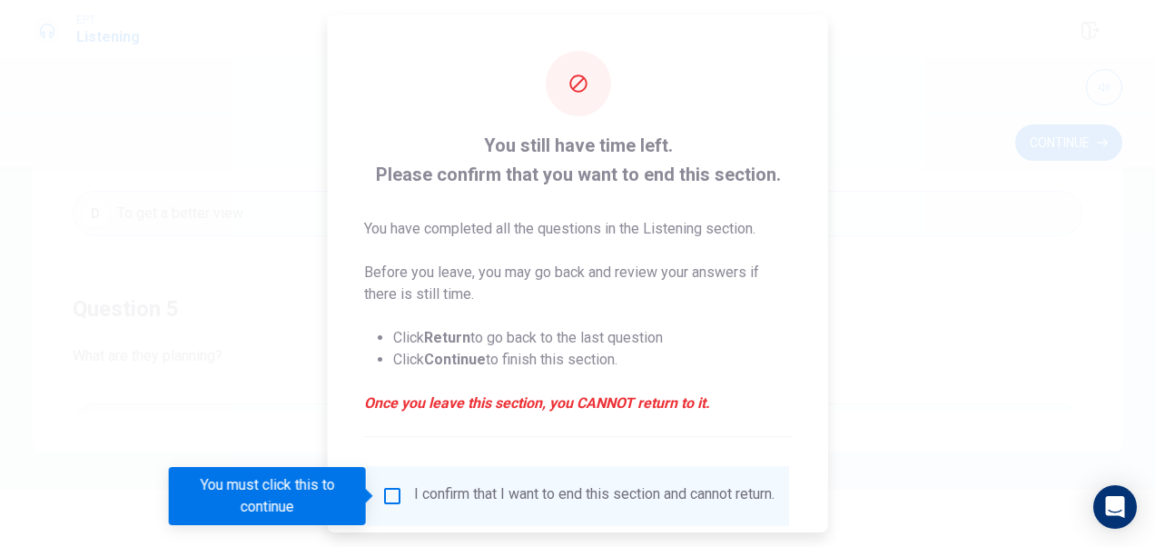
click at [391, 499] on input "You must click this to continue" at bounding box center [392, 496] width 22 height 22
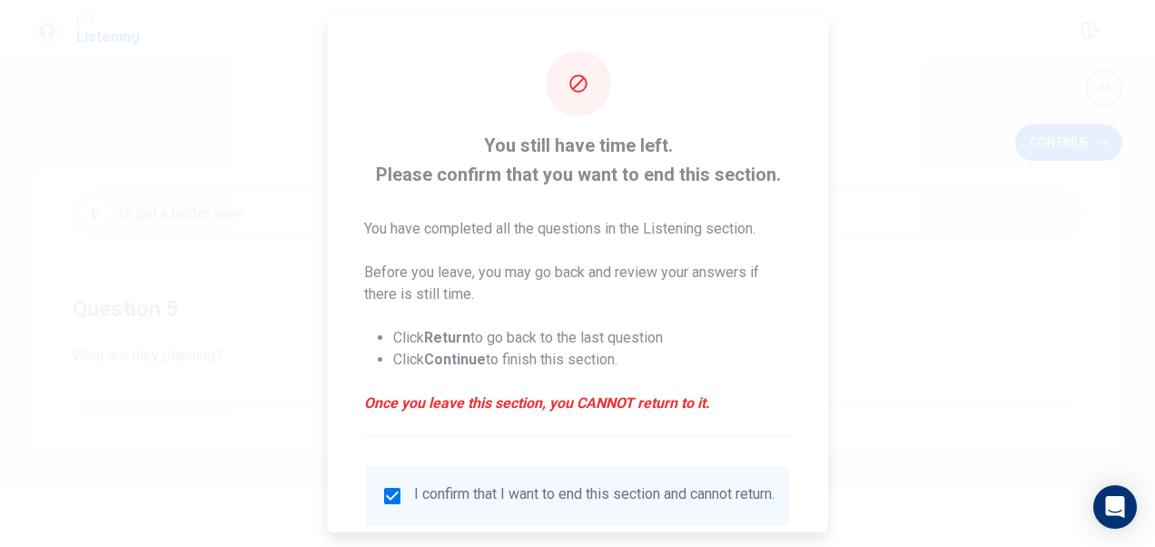
scroll to position [131, 0]
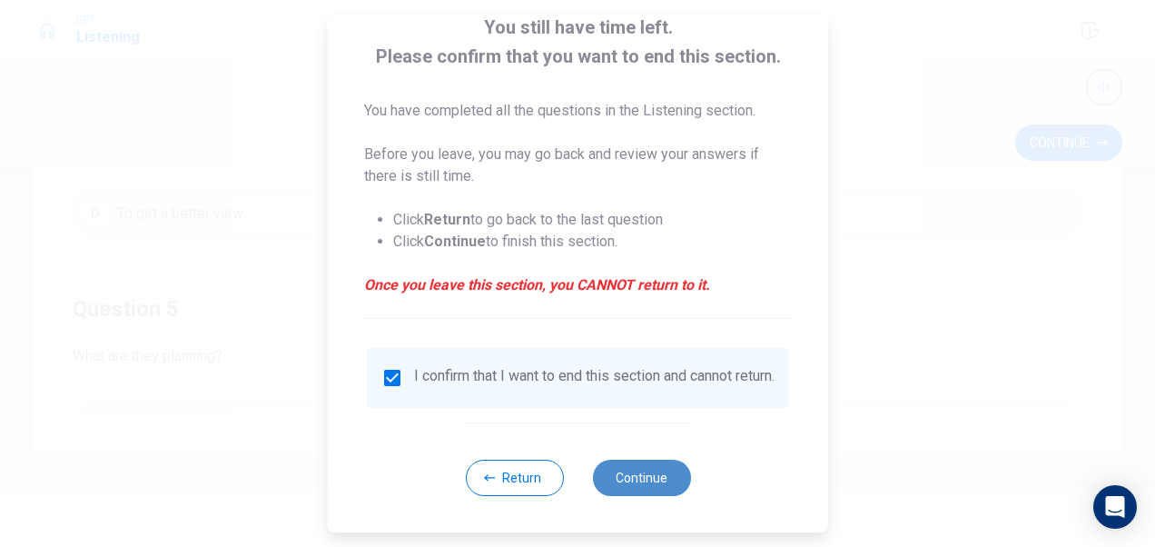
click at [634, 461] on button "Continue" at bounding box center [641, 478] width 98 height 36
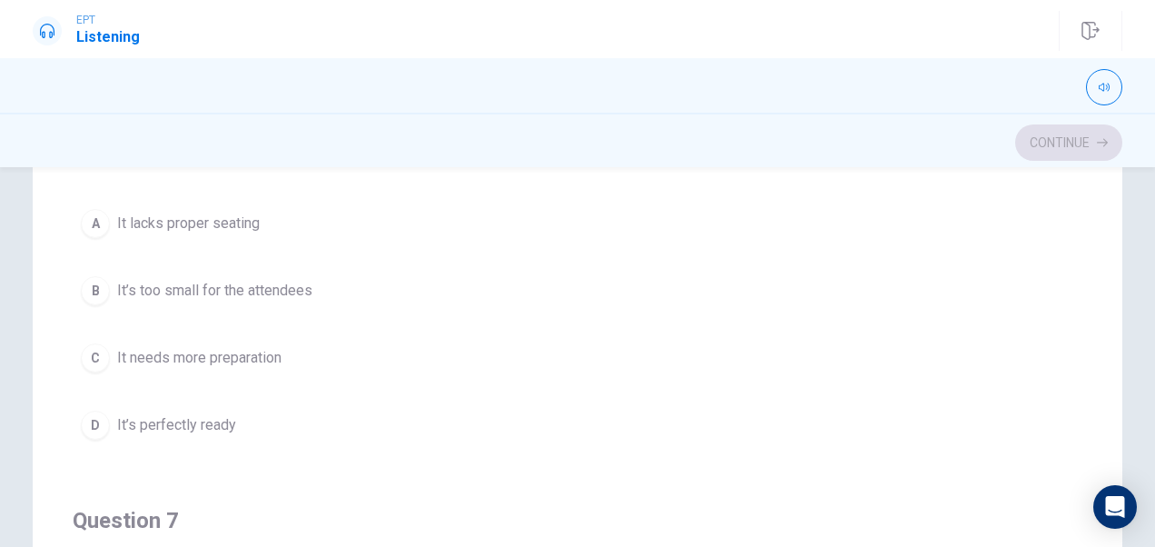
scroll to position [0, 0]
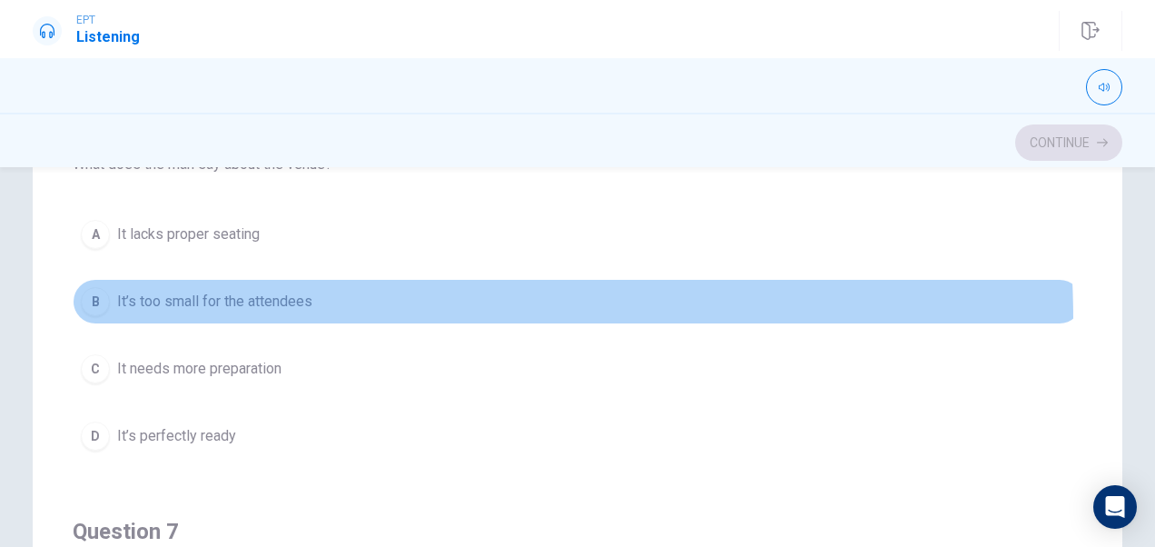
click at [198, 320] on button "B It’s too small for the attendees" at bounding box center [578, 301] width 1010 height 45
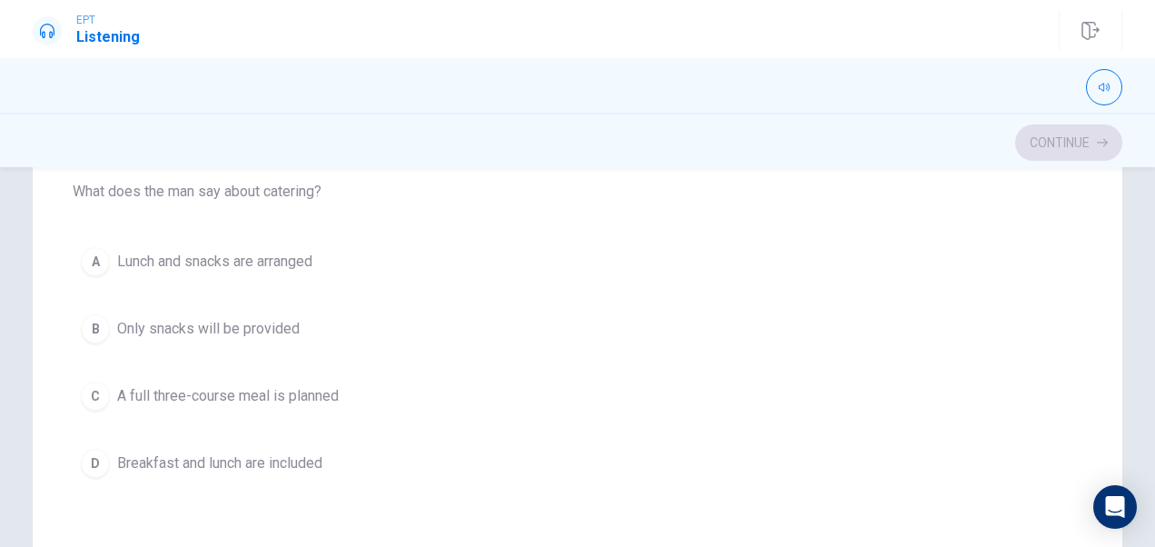
scroll to position [1224, 0]
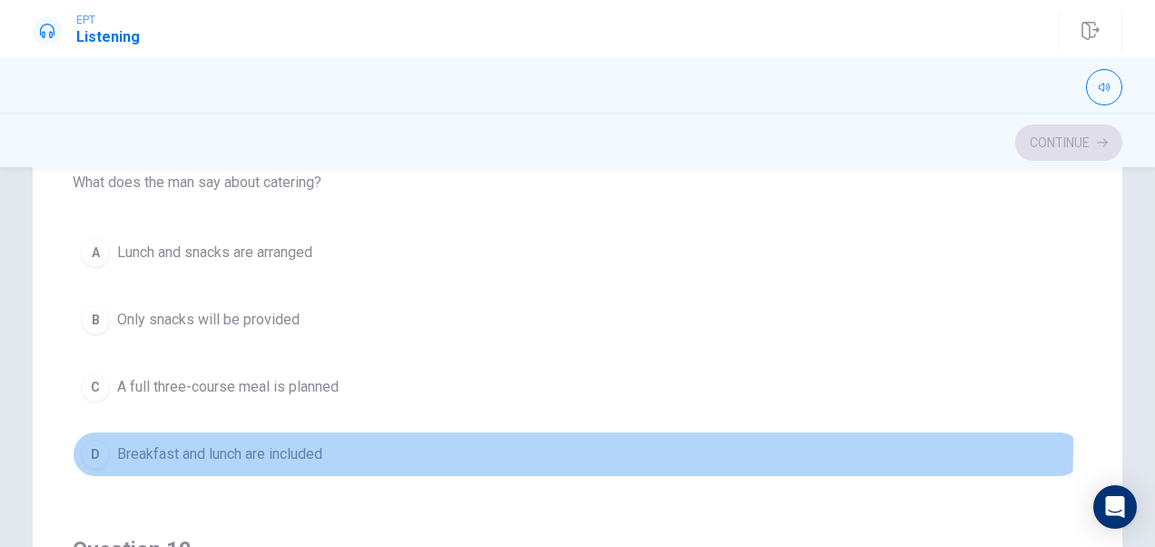
click at [193, 432] on button "D Breakfast and lunch are included" at bounding box center [578, 453] width 1010 height 45
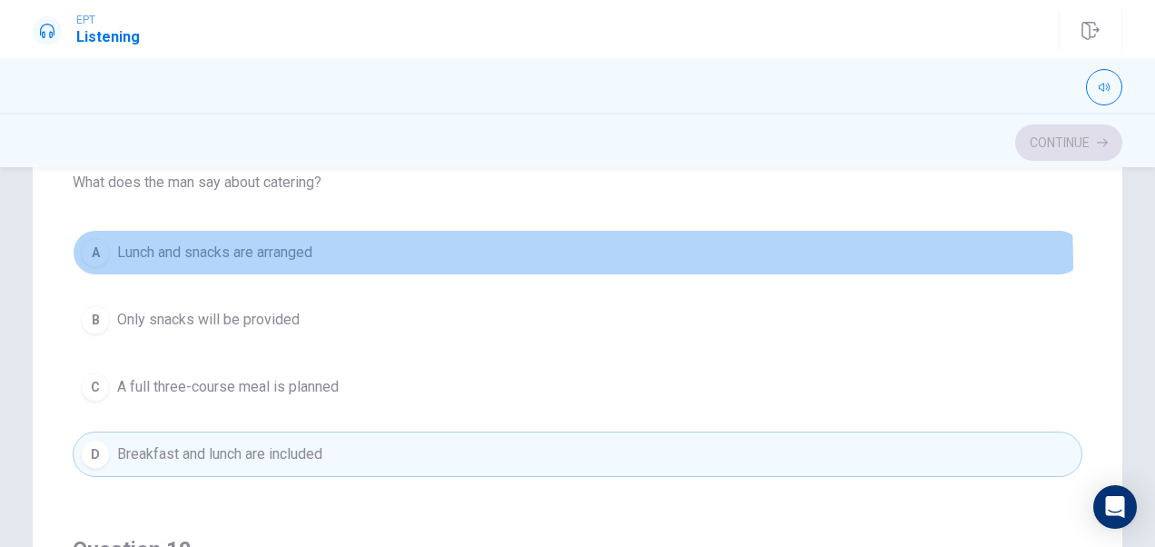
click at [257, 260] on button "A Lunch and snacks are arranged" at bounding box center [578, 252] width 1010 height 45
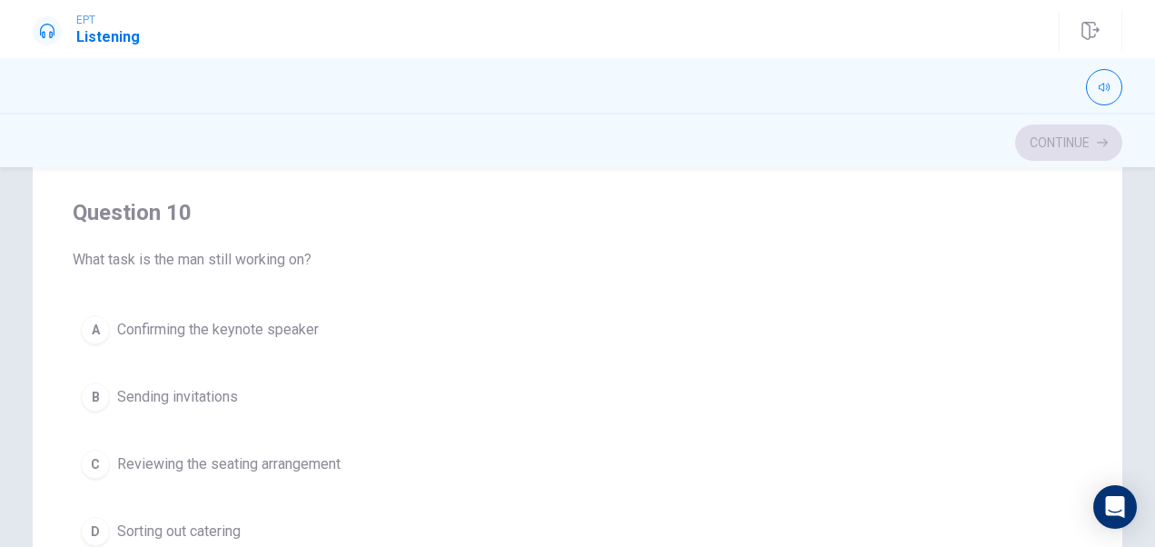
scroll to position [326, 0]
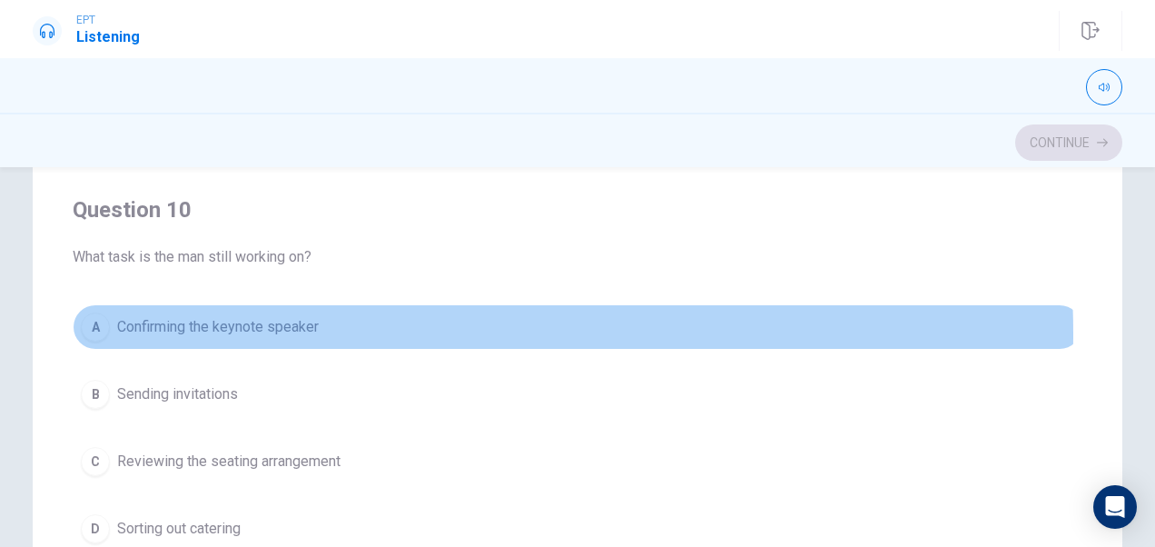
click at [251, 323] on span "Confirming the keynote speaker" at bounding box center [218, 327] width 202 height 22
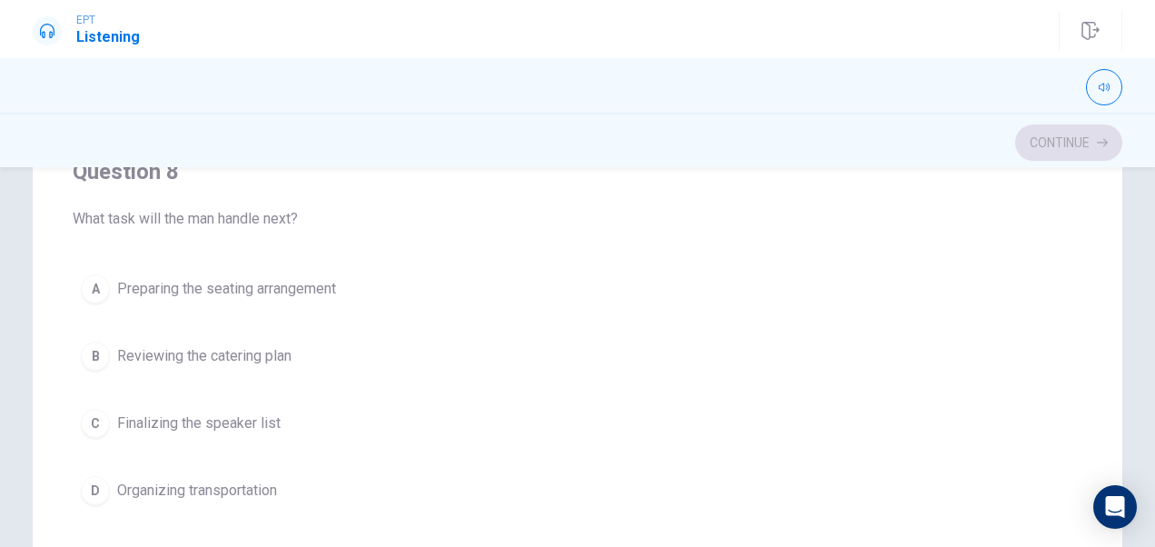
scroll to position [667, 0]
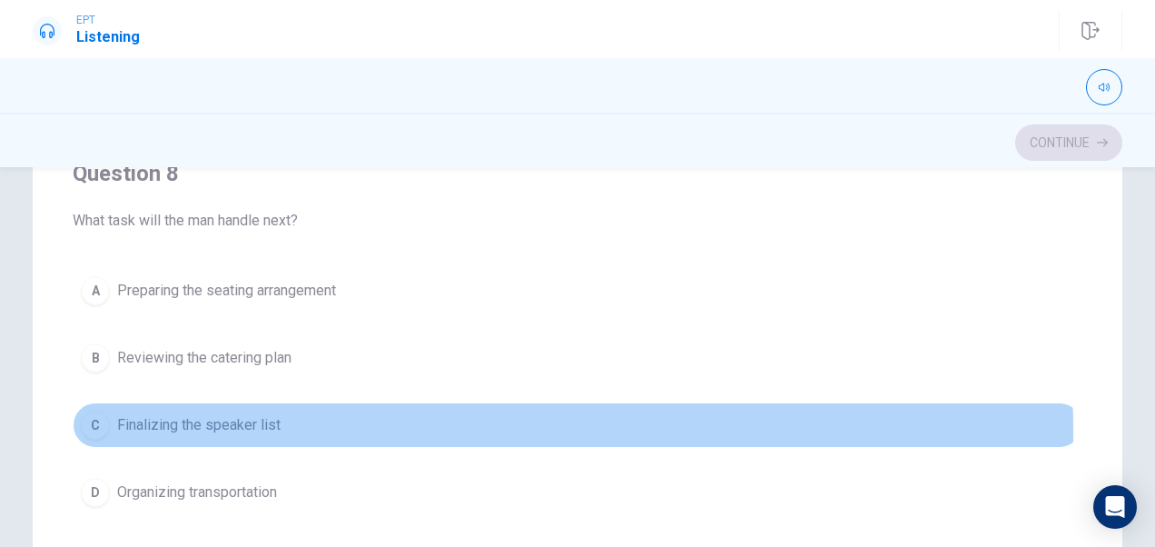
click at [218, 423] on span "Finalizing the speaker list" at bounding box center [198, 425] width 163 height 22
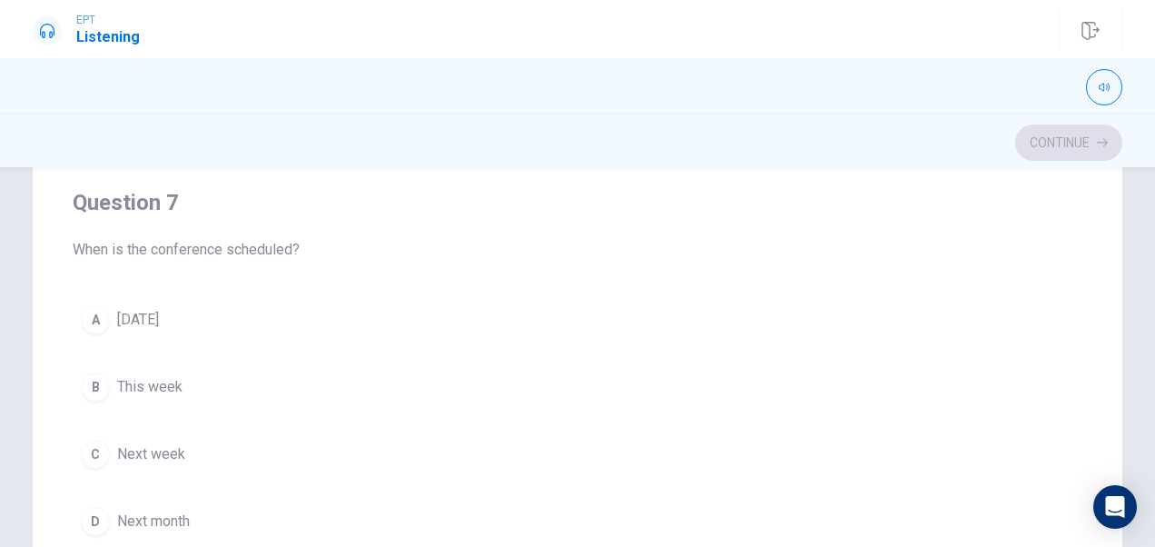
scroll to position [223, 0]
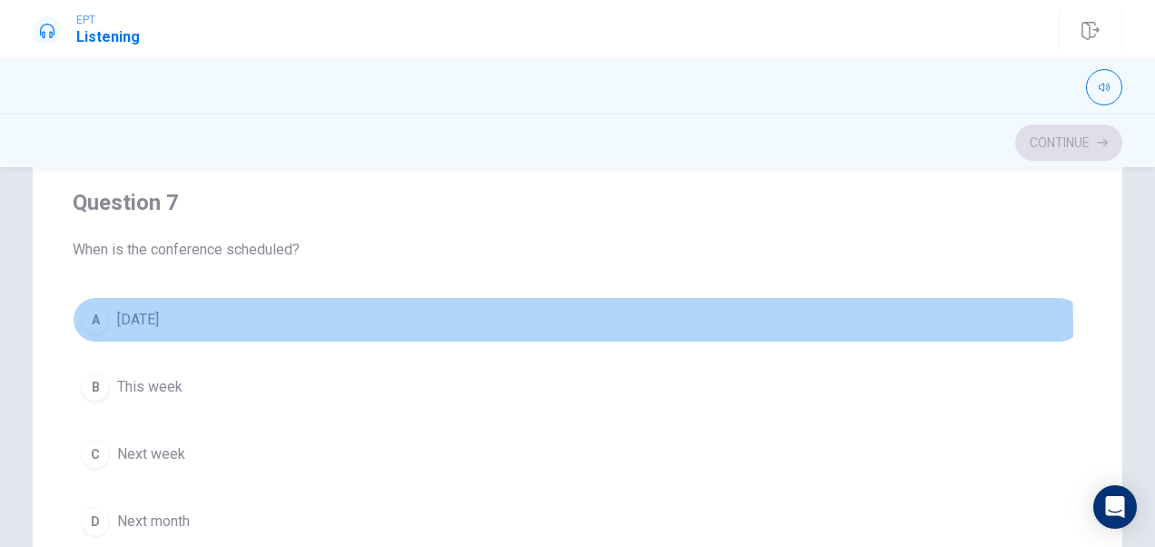
click at [224, 326] on button "A [DATE]" at bounding box center [578, 319] width 1010 height 45
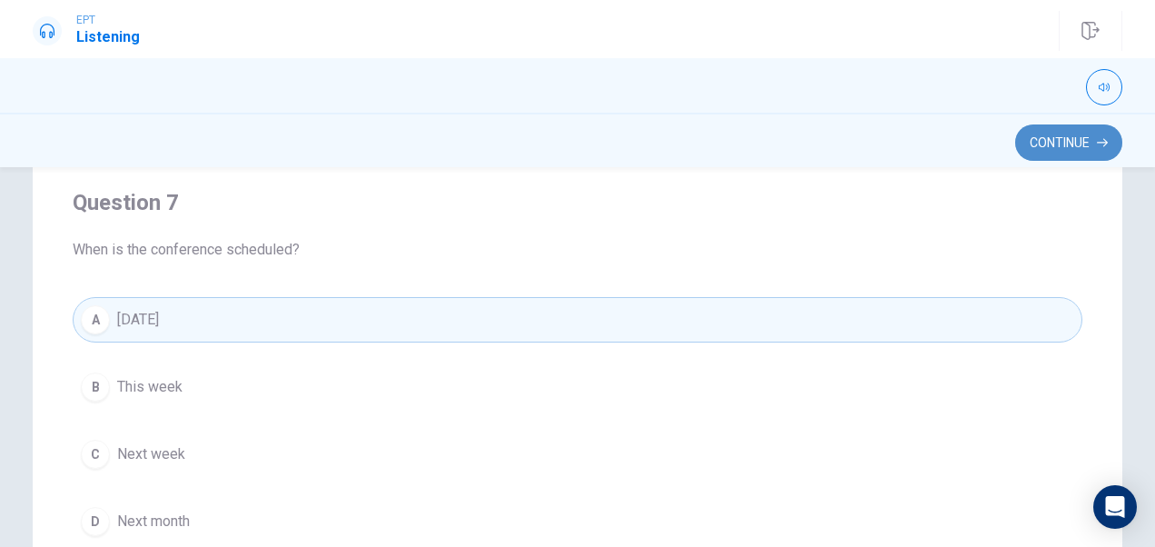
click at [1066, 145] on button "Continue" at bounding box center [1068, 142] width 107 height 36
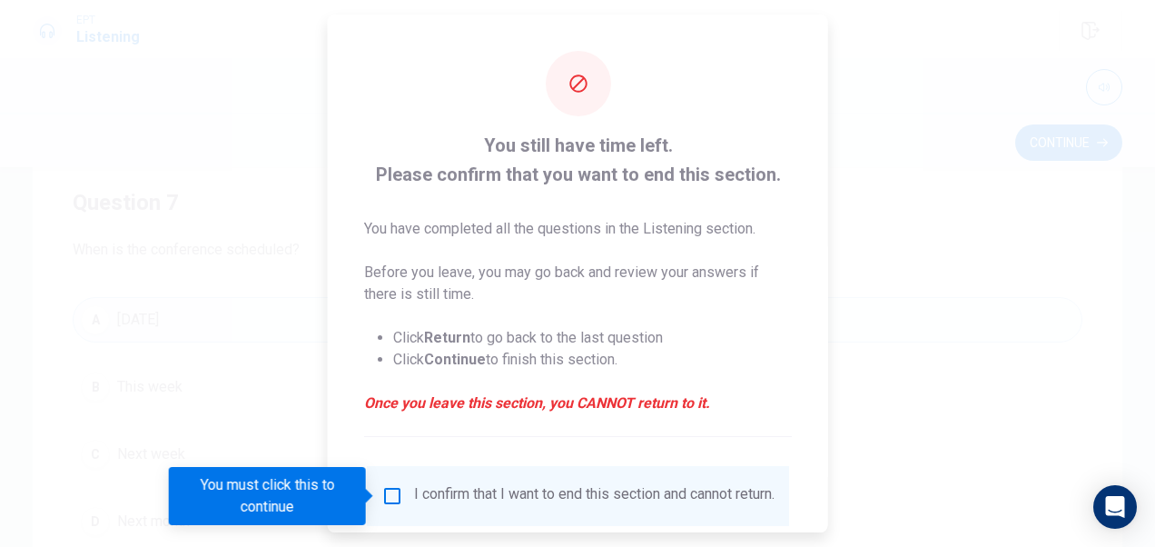
drag, startPoint x: 409, startPoint y: 500, endPoint x: 379, endPoint y: 490, distance: 31.6
click at [381, 490] on div "I confirm that I want to end this section and cannot return." at bounding box center [577, 496] width 393 height 22
click at [381, 490] on input "You must click this to continue" at bounding box center [392, 496] width 22 height 22
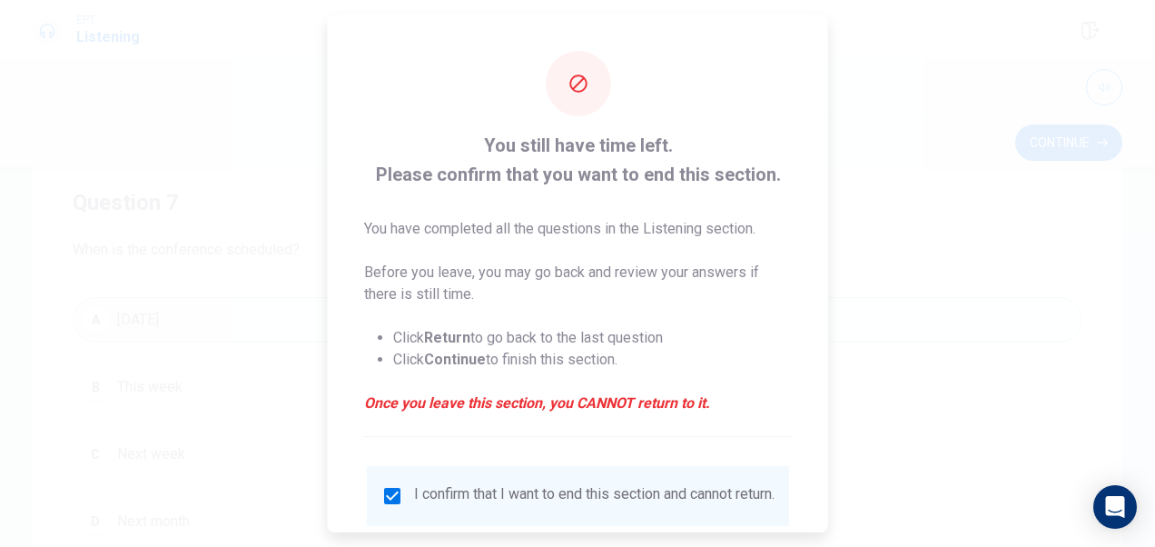
scroll to position [131, 0]
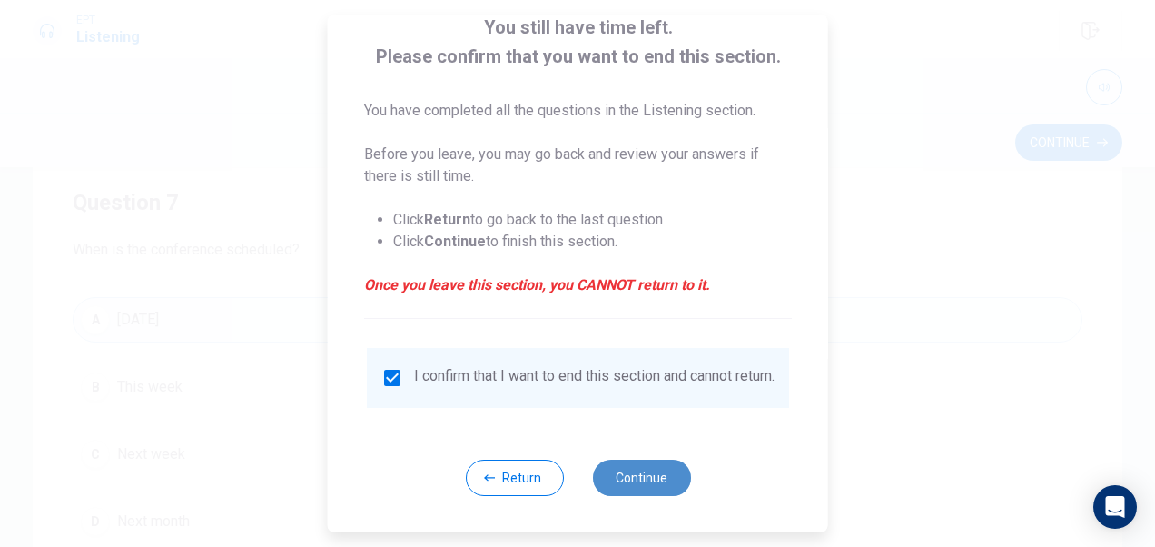
click at [632, 483] on button "Continue" at bounding box center [641, 478] width 98 height 36
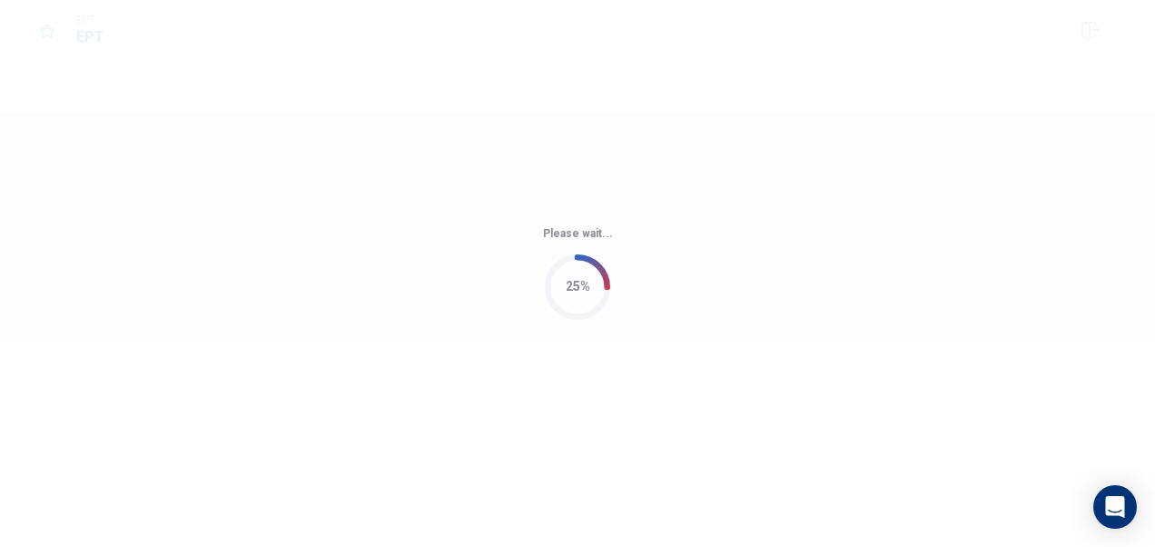
scroll to position [0, 0]
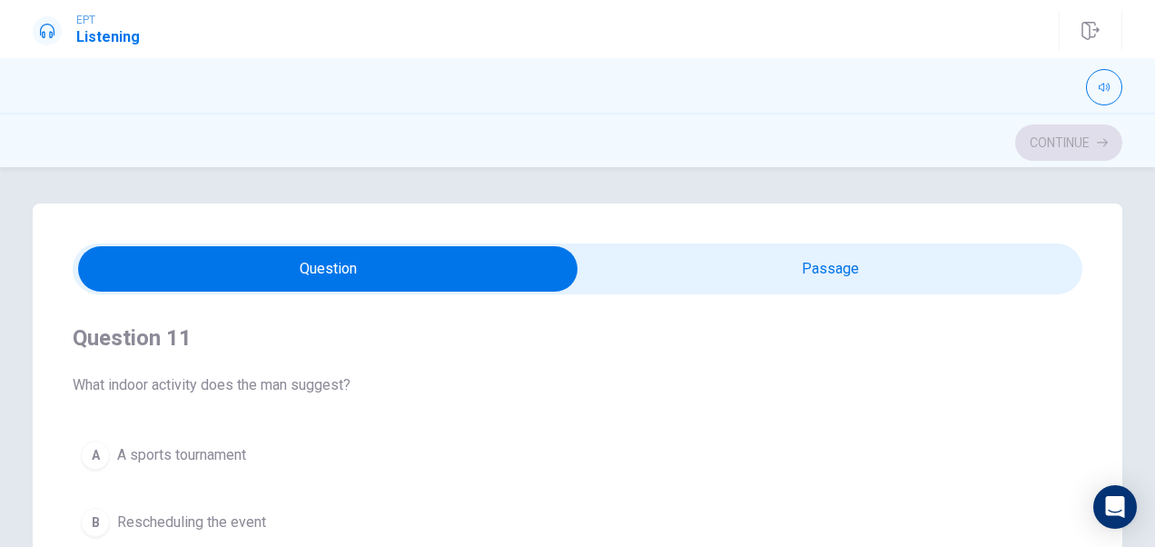
click at [890, 174] on div "Question 11 What indoor activity does the man suggest? A A sports tournament B …" at bounding box center [577, 357] width 1155 height 380
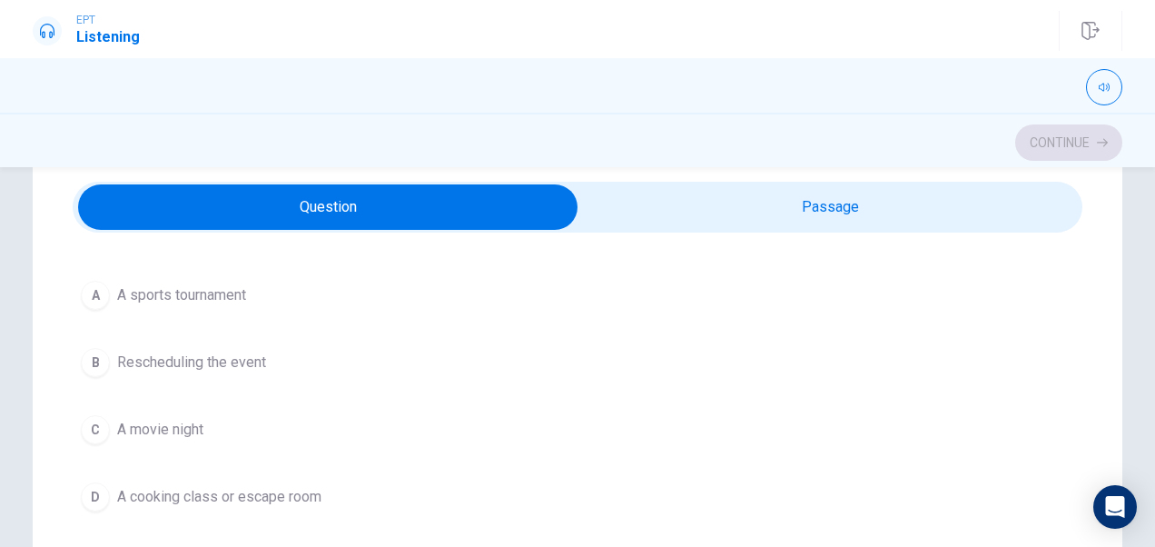
scroll to position [111, 0]
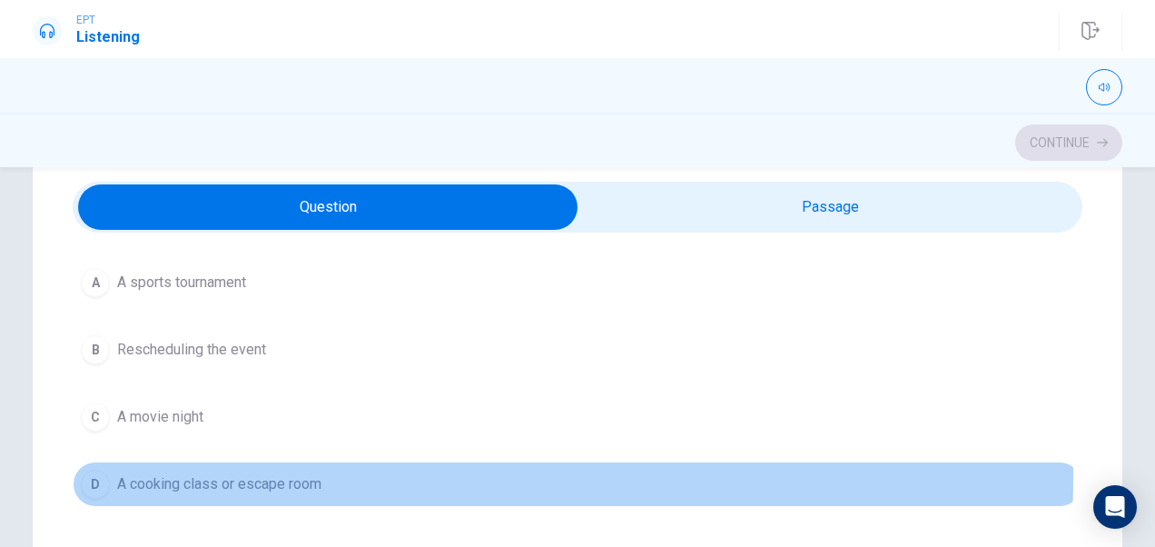
click at [236, 473] on span "A cooking class or escape room" at bounding box center [219, 484] width 204 height 22
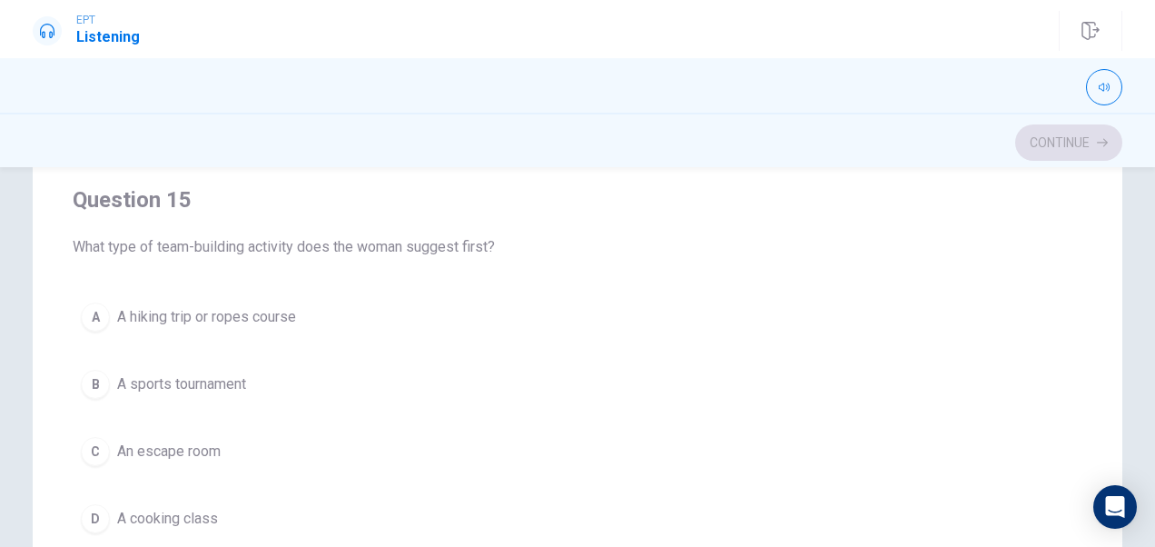
scroll to position [350, 0]
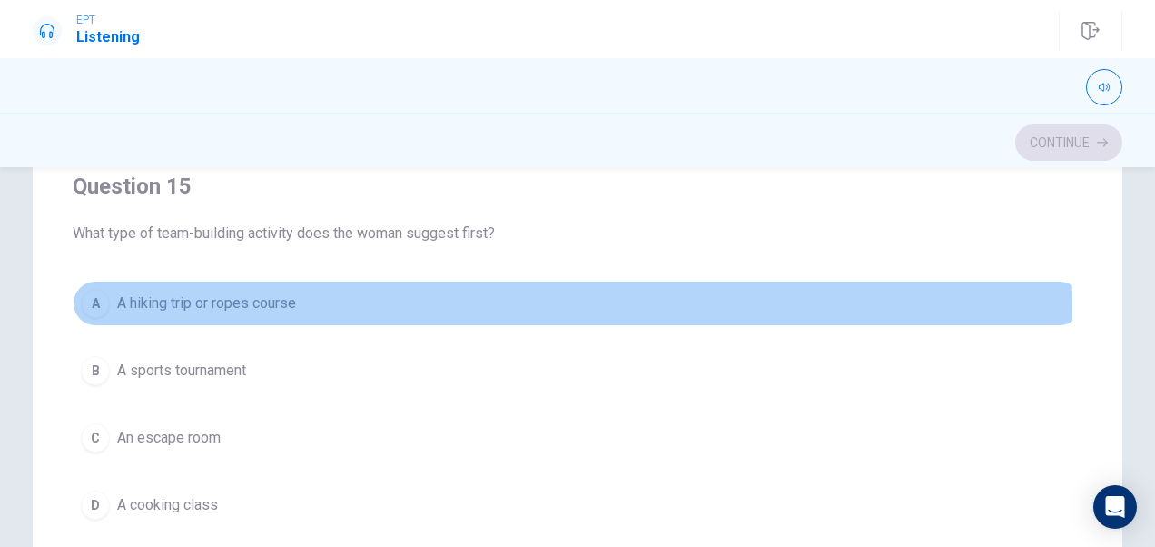
click at [267, 296] on span "A hiking trip or ropes course" at bounding box center [206, 303] width 179 height 22
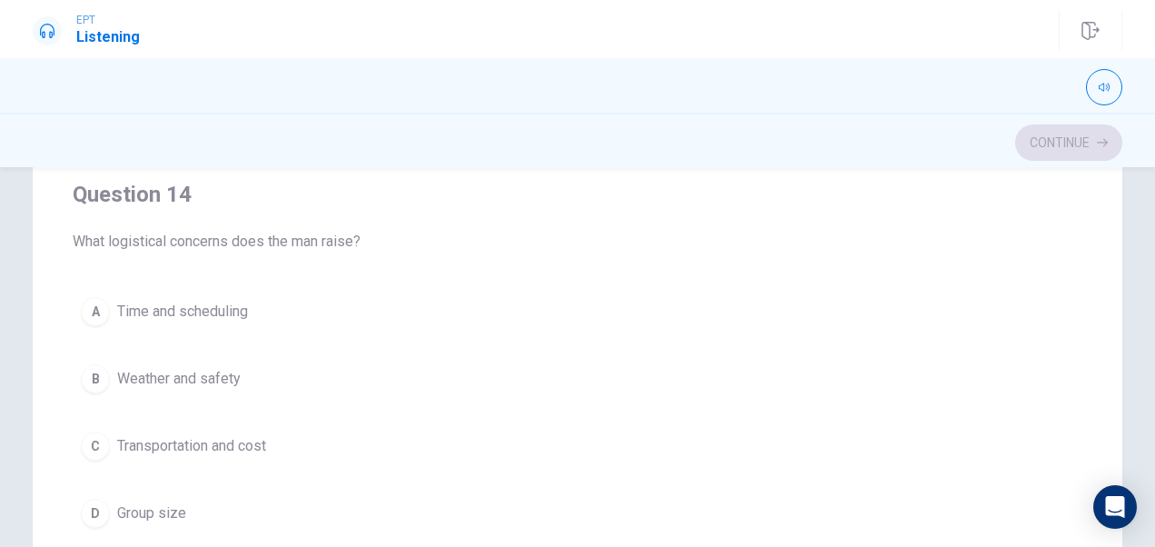
scroll to position [1190, 0]
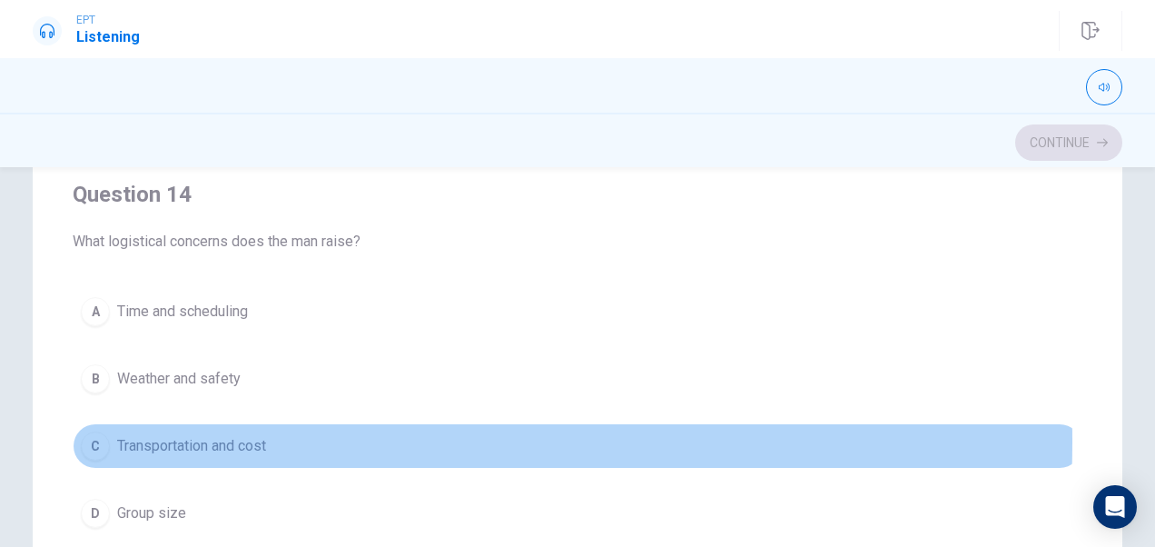
click at [198, 435] on span "Transportation and cost" at bounding box center [191, 446] width 149 height 22
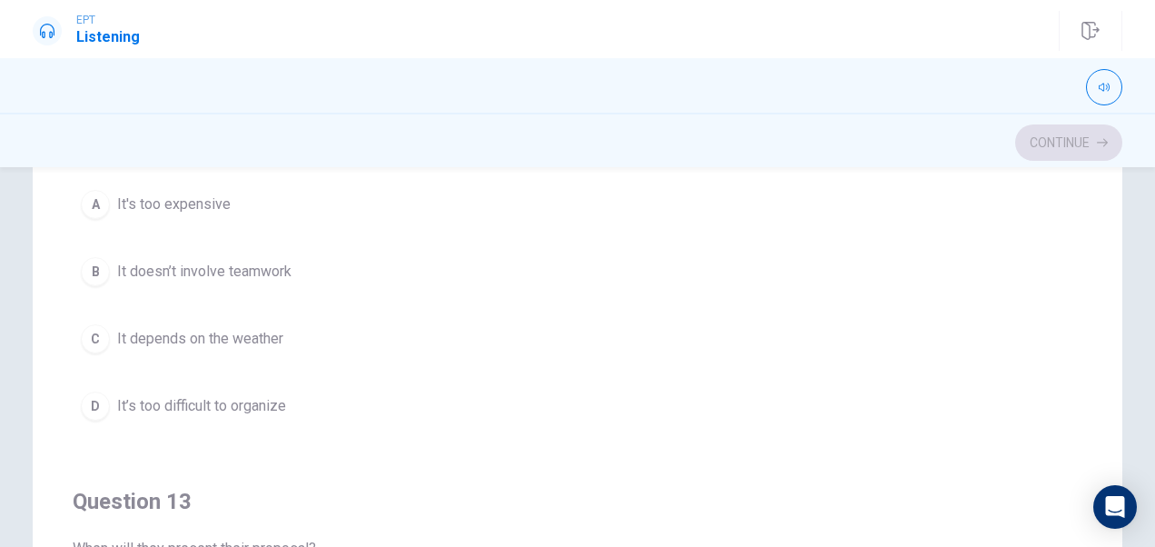
scroll to position [467, 0]
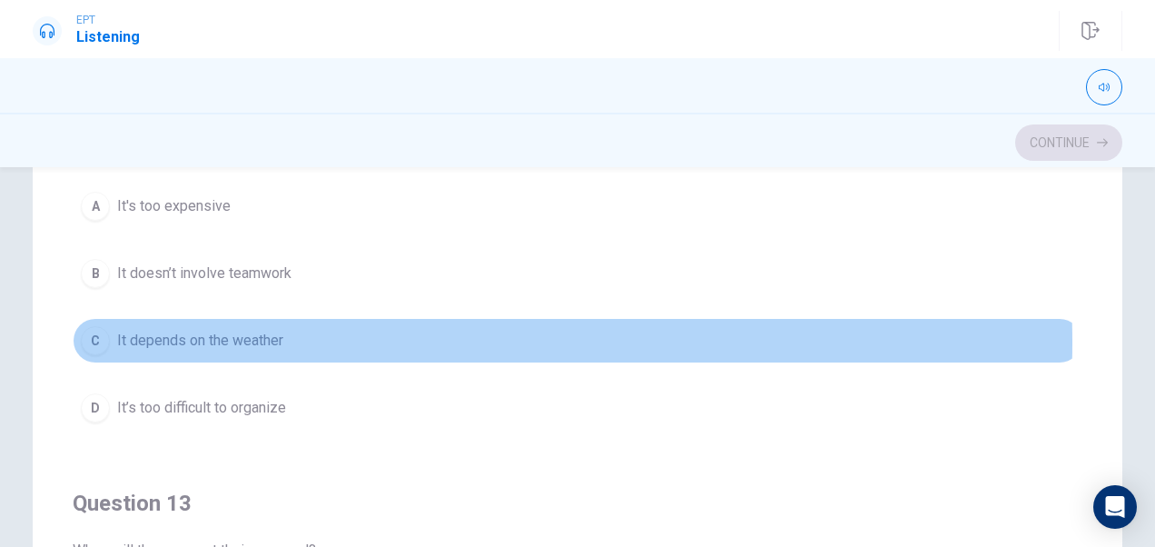
click at [252, 338] on span "It depends on the weather" at bounding box center [200, 341] width 166 height 22
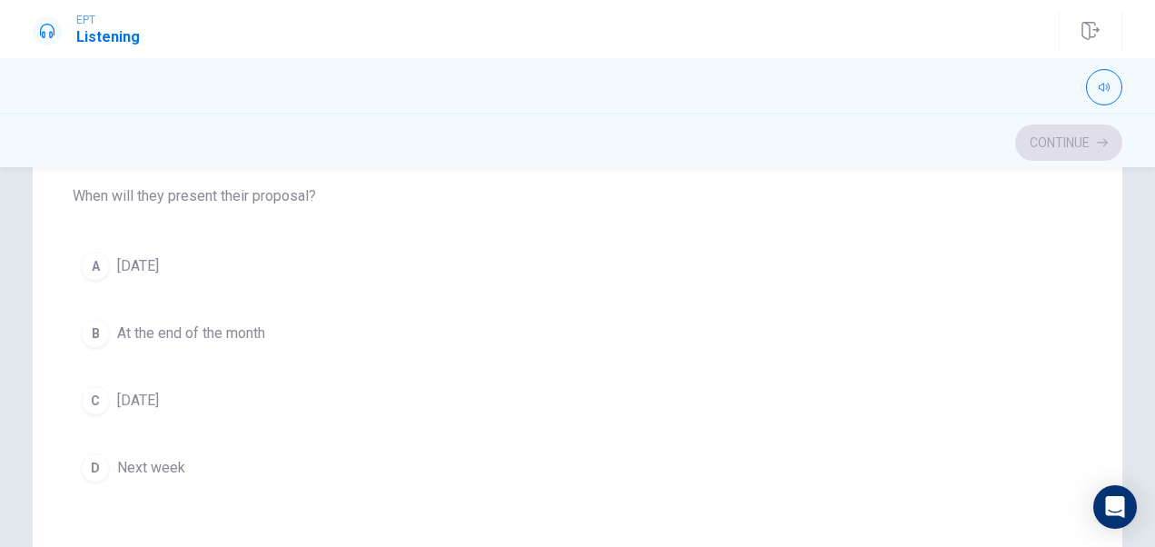
scroll to position [823, 0]
click at [156, 471] on button "D Next week" at bounding box center [578, 465] width 1010 height 45
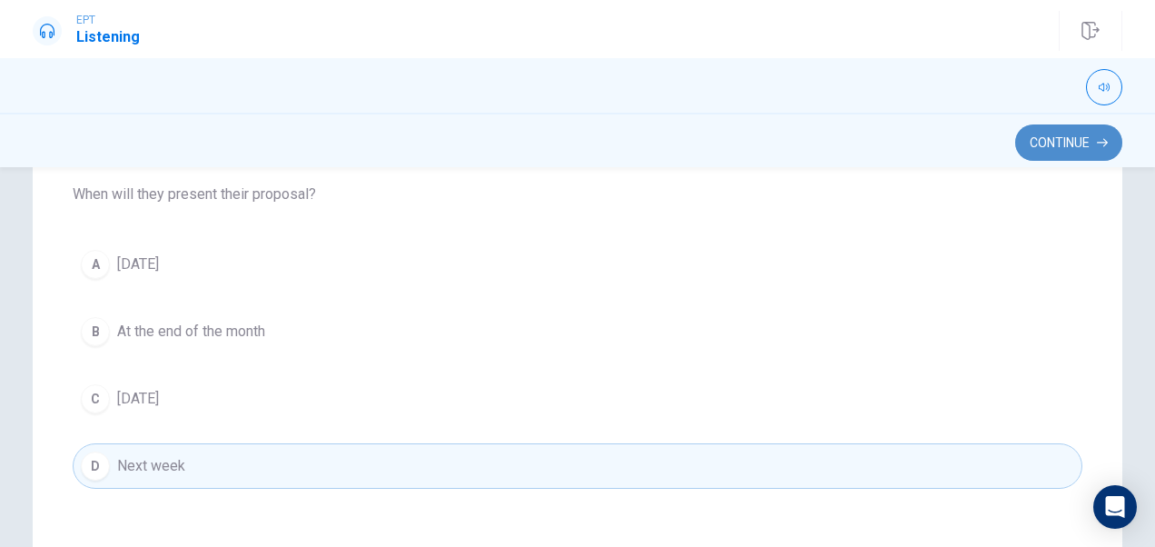
click at [1073, 150] on button "Continue" at bounding box center [1068, 142] width 107 height 36
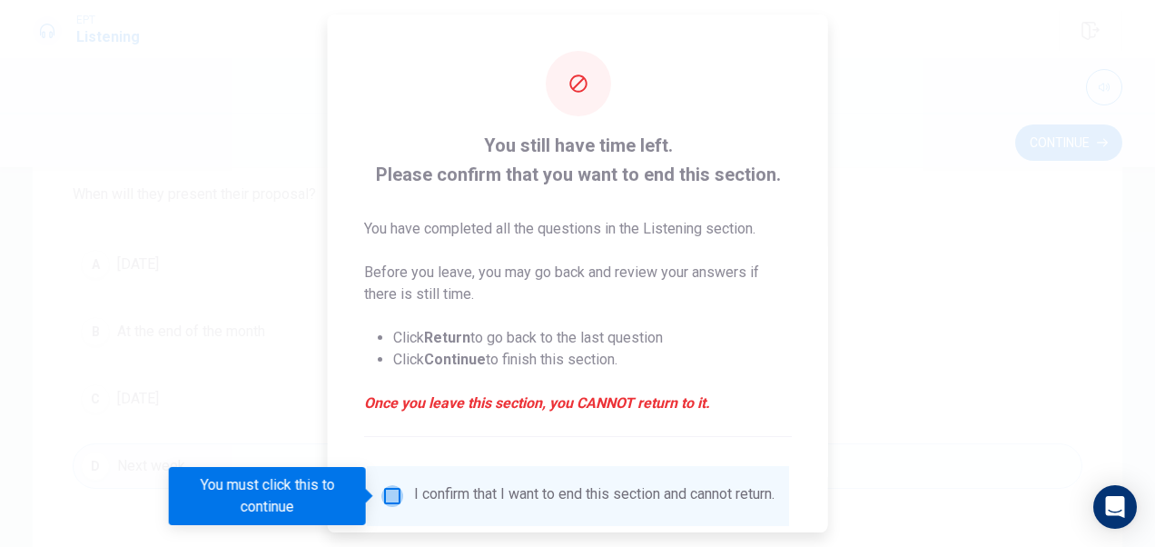
click at [398, 506] on input "You must click this to continue" at bounding box center [392, 496] width 22 height 22
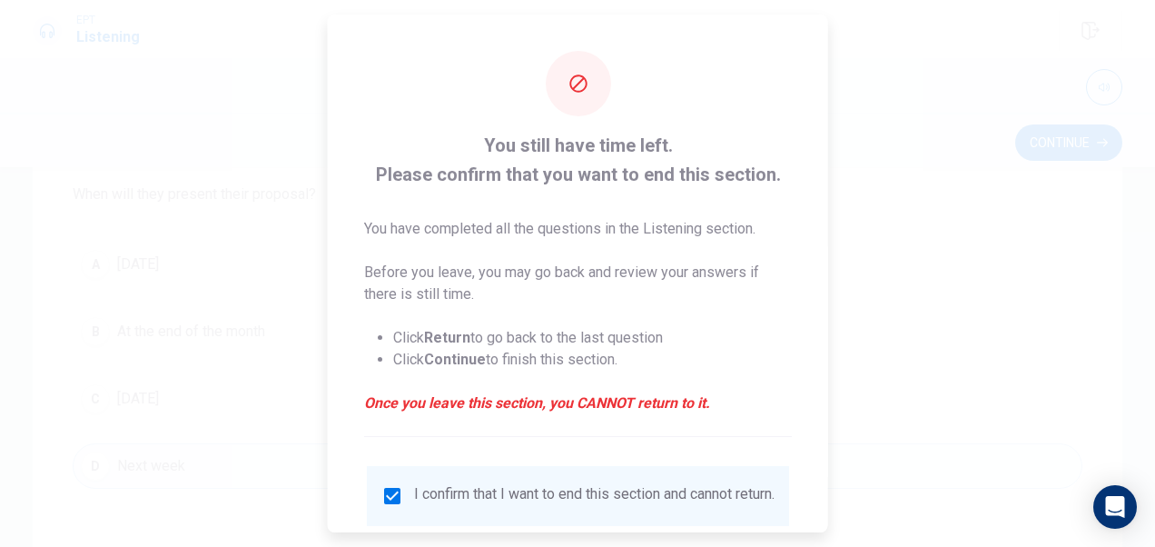
scroll to position [131, 0]
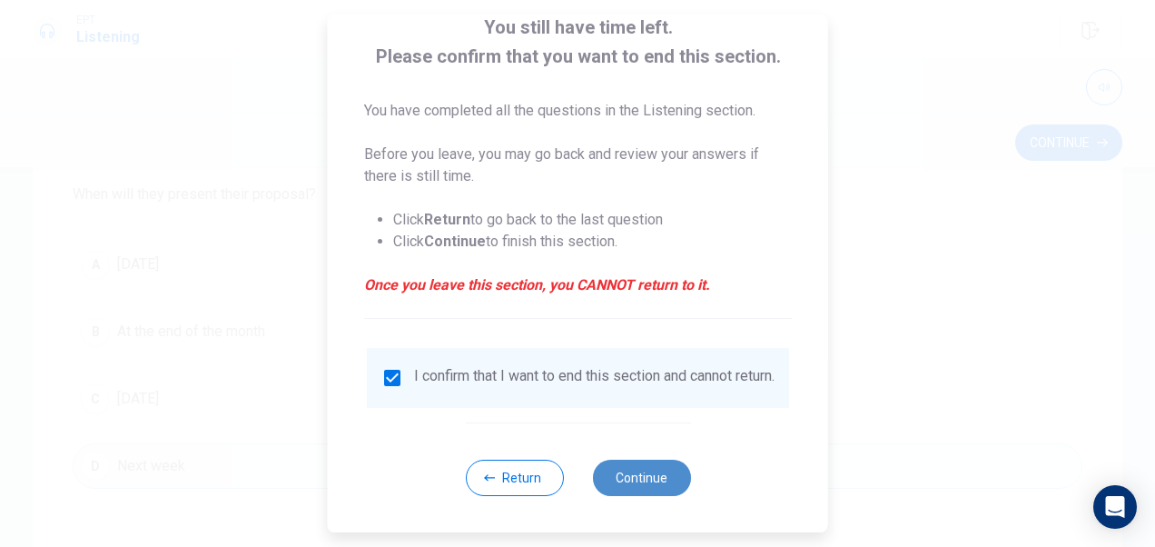
click at [605, 471] on button "Continue" at bounding box center [641, 478] width 98 height 36
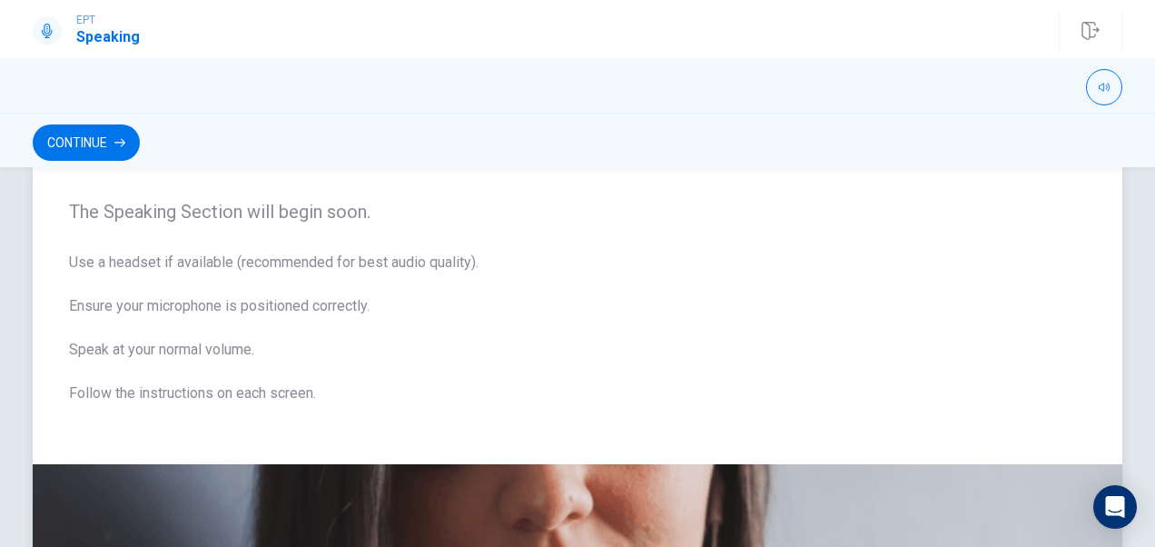
scroll to position [34, 0]
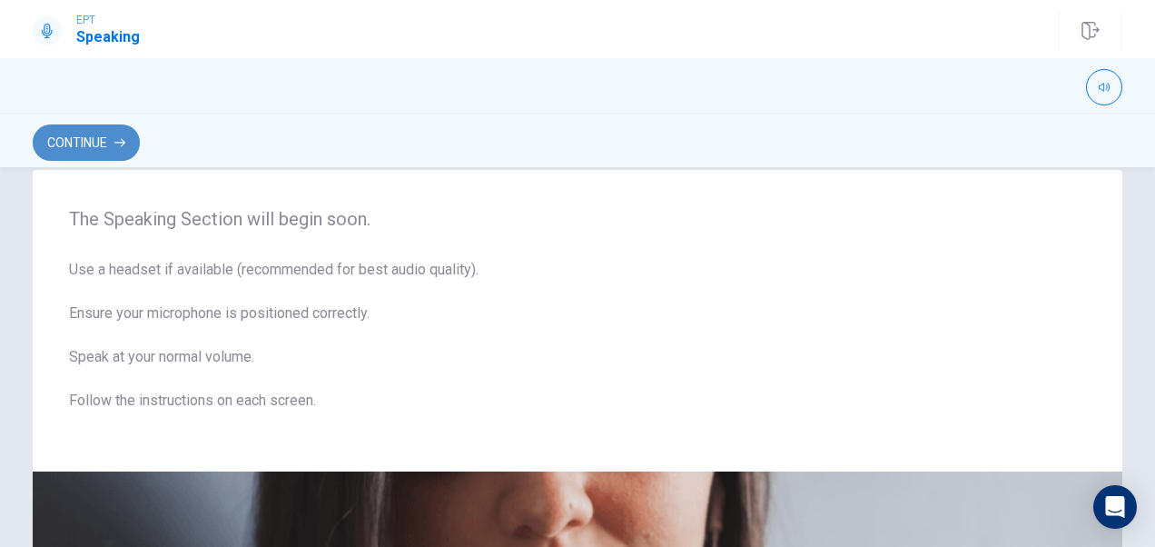
click at [109, 133] on button "Continue" at bounding box center [86, 142] width 107 height 36
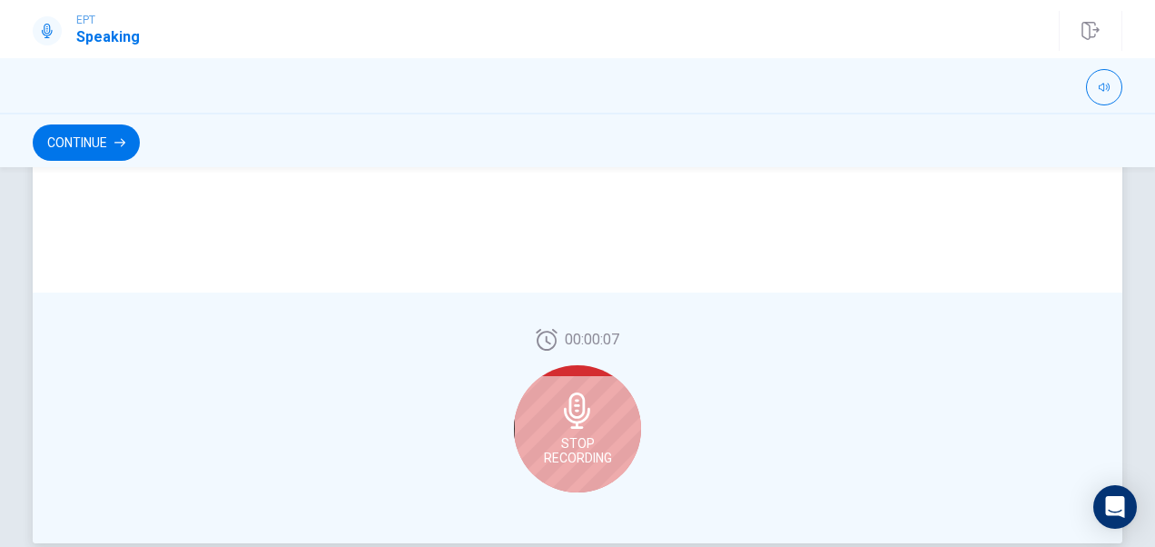
scroll to position [464, 0]
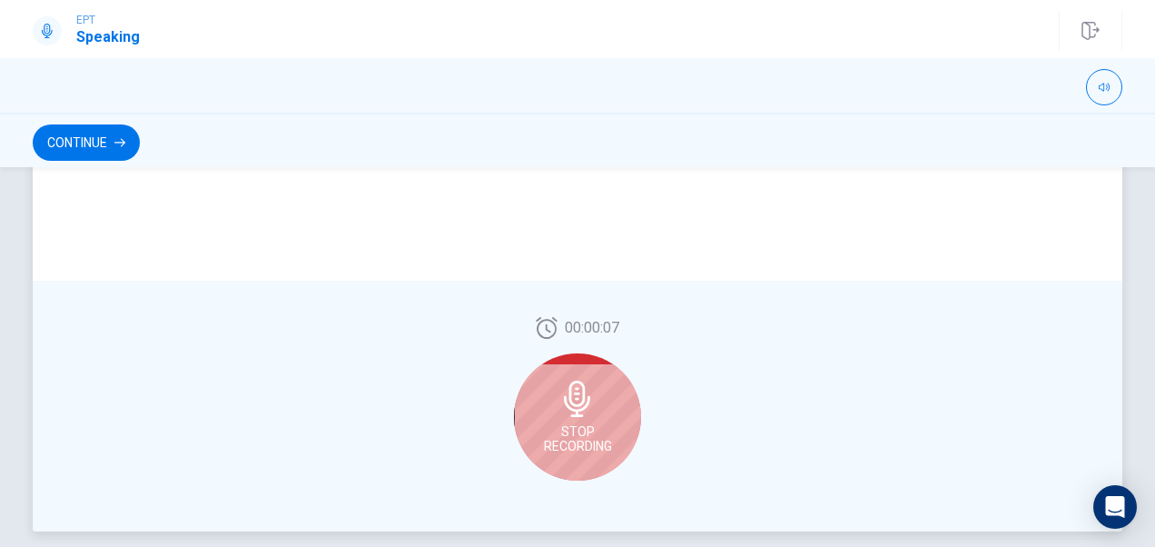
click at [577, 391] on icon at bounding box center [577, 399] width 36 height 36
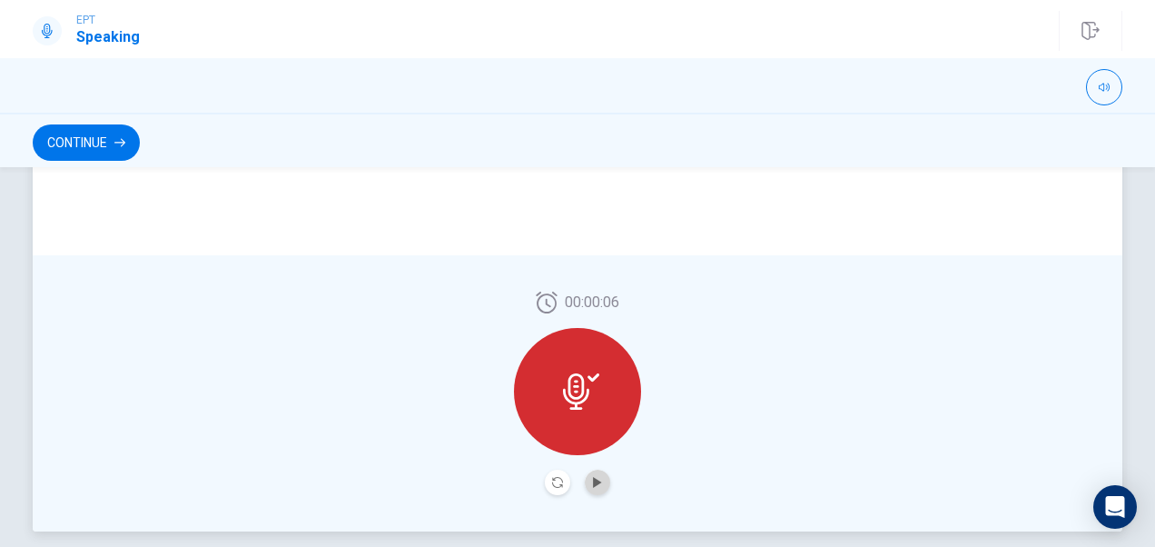
click at [596, 488] on button "Play Audio" at bounding box center [597, 482] width 25 height 25
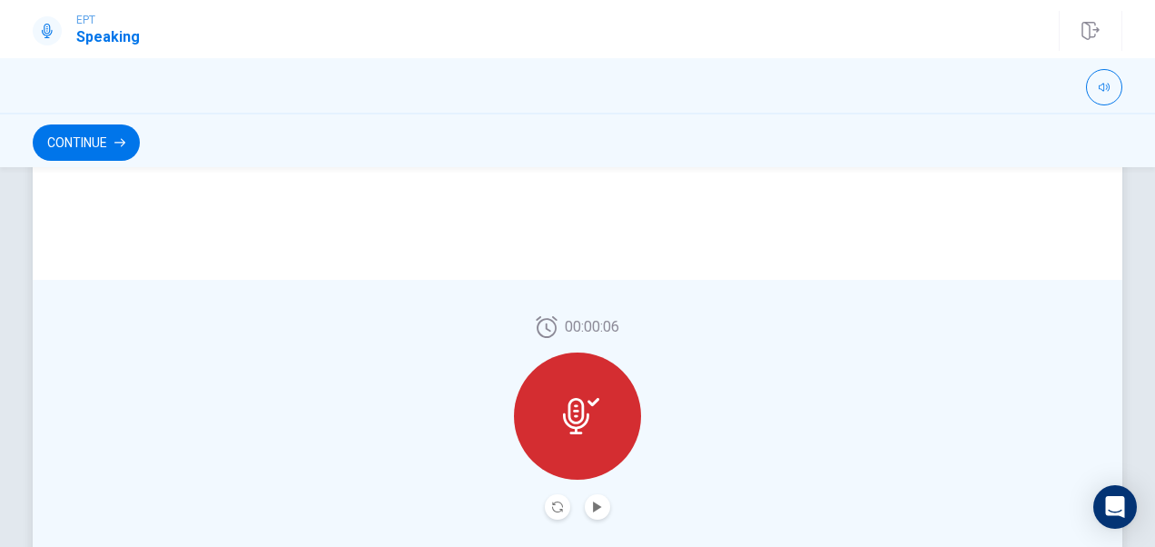
scroll to position [438, 0]
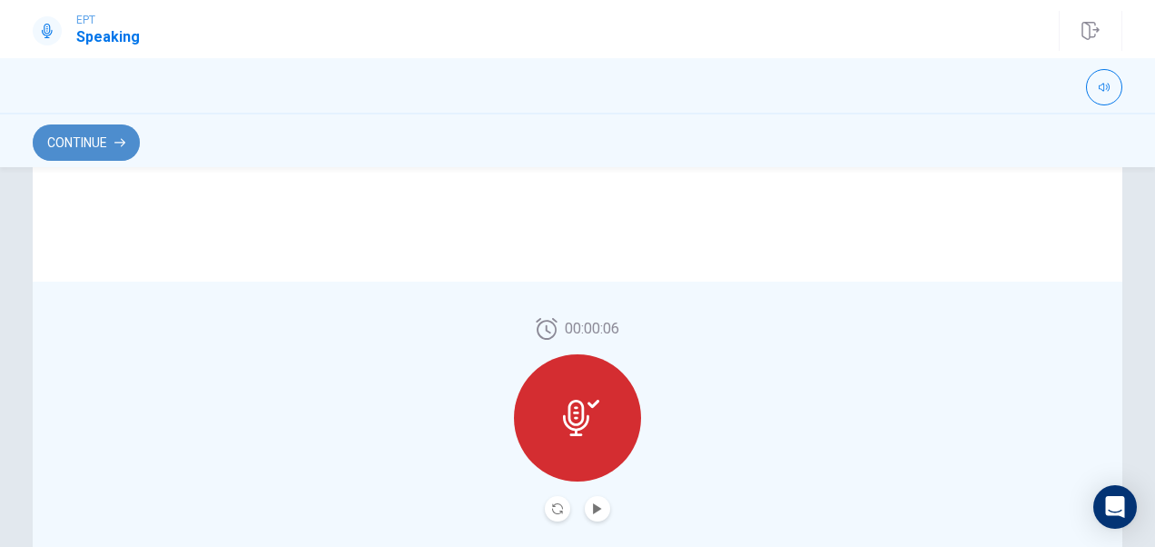
click at [109, 144] on button "Continue" at bounding box center [86, 142] width 107 height 36
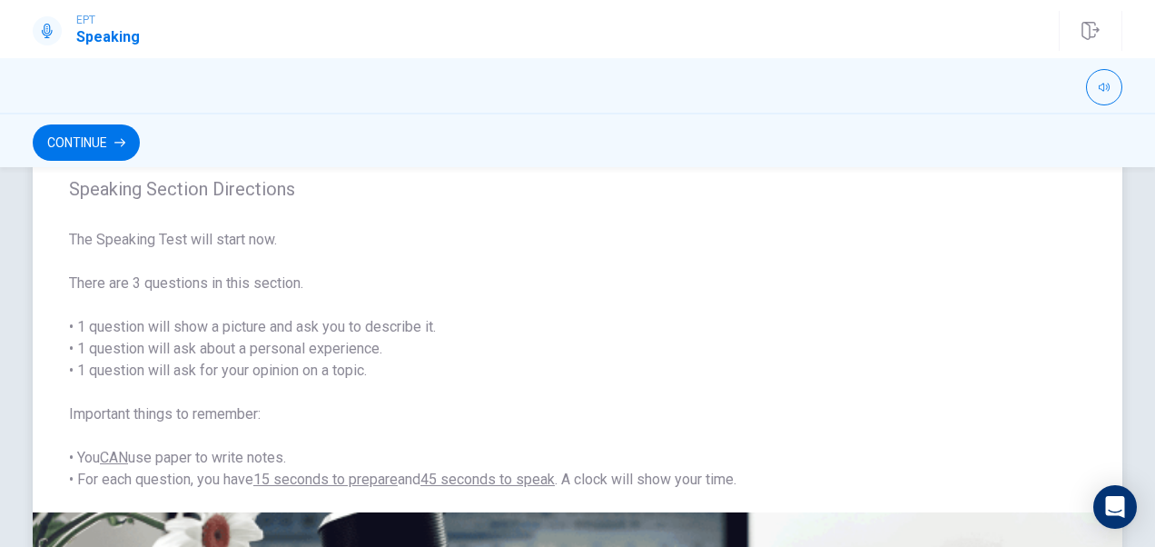
scroll to position [54, 0]
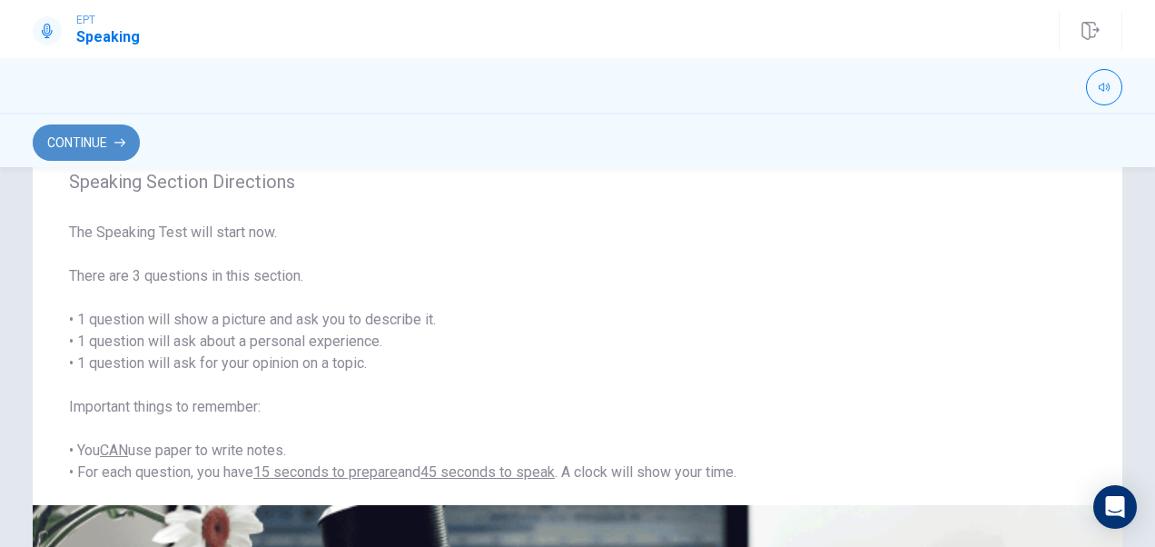
click at [99, 129] on button "Continue" at bounding box center [86, 142] width 107 height 36
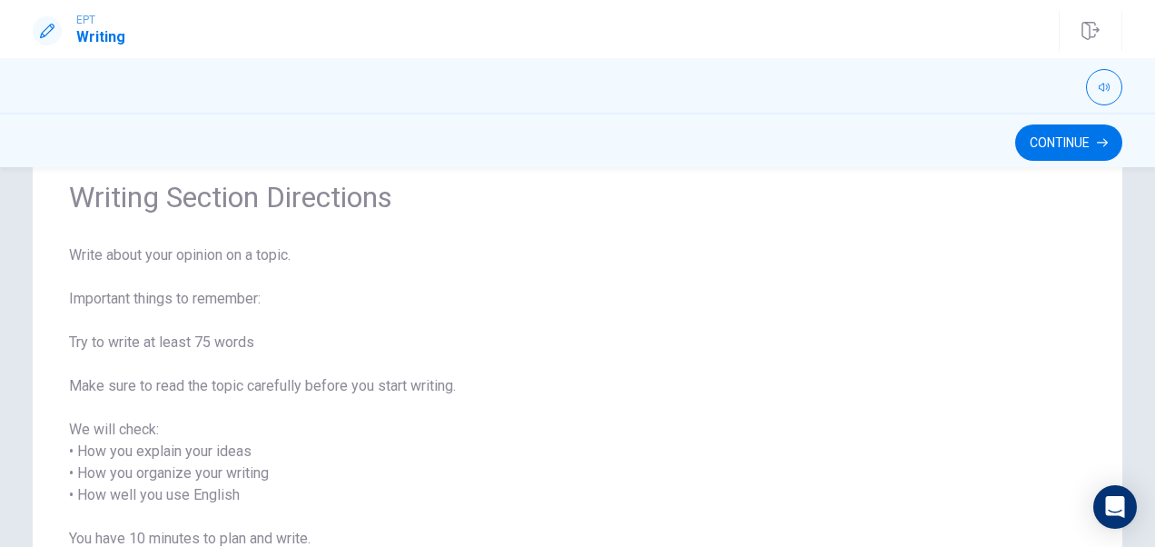
scroll to position [289, 0]
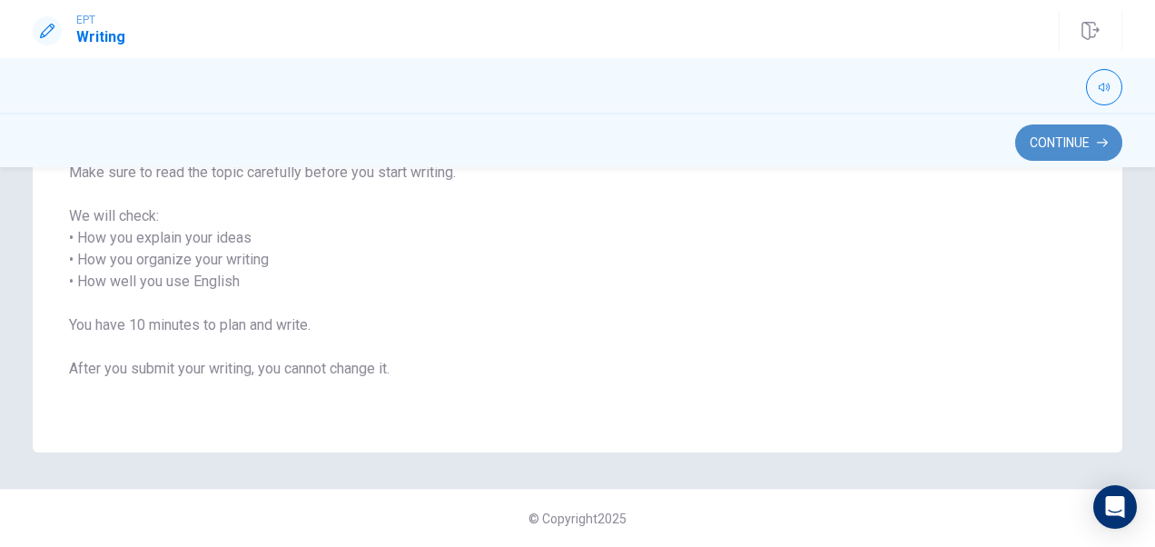
click at [1059, 128] on button "Continue" at bounding box center [1068, 142] width 107 height 36
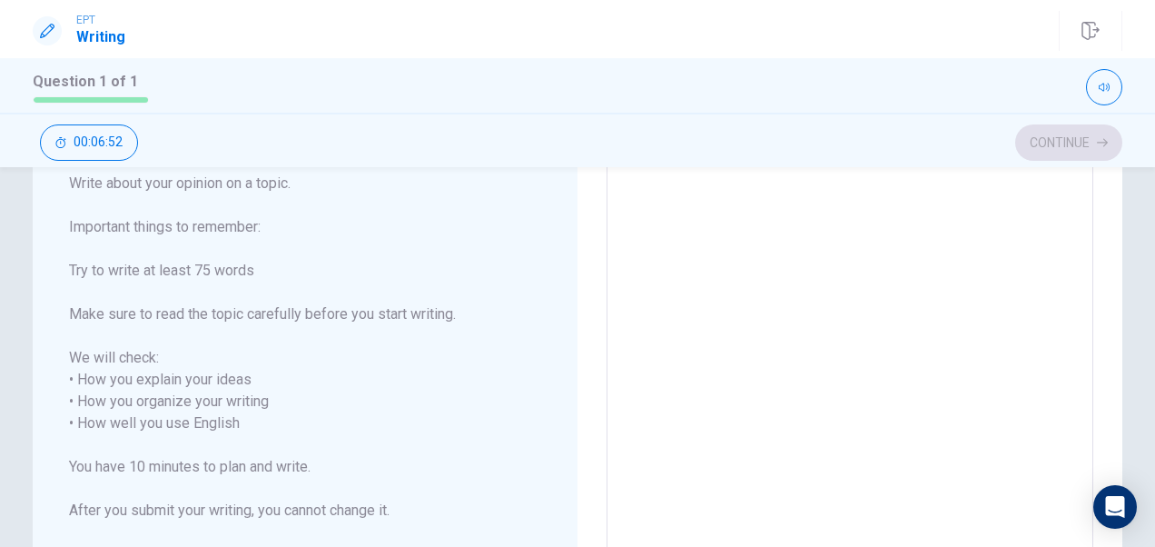
scroll to position [0, 0]
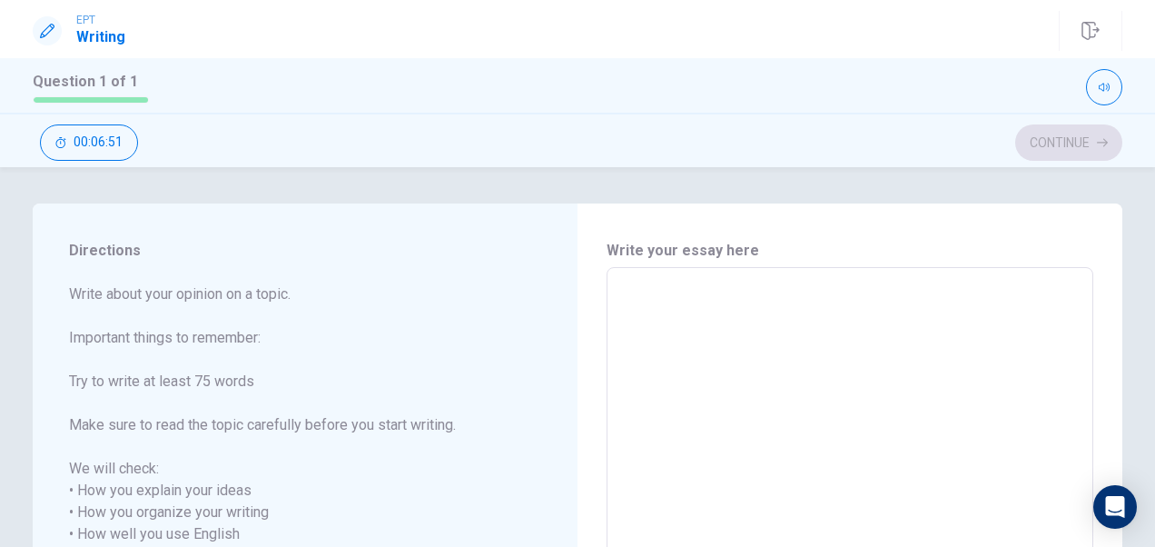
click at [770, 312] on textarea at bounding box center [849, 523] width 461 height 482
type textarea "I"
type textarea "x"
type textarea "I"
type textarea "x"
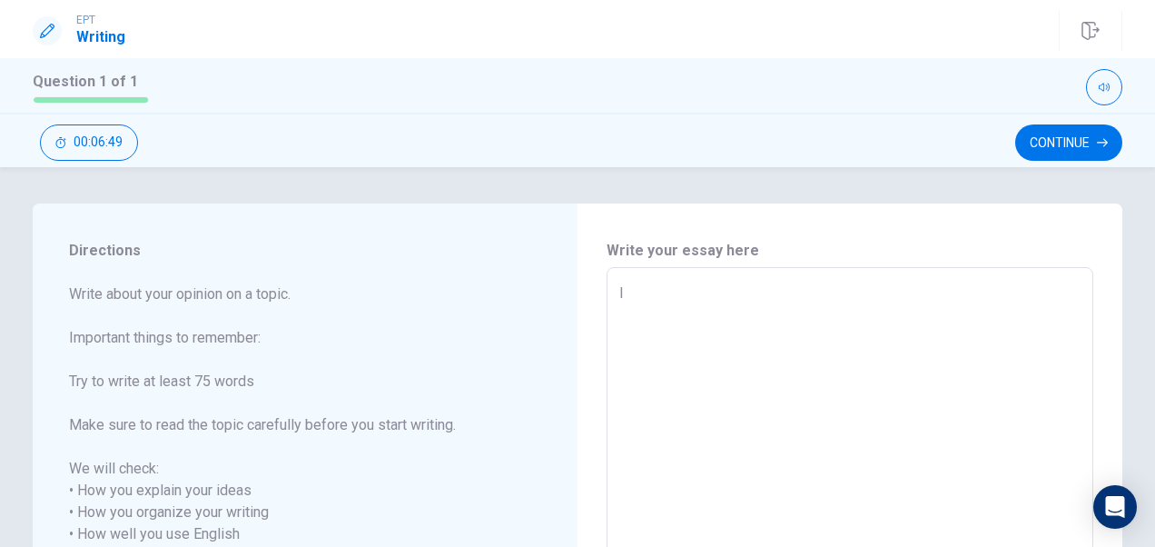
type textarea "I t"
type textarea "x"
type textarea "I th"
type textarea "x"
type textarea "I thi"
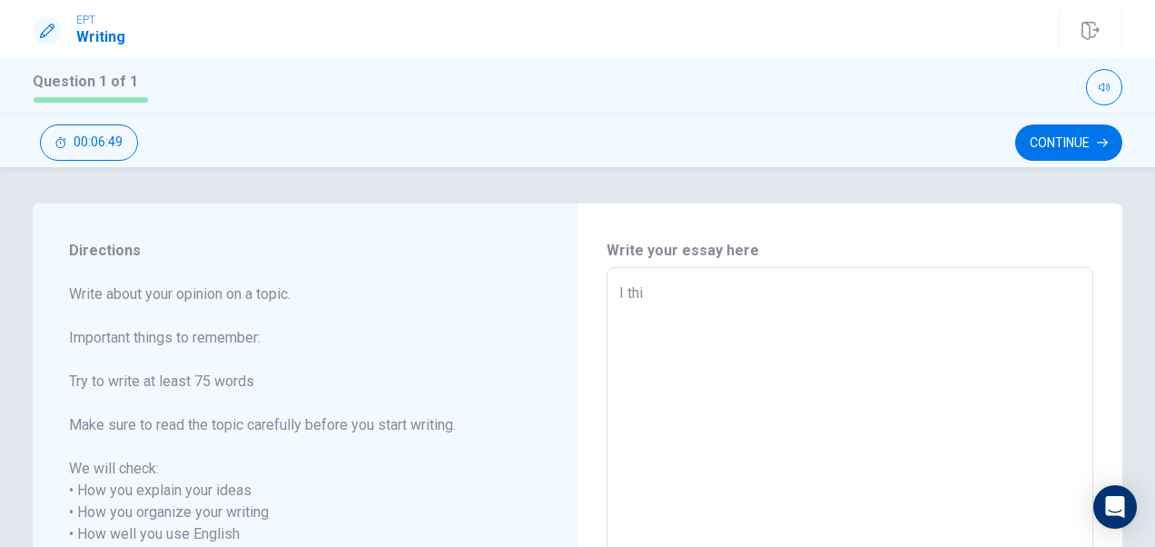
type textarea "x"
type textarea "I thin"
type textarea "x"
type textarea "I think"
type textarea "x"
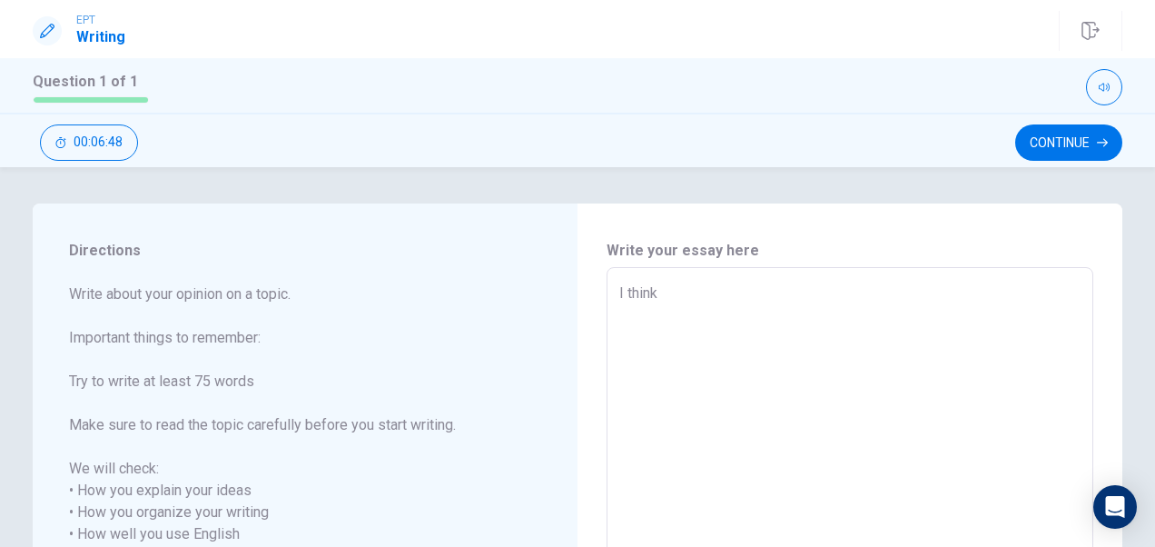
type textarea "I think"
type textarea "x"
type textarea "I think t"
type textarea "x"
type textarea "I think th"
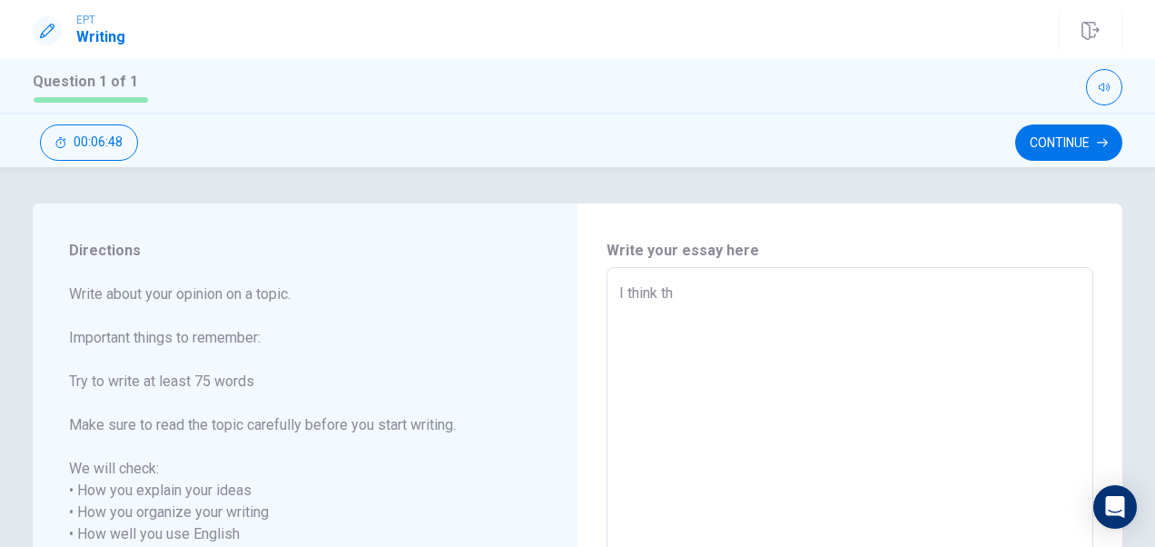
type textarea "x"
type textarea "I think the"
type textarea "x"
type textarea "I think the"
type textarea "x"
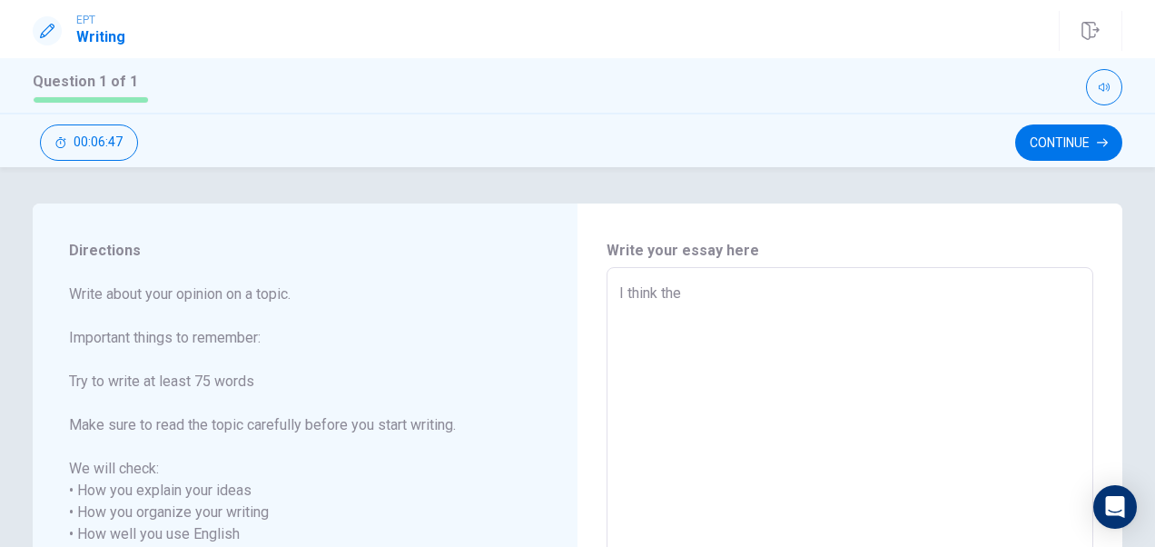
type textarea "I think the o"
type textarea "x"
type textarea "I think the on"
type textarea "x"
type textarea "I think the one"
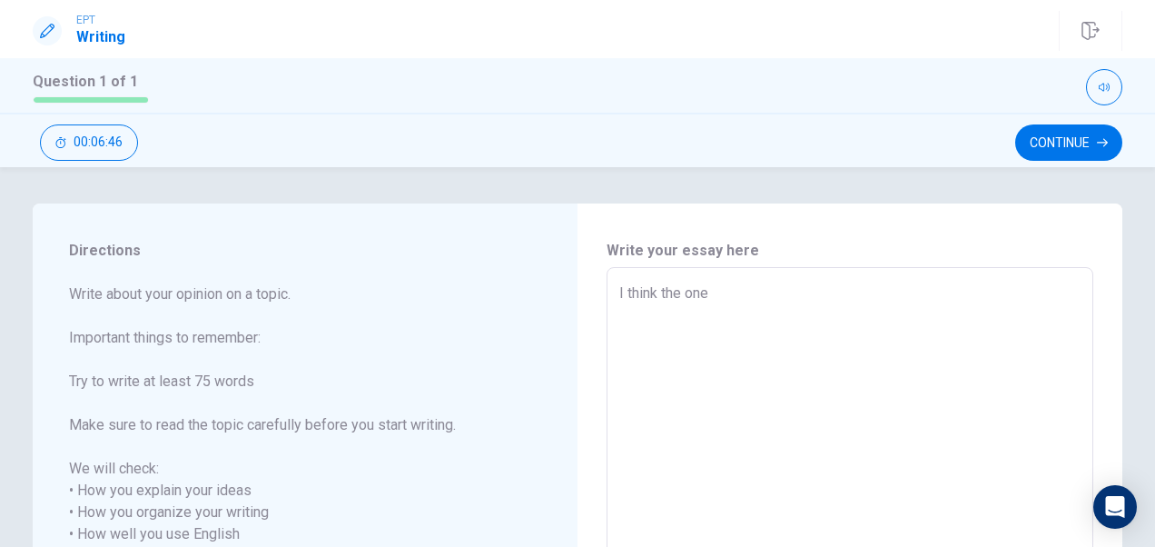
type textarea "x"
type textarea "I think the one"
type textarea "x"
type textarea "I think the one o"
type textarea "x"
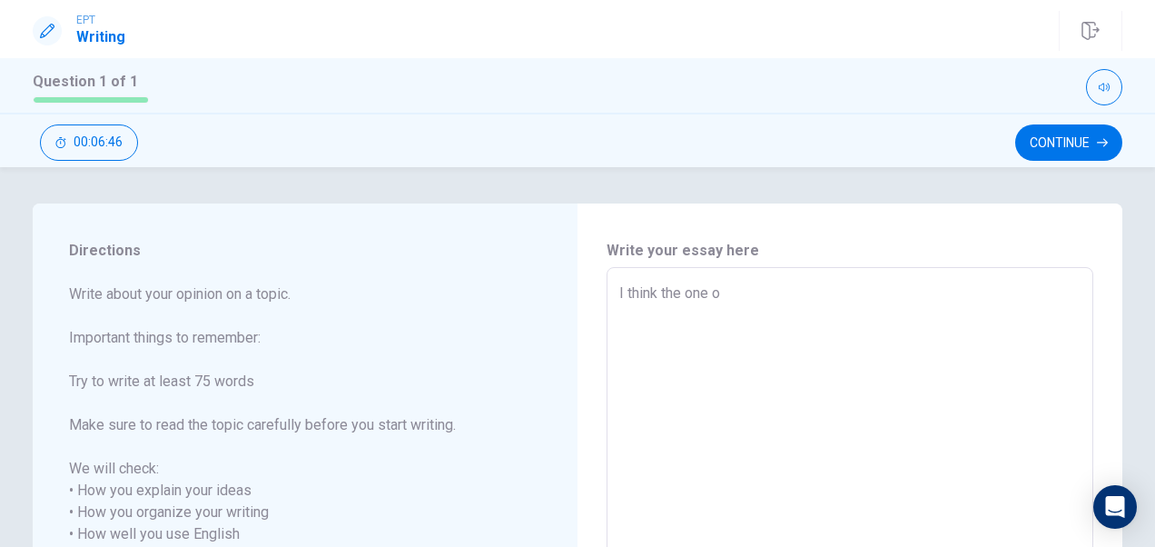
type textarea "I think the one of"
type textarea "x"
type textarea "I think the one of"
type textarea "x"
type textarea "I think the one of b"
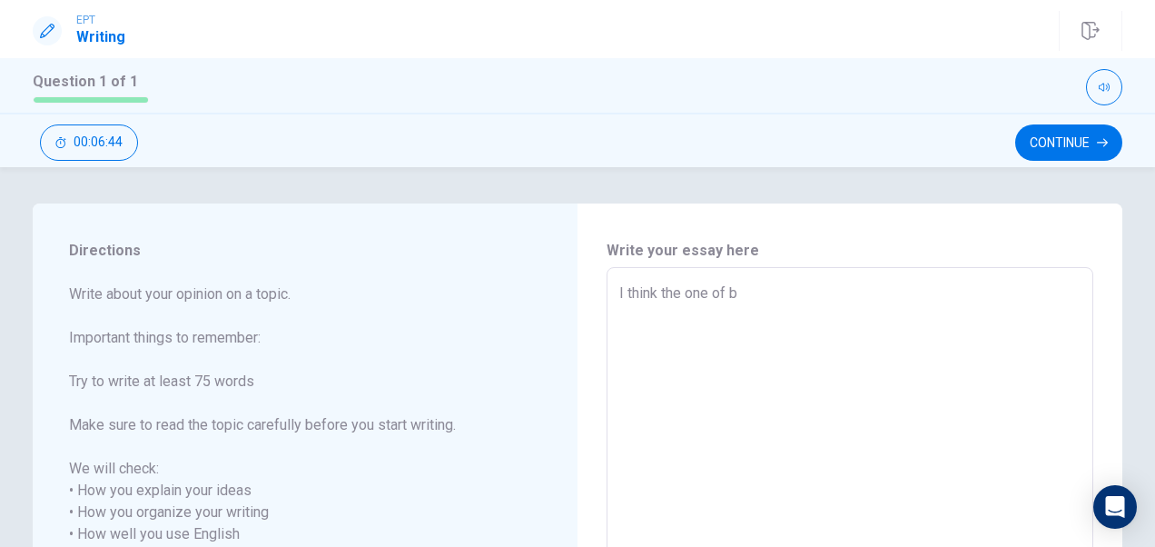
type textarea "x"
type textarea "I think the one of bi"
type textarea "x"
type textarea "I think the one of big"
type textarea "x"
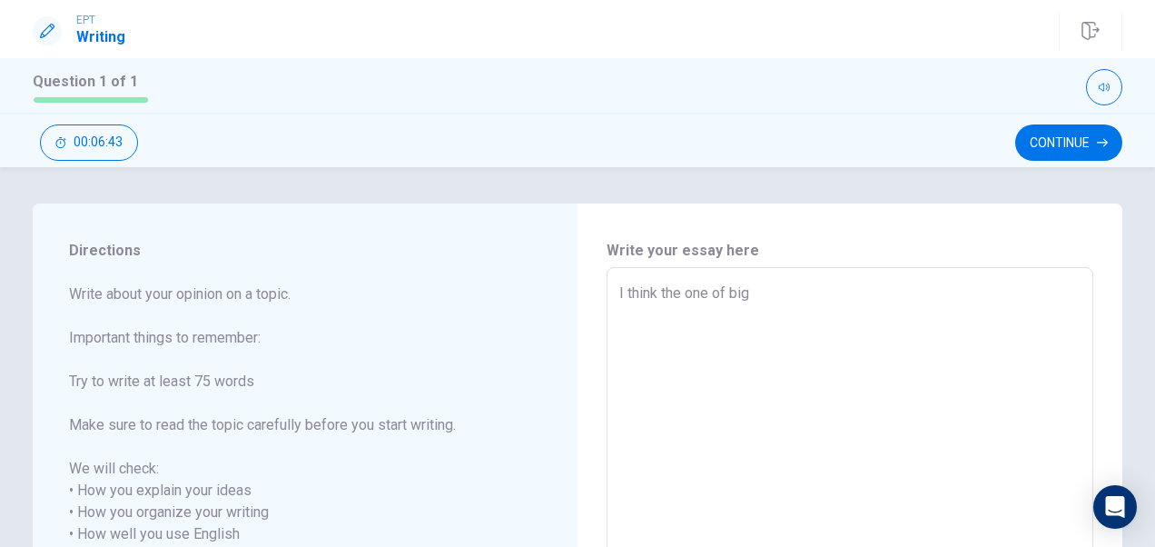
type textarea "I think the one of bigg"
type textarea "x"
type textarea "I think the one of bigge"
type textarea "x"
type textarea "I think the one of bigget"
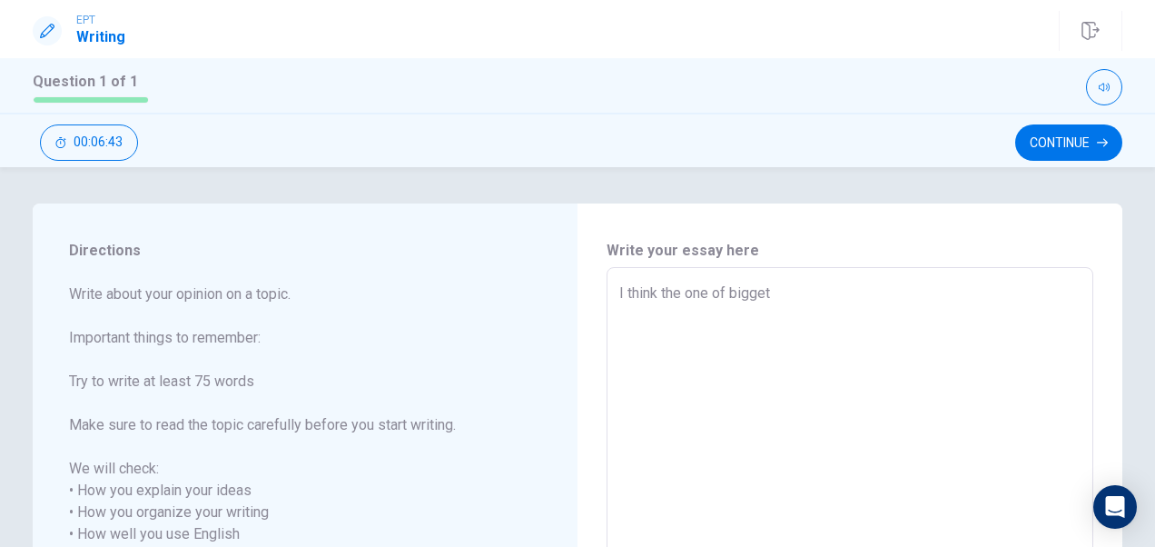
type textarea "x"
type textarea "I think the one of bigge"
type textarea "x"
type textarea "I think the one of bigges"
type textarea "x"
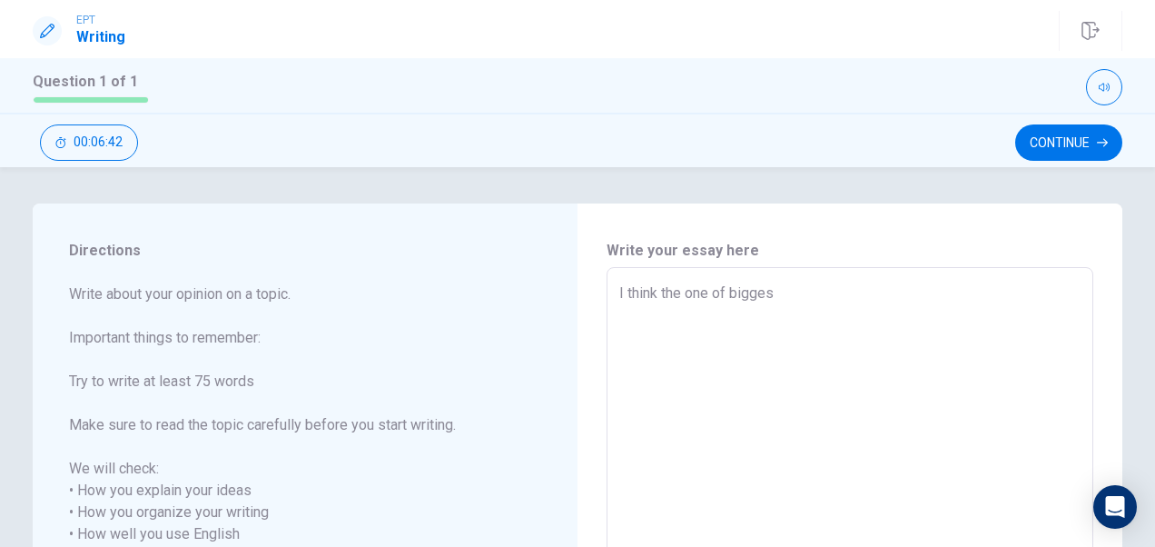
type textarea "I think the one of biggest"
type textarea "x"
type textarea "I think the one of biggest"
type textarea "x"
type textarea "I think the one of biggest c"
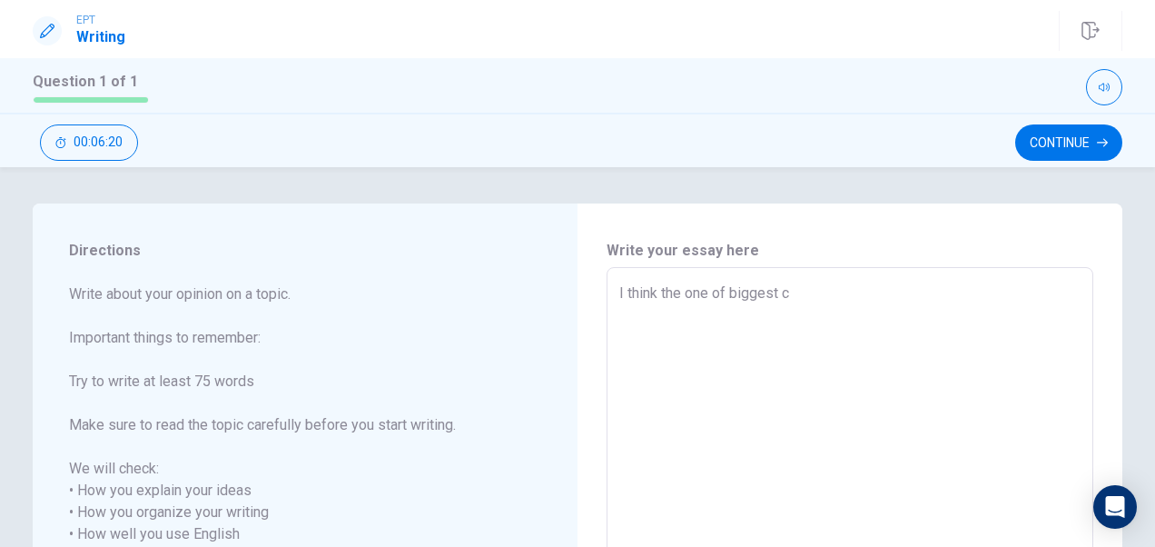
type textarea "x"
type textarea "I think the one of biggest ch"
type textarea "x"
type textarea "I think the one of biggest cha"
type textarea "x"
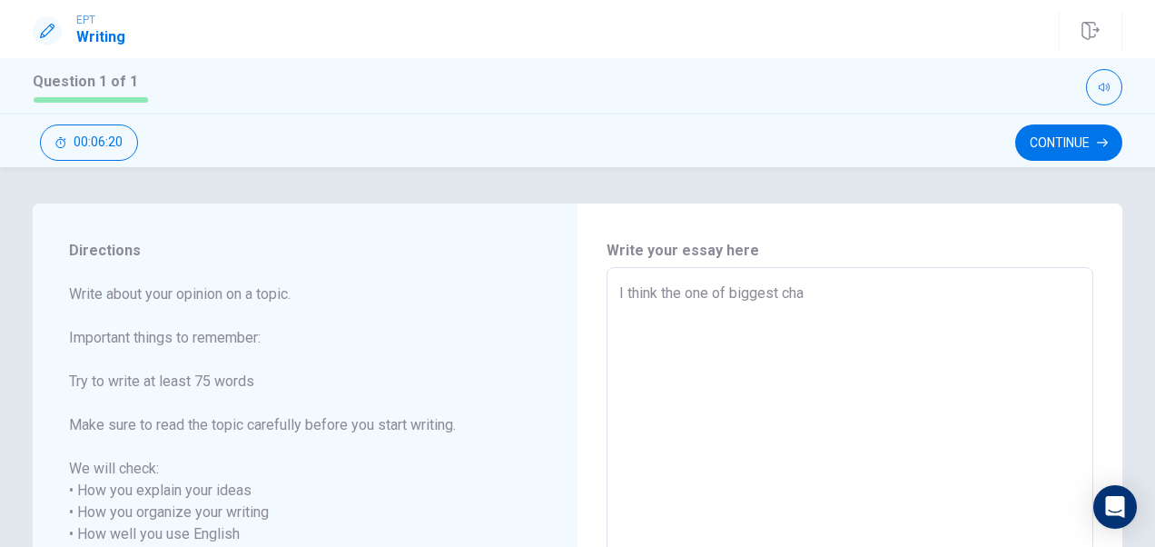
type textarea "I think the one of biggest chan"
type textarea "x"
type textarea "I think the one of biggest chanl"
type textarea "x"
type textarea "I think the one of biggest chanla"
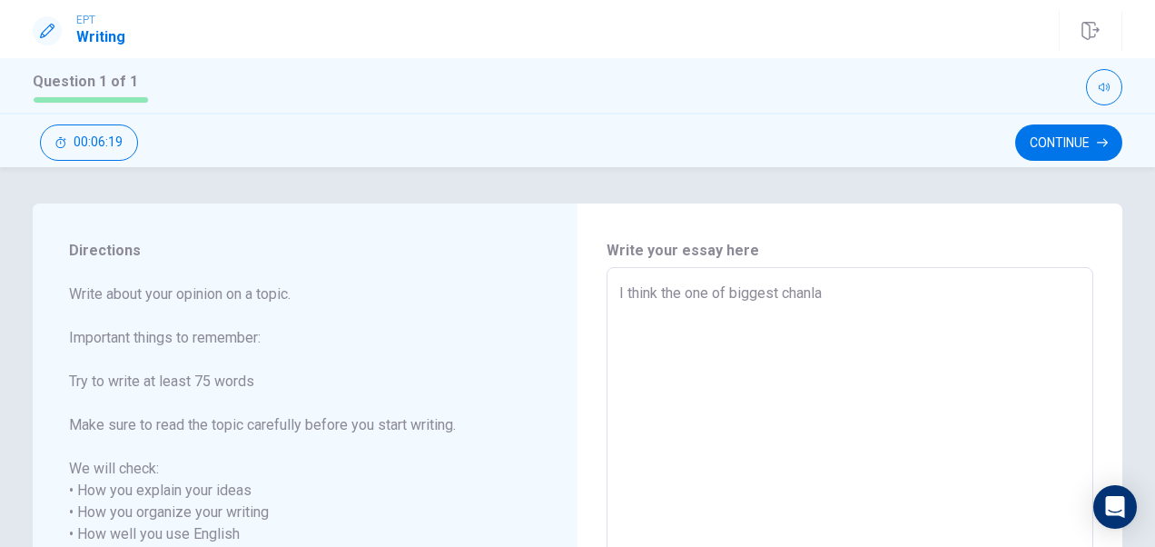
type textarea "x"
type textarea "I think the one of biggest chanlag"
type textarea "x"
type textarea "I think the one of biggest chanlage"
type textarea "x"
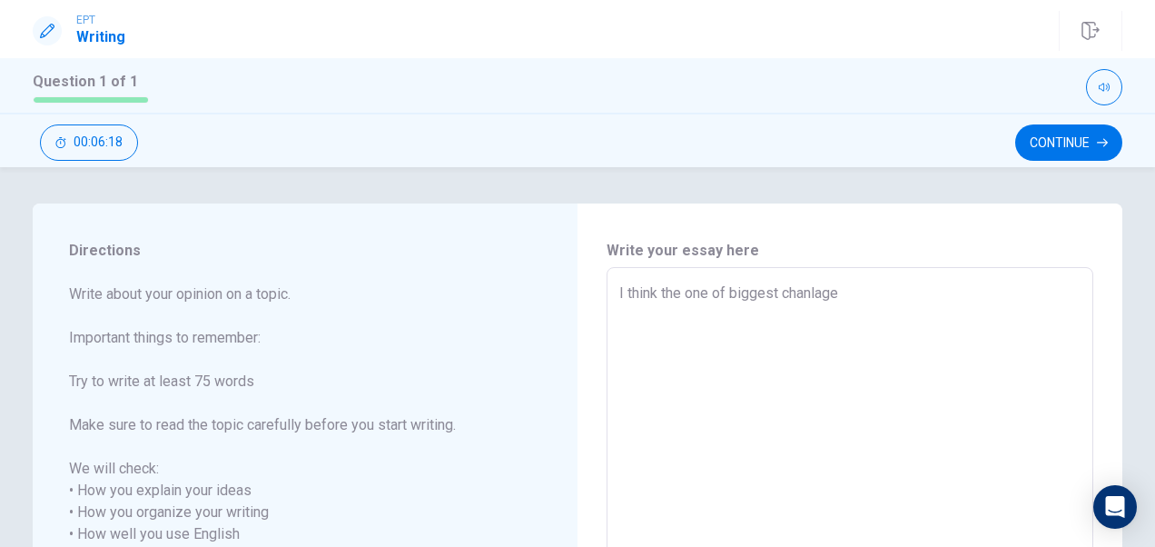
type textarea "I think the one of biggest chanlag"
type textarea "x"
type textarea "I think the one of biggest chanla"
type textarea "x"
type textarea "I think the one of biggest chanl"
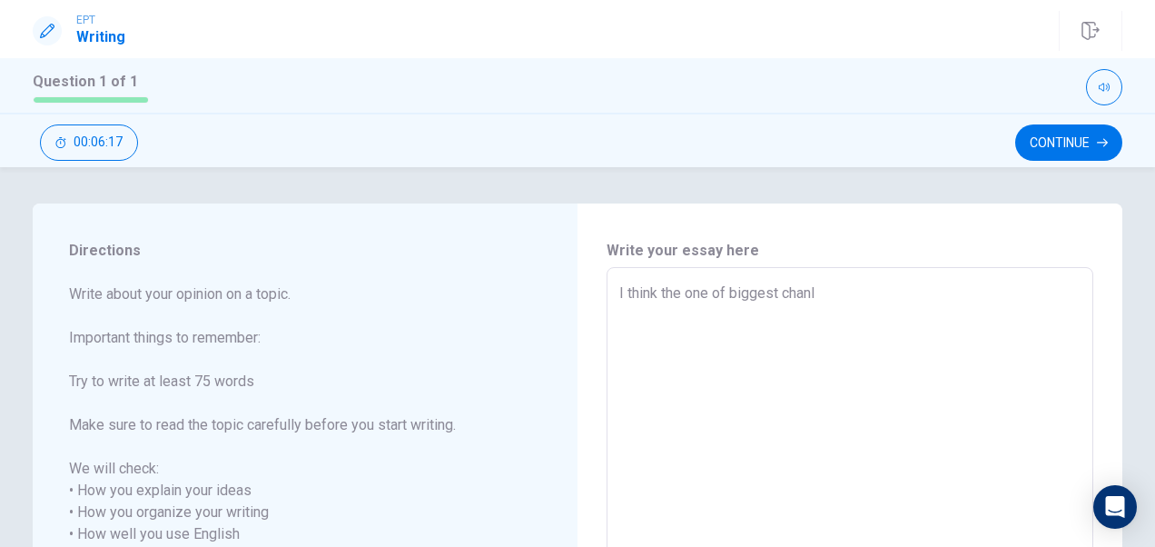
type textarea "x"
type textarea "I think the one of biggest chan"
type textarea "x"
type textarea "I think the one of biggest cha"
type textarea "x"
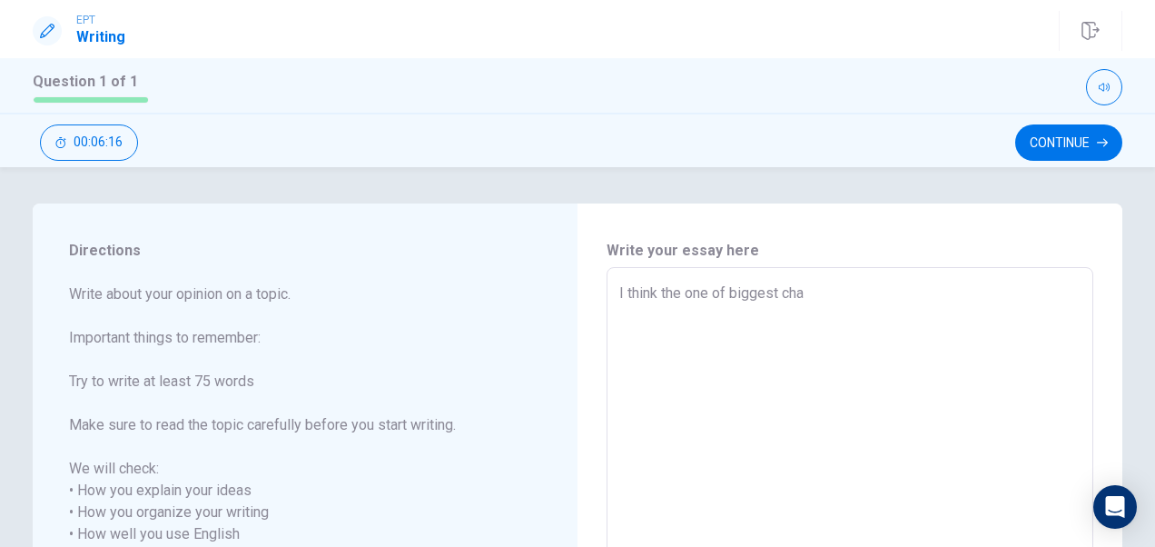
type textarea "I think the one of biggest ch"
type textarea "x"
type textarea "I think the one of biggest cha"
type textarea "x"
type textarea "I think the one of biggest chal"
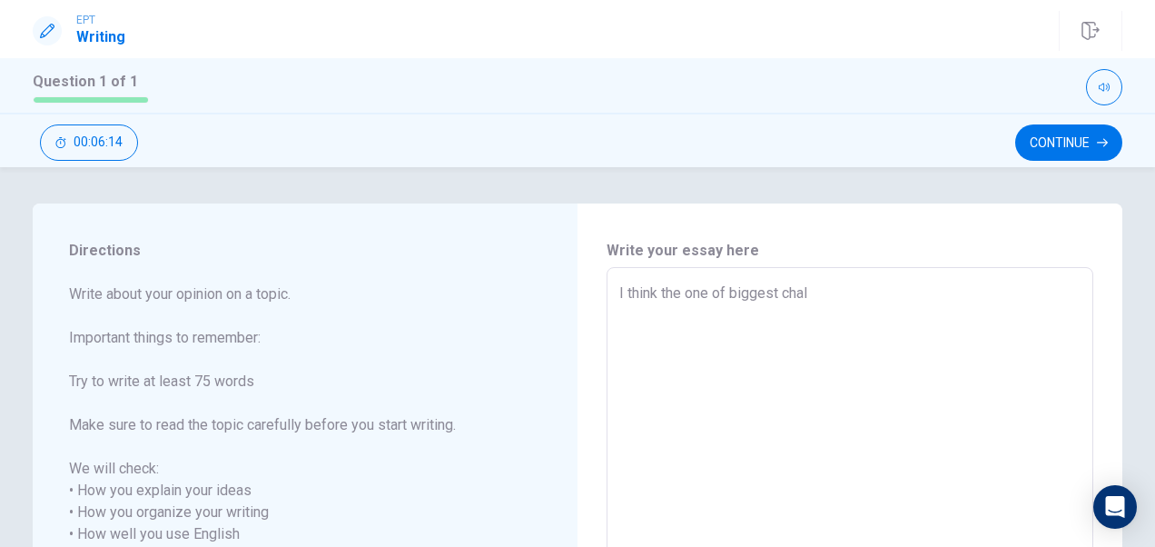
type textarea "x"
type textarea "I think the one of biggest chall"
type textarea "x"
type textarea "I think the one of biggest challe"
type textarea "x"
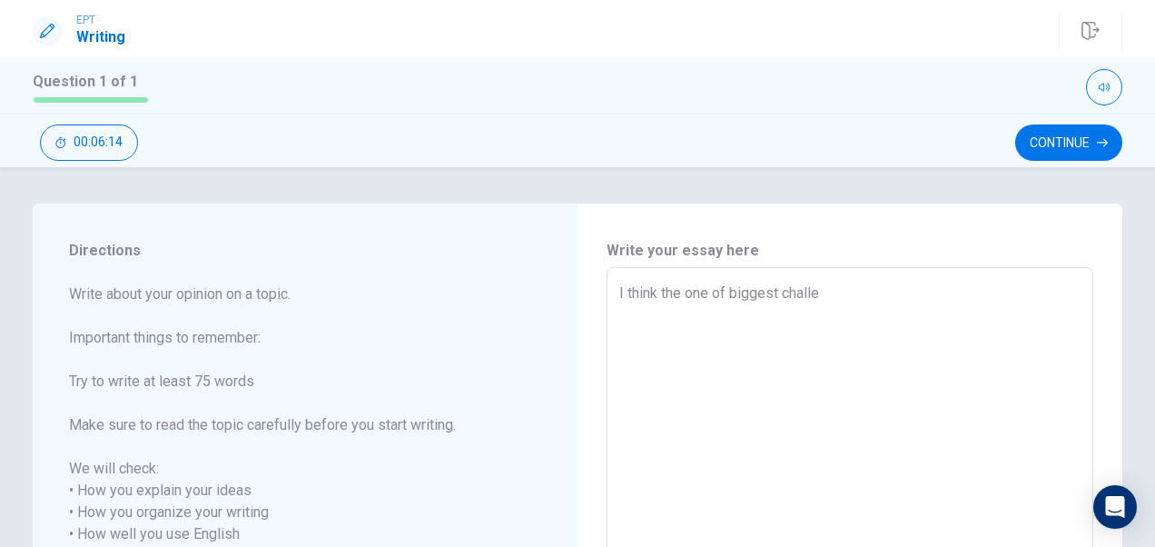
type textarea "I think the one of biggest challen"
type textarea "x"
type textarea "I think the one of biggest challeng"
type textarea "x"
type textarea "I think the one of biggest challenge"
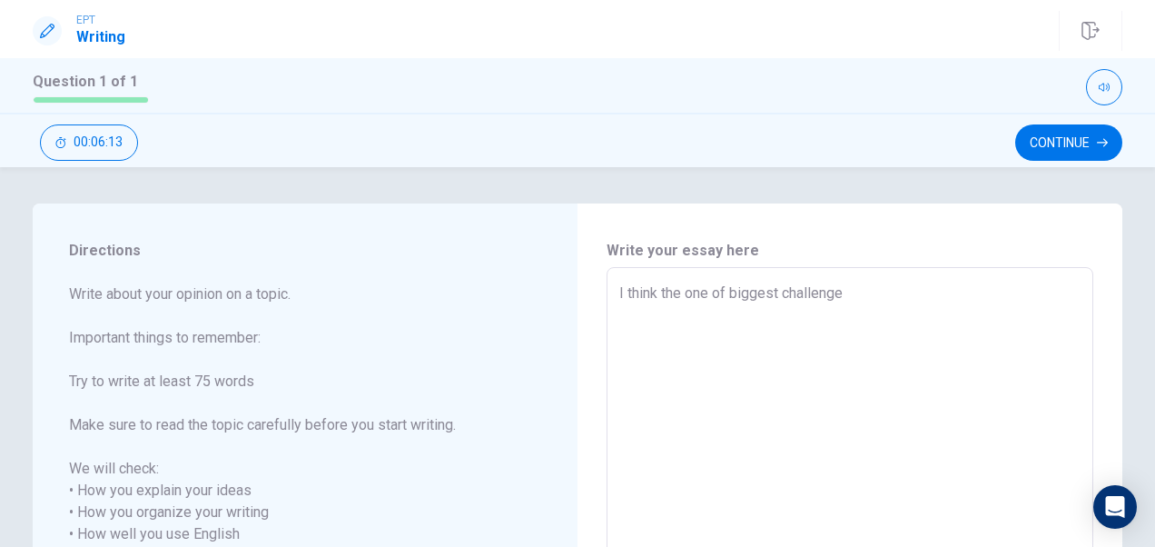
type textarea "x"
type textarea "I think the one of biggest challenge"
type textarea "x"
type textarea "I think the one of biggest challenge i"
type textarea "x"
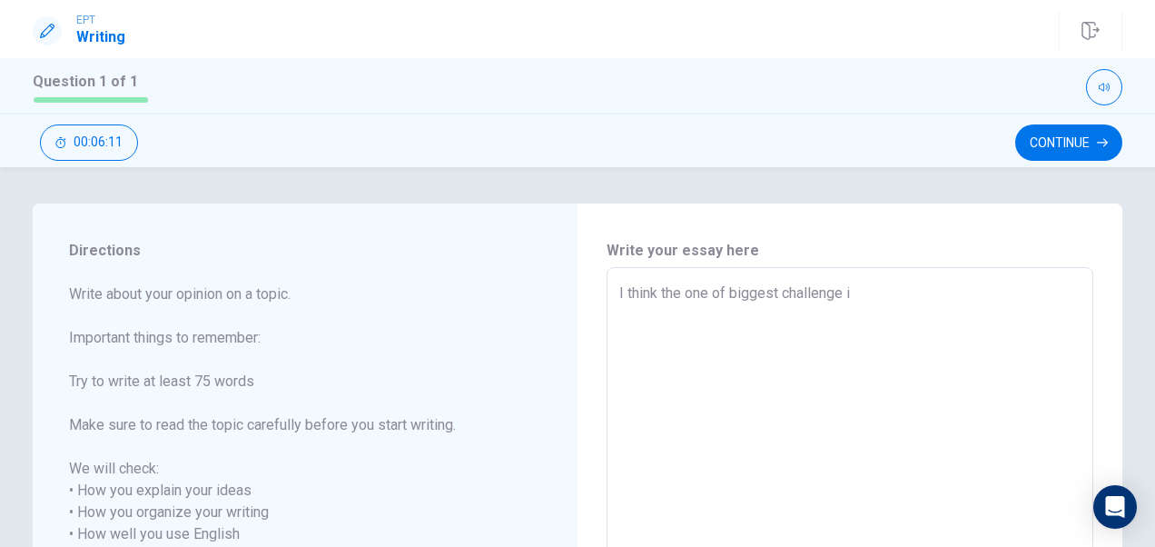
type textarea "I think the one of biggest challenge is"
type textarea "x"
type textarea "I think the one of biggest challenge is"
type textarea "x"
type textarea "I think the one of biggest challenge is t"
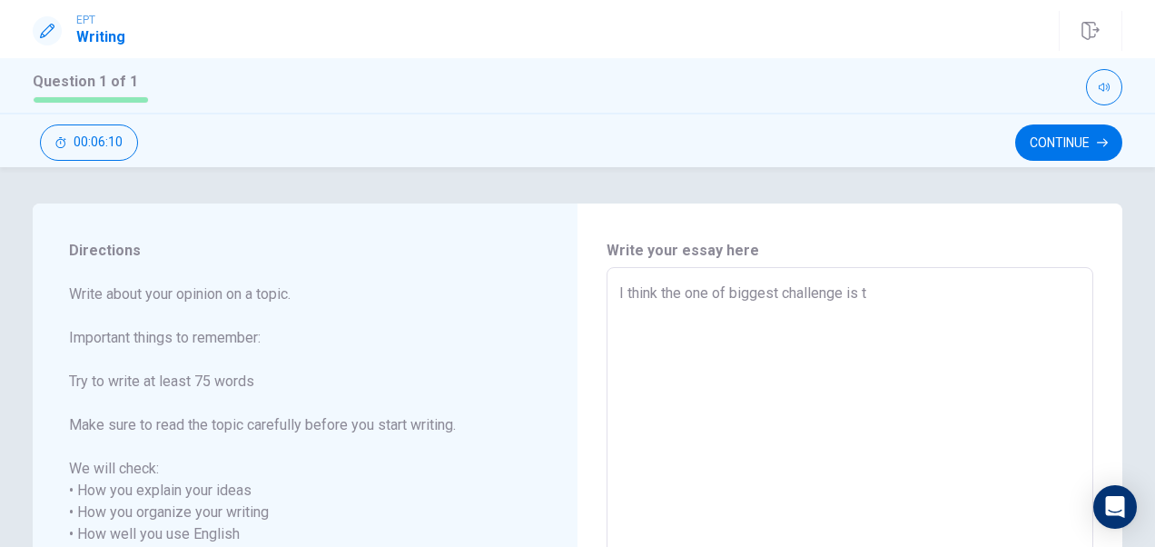
type textarea "x"
type textarea "I think the one of biggest challenge is th"
type textarea "x"
type textarea "I think the one of biggest challenge is the"
type textarea "x"
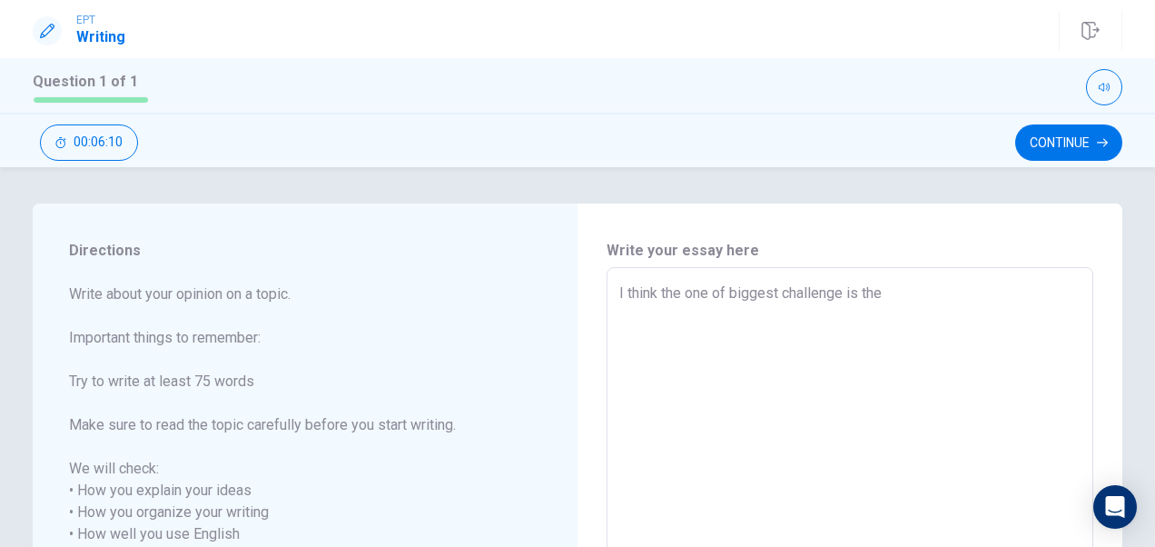
type textarea "I think the one of biggest challenge is the"
type textarea "x"
type textarea "I think the one of biggest challenge is the c"
type textarea "x"
type textarea "I think the one of biggest challenge is the ch"
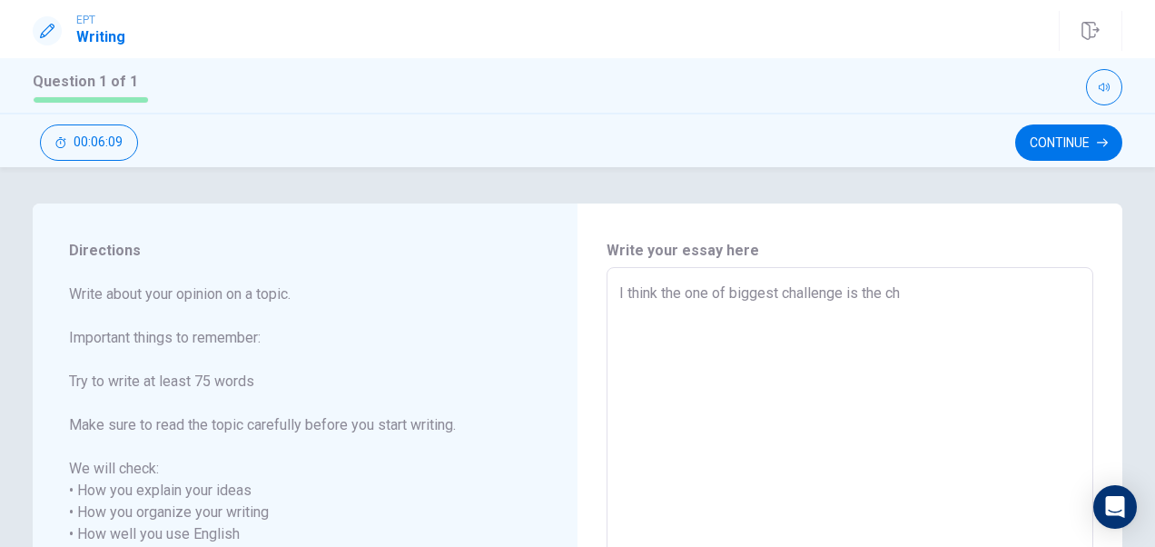
type textarea "x"
type textarea "I think the one of biggest challenge is the cho"
type textarea "x"
type textarea "I think the one of biggest challenge is the choo"
type textarea "x"
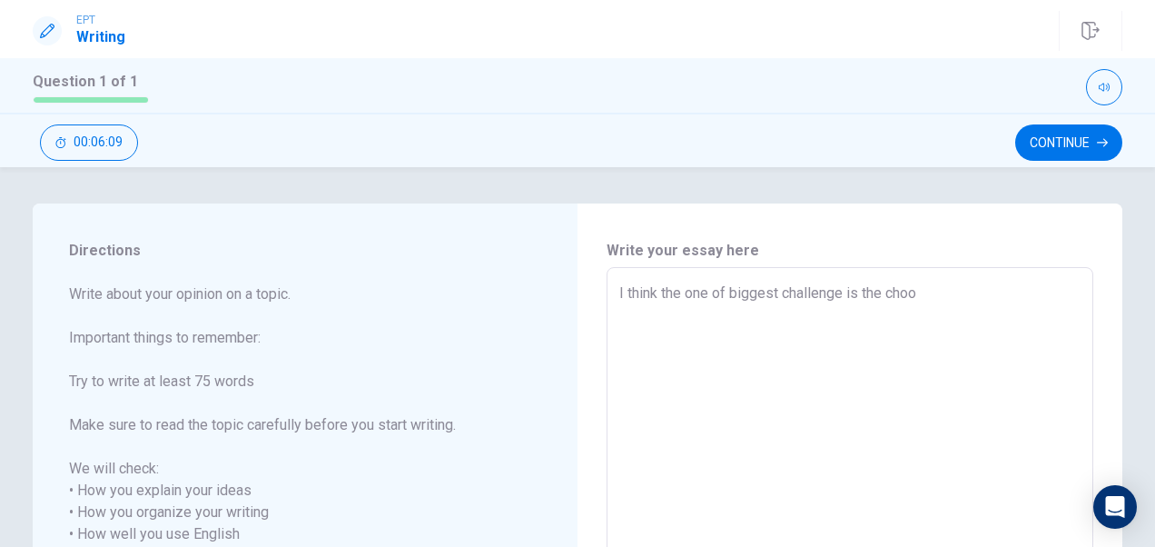
type textarea "I think the one of biggest challenge is the choos"
type textarea "x"
type textarea "I think the one of biggest challenge is the choose"
type textarea "x"
type textarea "I think the one of biggest challenge is the choos"
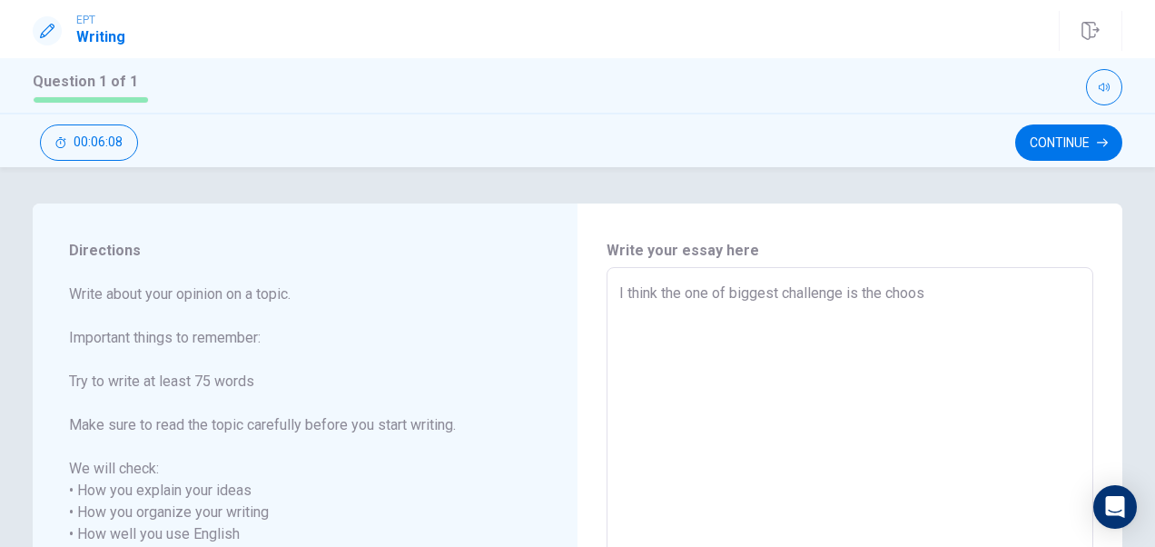
type textarea "x"
type textarea "I think the one of biggest challenge is the choo"
type textarea "x"
type textarea "I think the one of biggest challenge is the cho"
type textarea "x"
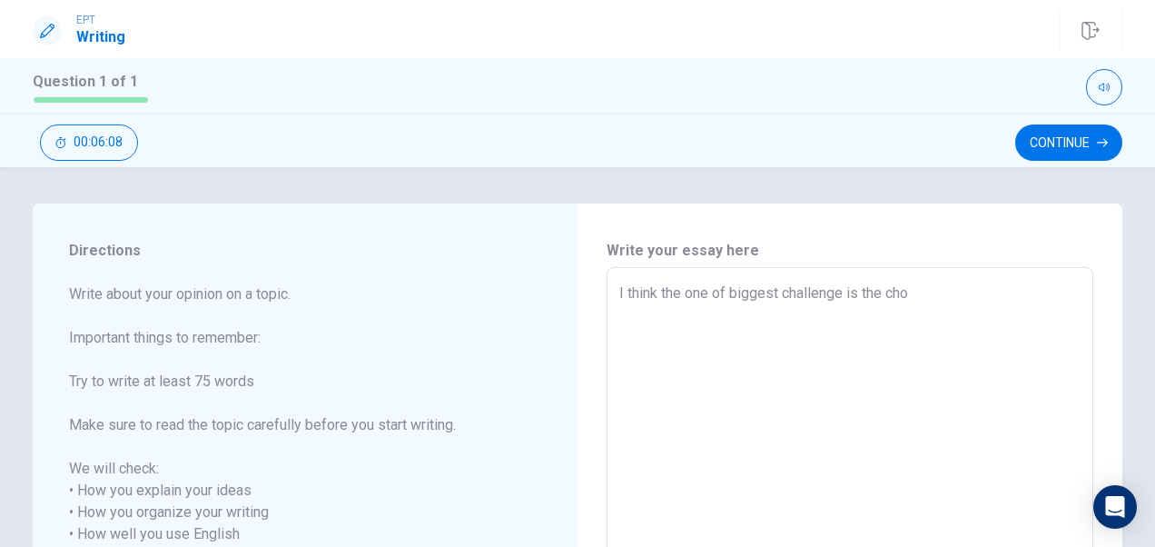
type textarea "I think the one of biggest challenge is the chos"
type textarea "x"
type textarea "I think the one of biggest challenge is the chose"
type textarea "x"
type textarea "I think the one of biggest challenge is the chose"
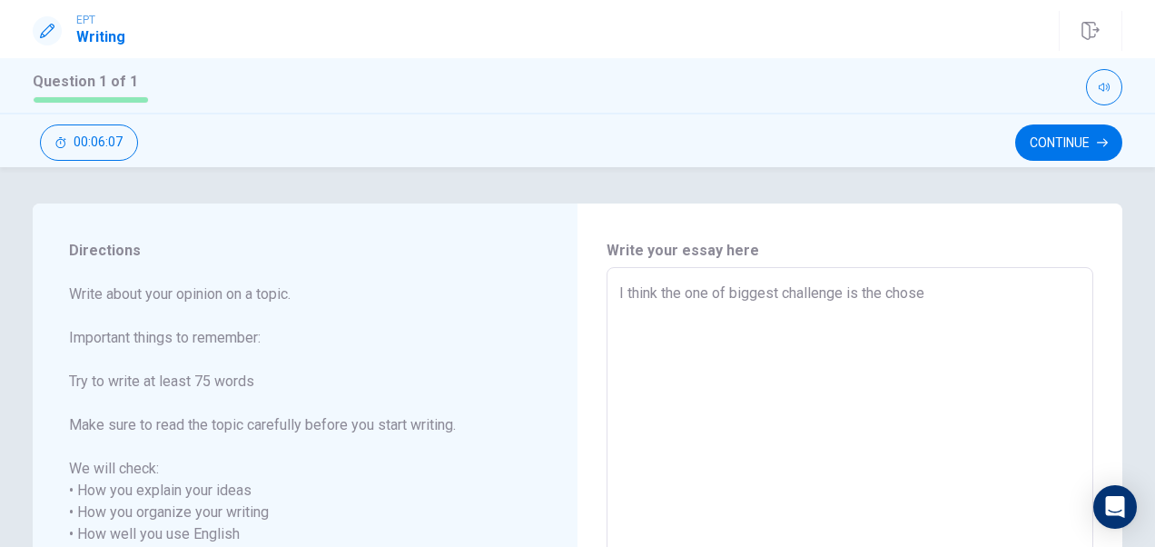
type textarea "x"
type textarea "I think the one of biggest challenge is the chose"
type textarea "x"
type textarea "I think the one of biggest challenge is the chos"
type textarea "x"
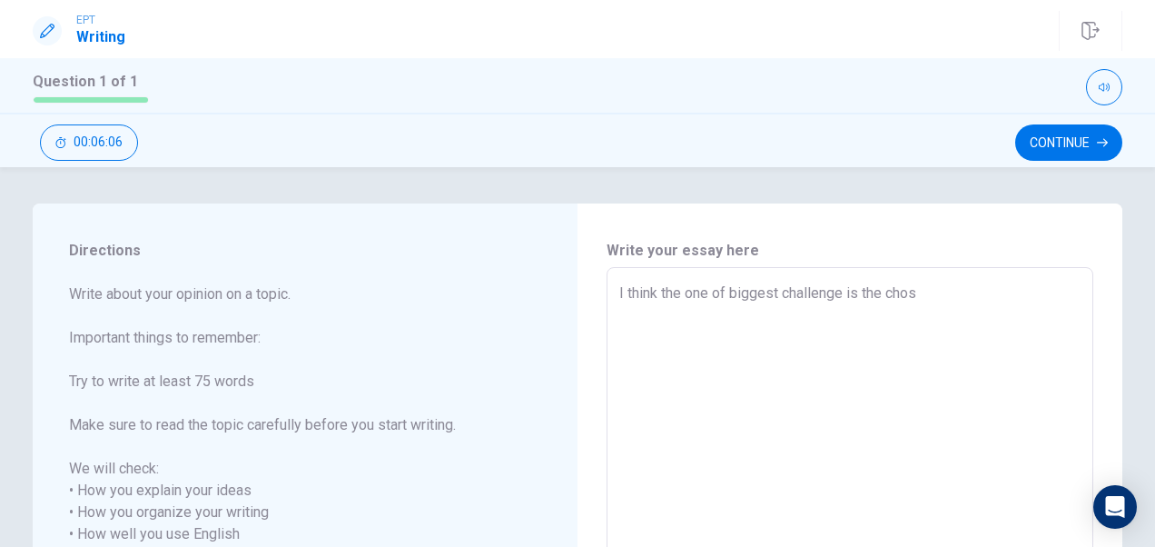
type textarea "I think the one of biggest challenge is the cho"
type textarea "x"
type textarea "I think the one of biggest challenge is the [PERSON_NAME]"
type textarea "x"
type textarea "I think the one of biggest challenge is the choic"
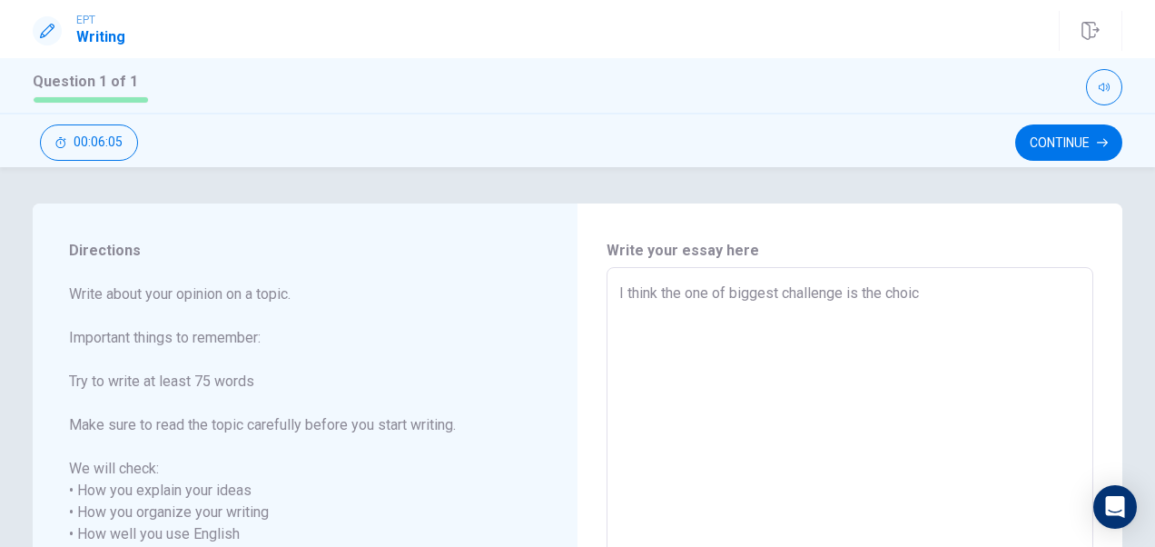
type textarea "x"
type textarea "I think the one of biggest challenge is the choice"
type textarea "x"
type textarea "I think the one of biggest challenge is the choice"
type textarea "x"
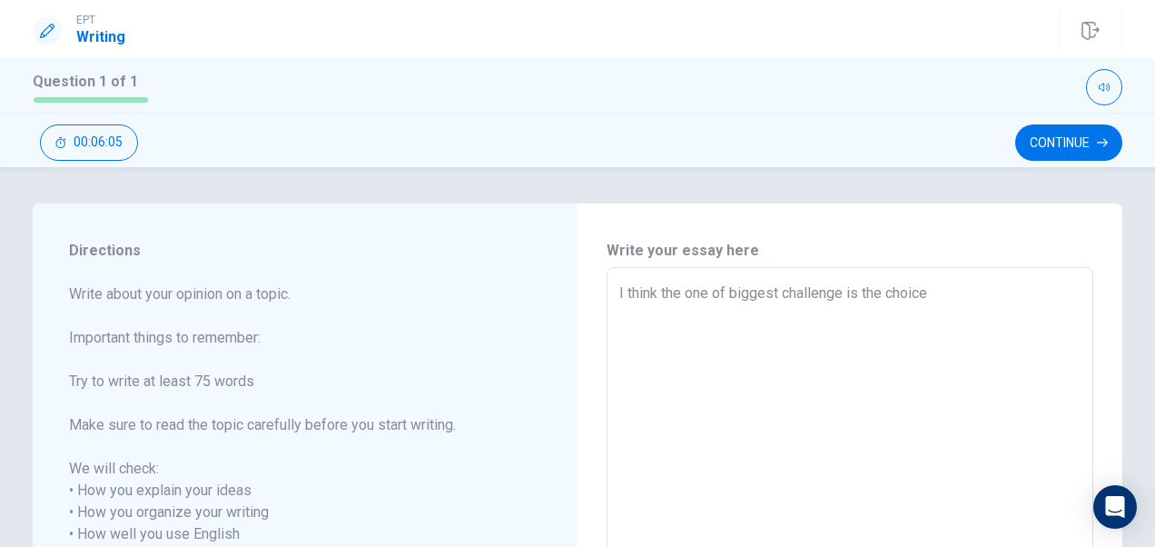
type textarea "I think the one of biggest challenge is the choice t"
type textarea "x"
type textarea "I think the one of biggest challenge is the choice th"
type textarea "x"
type textarea "I think the one of biggest challenge is the choice tha"
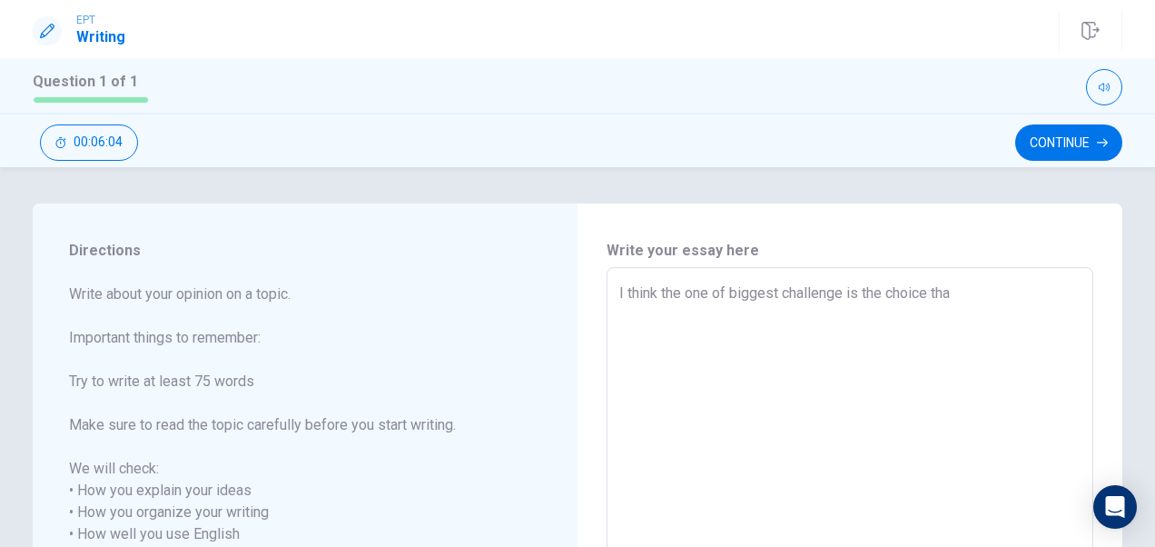
type textarea "x"
type textarea "I think the one of biggest challenge is the choice that"
type textarea "x"
type textarea "I think the one of biggest challenge is the choice that"
click at [1030, 288] on textarea "I think the one of biggest challenge is the choice that" at bounding box center [849, 523] width 461 height 482
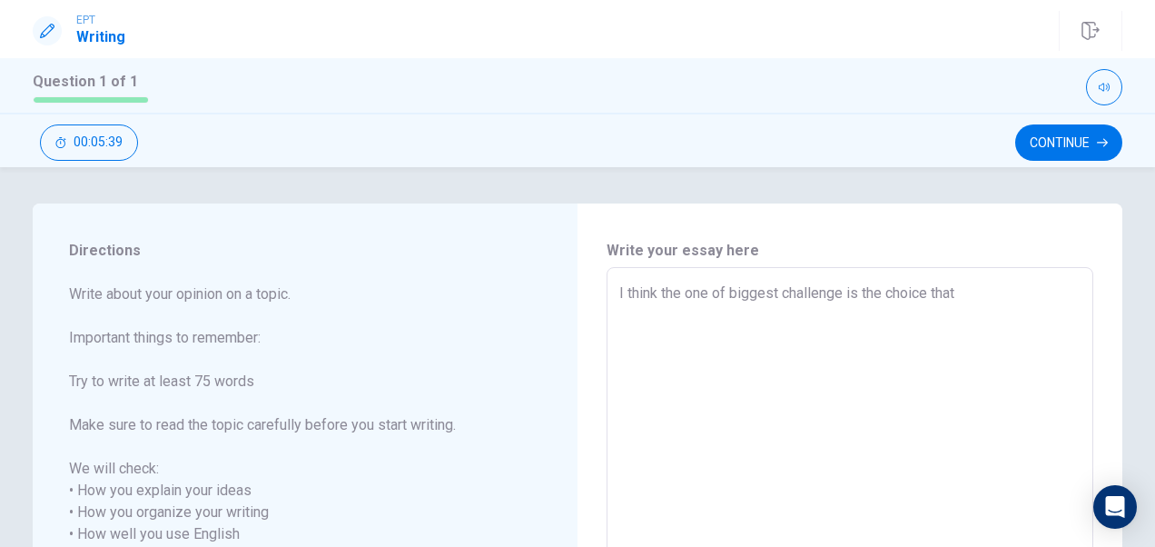
drag, startPoint x: 1030, startPoint y: 288, endPoint x: 321, endPoint y: 326, distance: 709.4
click at [321, 326] on div "Directions Write about your opinion on a topic. Important things to remember: T…" at bounding box center [578, 523] width 1090 height 641
type textarea "x"
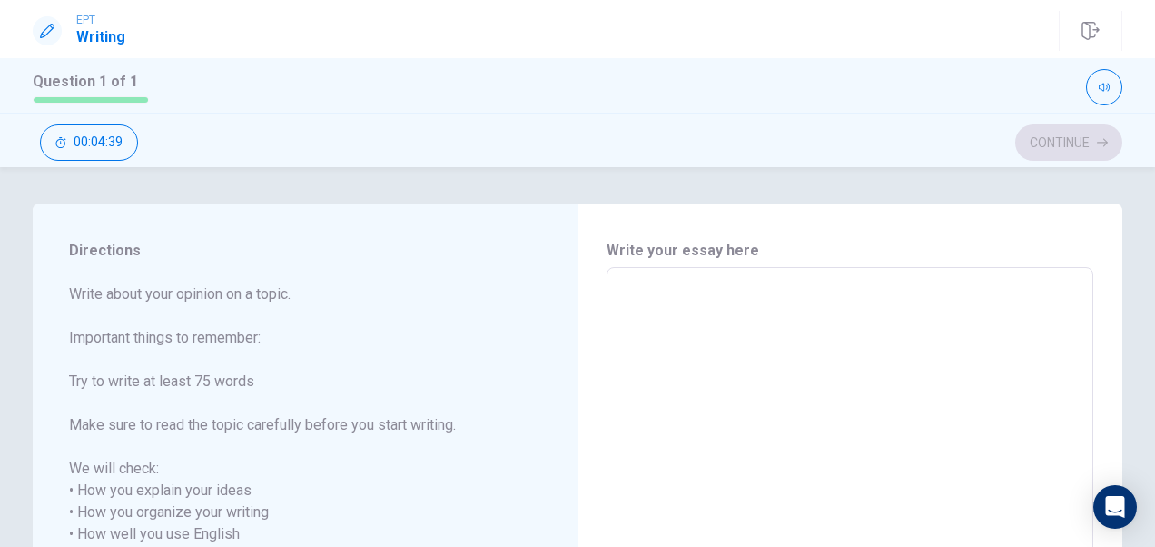
click at [732, 353] on textarea at bounding box center [849, 523] width 461 height 482
type textarea "I think the one of biggest challenge is the choice that"
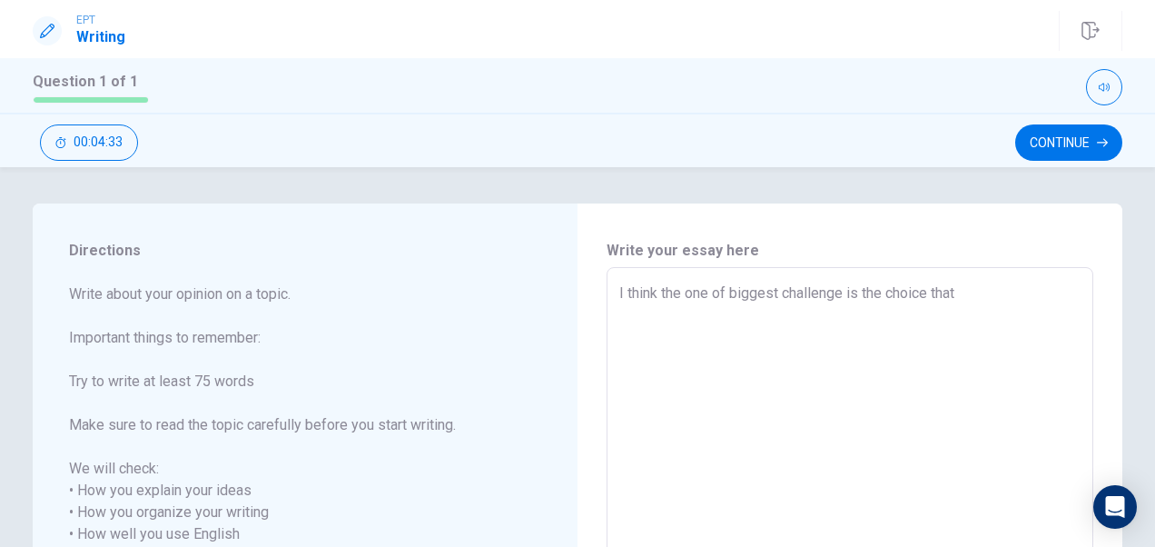
click at [1034, 349] on textarea "I think the one of biggest challenge is the choice that" at bounding box center [849, 523] width 461 height 482
type textarea "x"
type textarea "I think the one of biggest challenge is the choice that i"
type textarea "x"
type textarea "I think the one of biggest challenge is the choice that i"
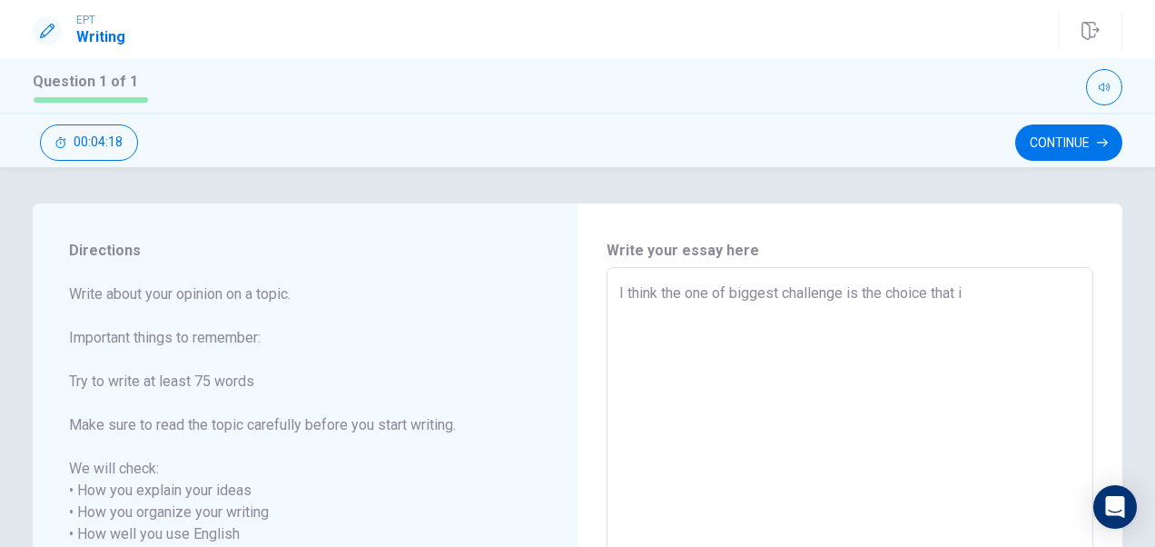
type textarea "x"
type textarea "I think the one of biggest challenge is the choice that i"
type textarea "x"
type textarea "I think the one of biggest challenge is the choice that"
type textarea "x"
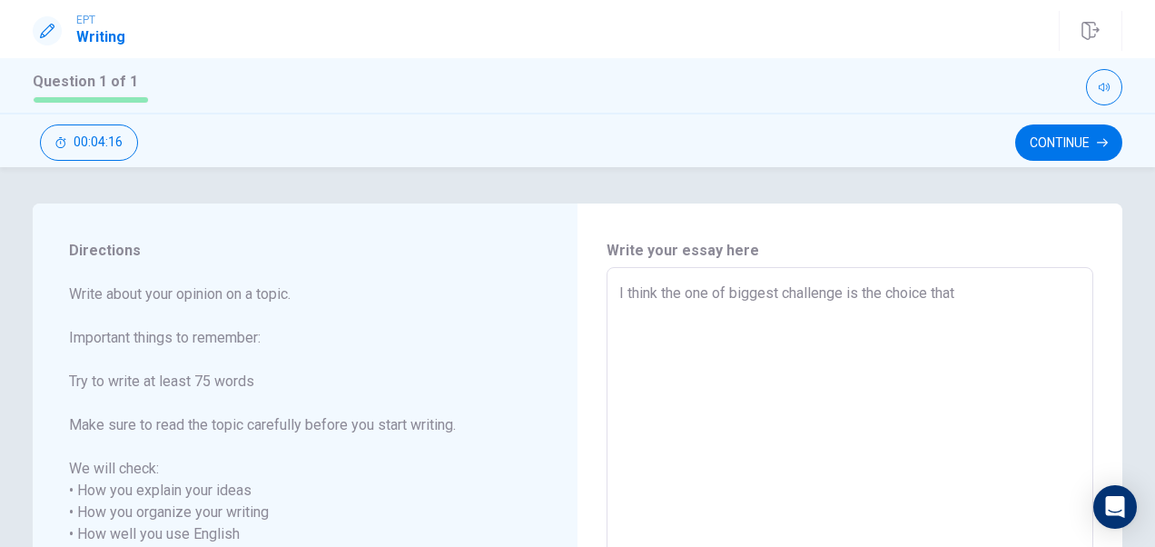
type textarea "I think the one of biggest challenge is the choice that I"
type textarea "x"
type textarea "I think the one of biggest challenge is the choice that I"
type textarea "x"
type textarea "I think the one of biggest challenge is the choice that I c"
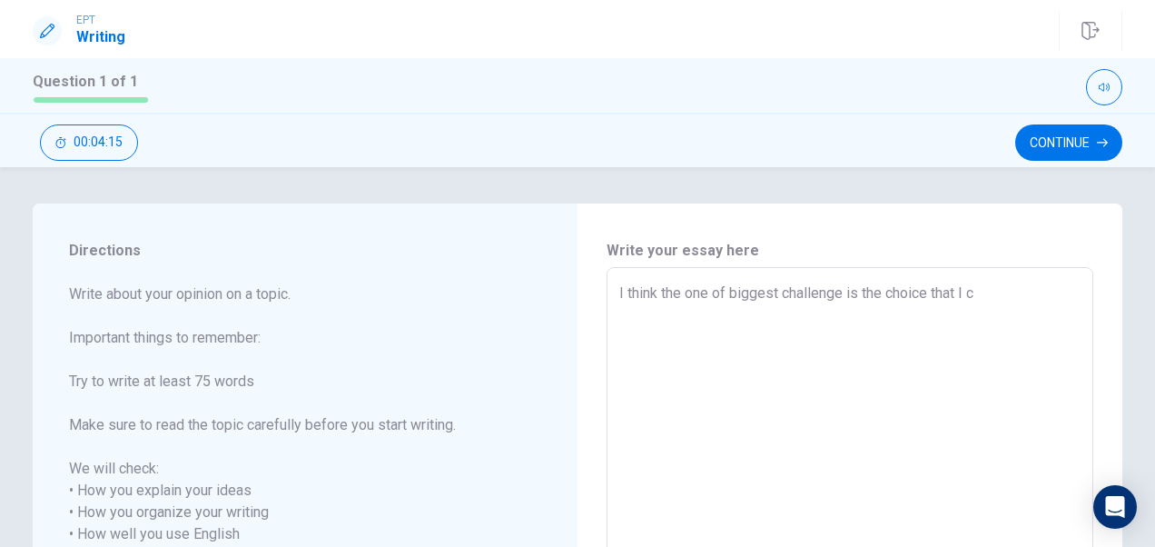
type textarea "x"
type textarea "I think the one of biggest challenge is the choice that I ca"
type textarea "x"
type textarea "I think the one of biggest challenge is the choice that I can"
type textarea "x"
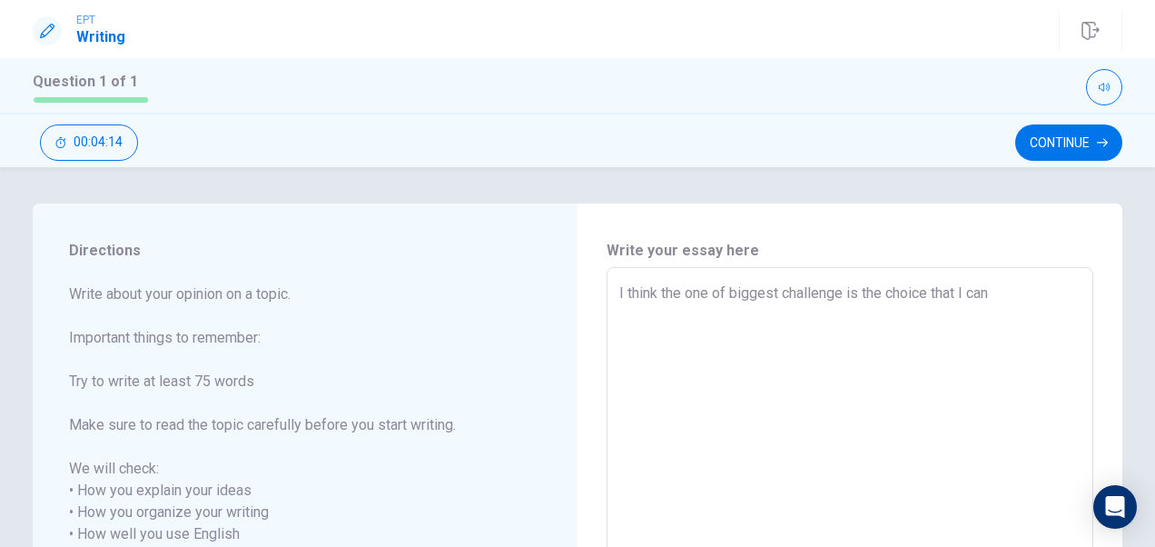
type textarea "I think the one of biggest challenge is the choice that I ca"
type textarea "x"
type textarea "I think the one of biggest challenge is the choice that I c"
type textarea "x"
type textarea "I think the one of biggest challenge is the choice that I co"
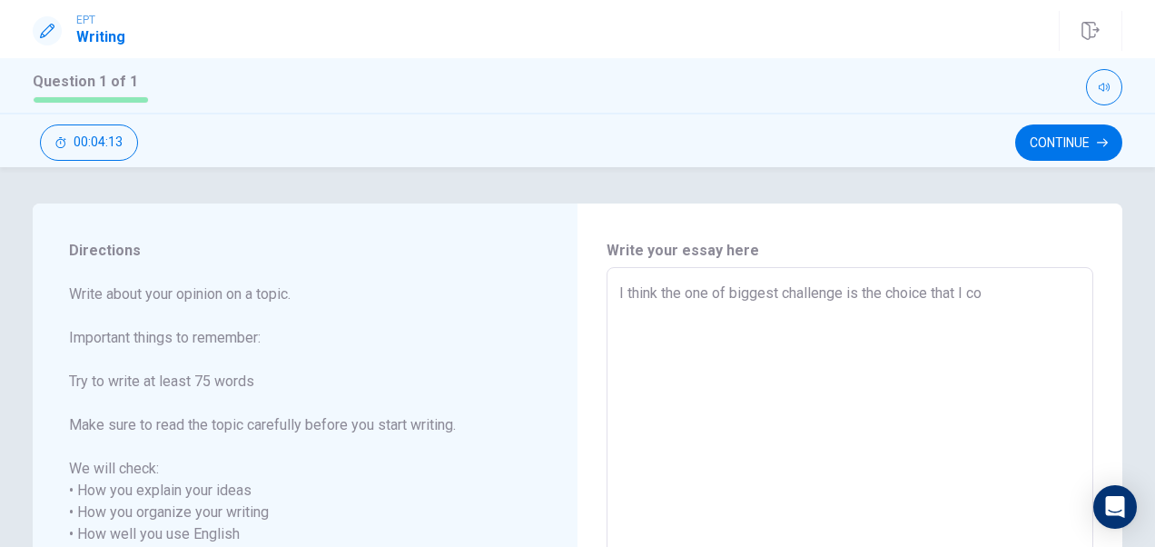
type textarea "x"
type textarea "I think the one of biggest challenge is the choice that I com"
type textarea "x"
type textarea "I think the one of biggest challenge is the choice that I come"
type textarea "x"
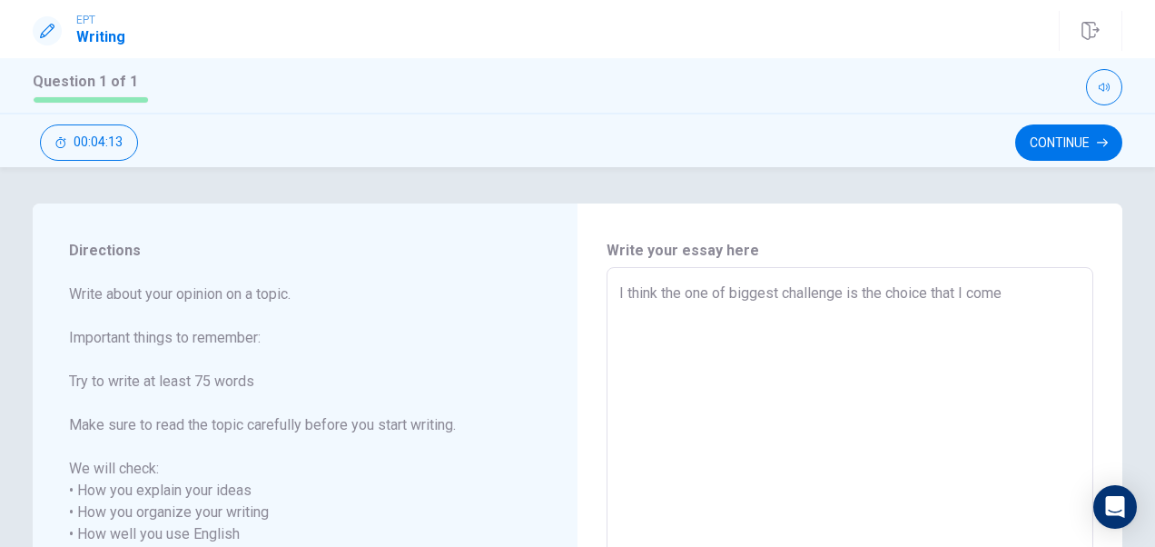
type textarea "I think the one of biggest challenge is the choice that I come"
type textarea "x"
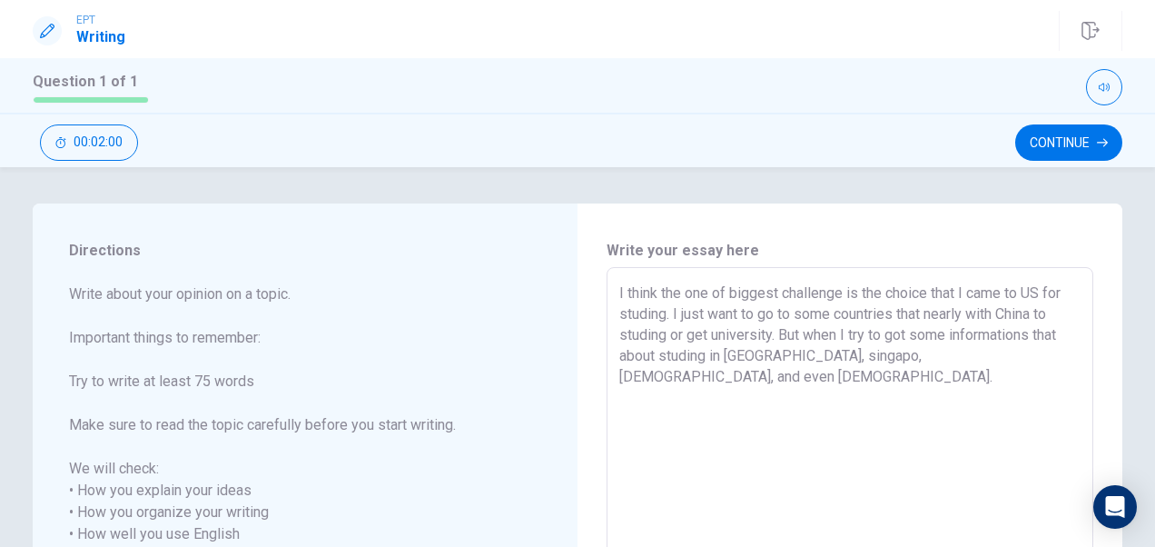
click at [832, 357] on textarea "I think the one of biggest challenge is the choice that I came to US for studin…" at bounding box center [849, 523] width 461 height 482
click at [774, 362] on textarea "I think the one of biggest challenge is the choice that I came to US for studin…" at bounding box center [849, 523] width 461 height 482
click at [991, 363] on textarea "I think the one of biggest challenge is the choice that I came to US for studin…" at bounding box center [849, 523] width 461 height 482
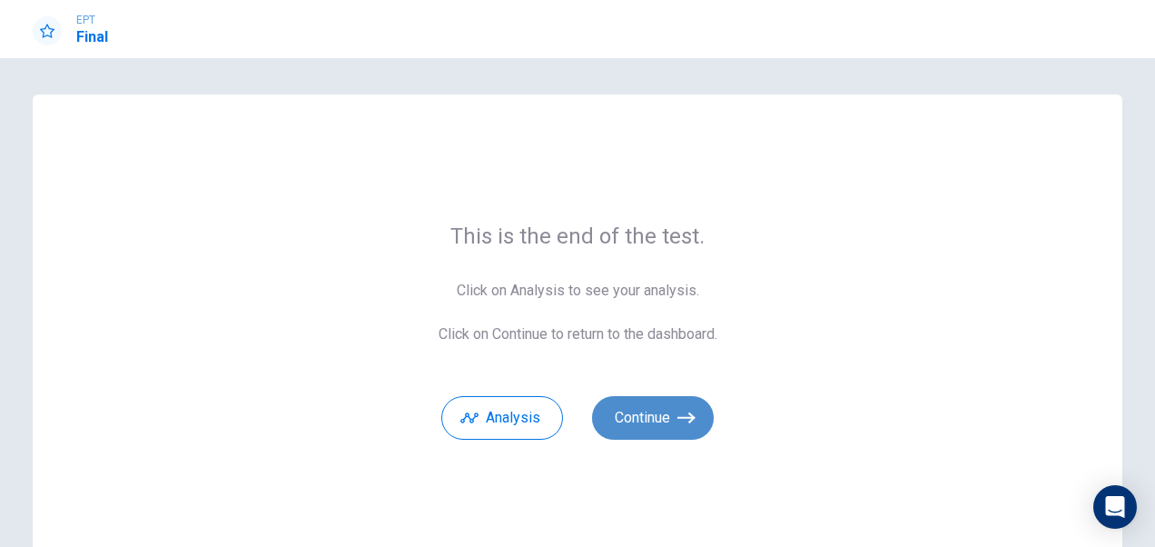
click at [667, 424] on button "Continue" at bounding box center [653, 418] width 122 height 44
